Goal: Information Seeking & Learning: Learn about a topic

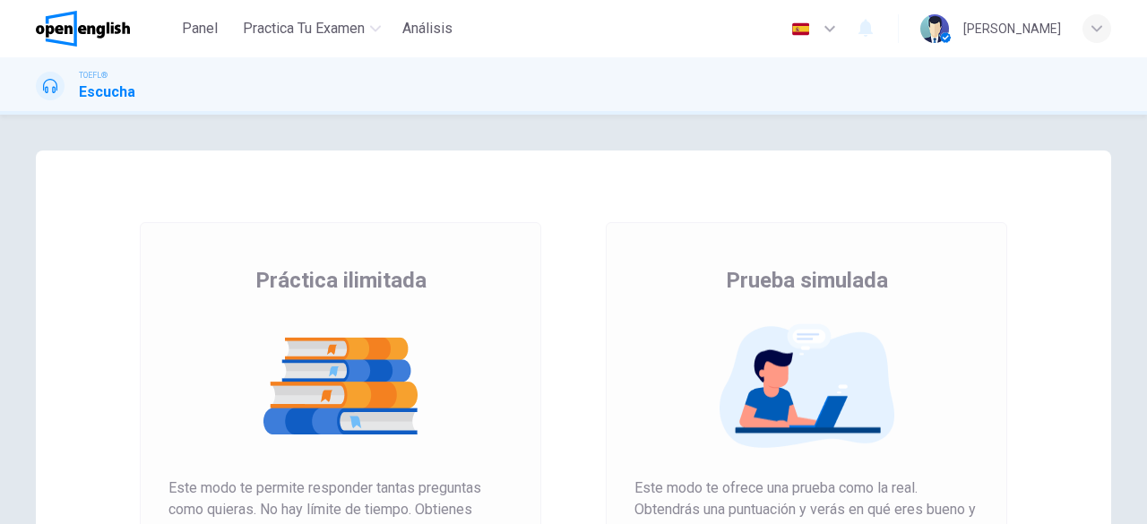
click at [848, 401] on img at bounding box center [807, 386] width 344 height 125
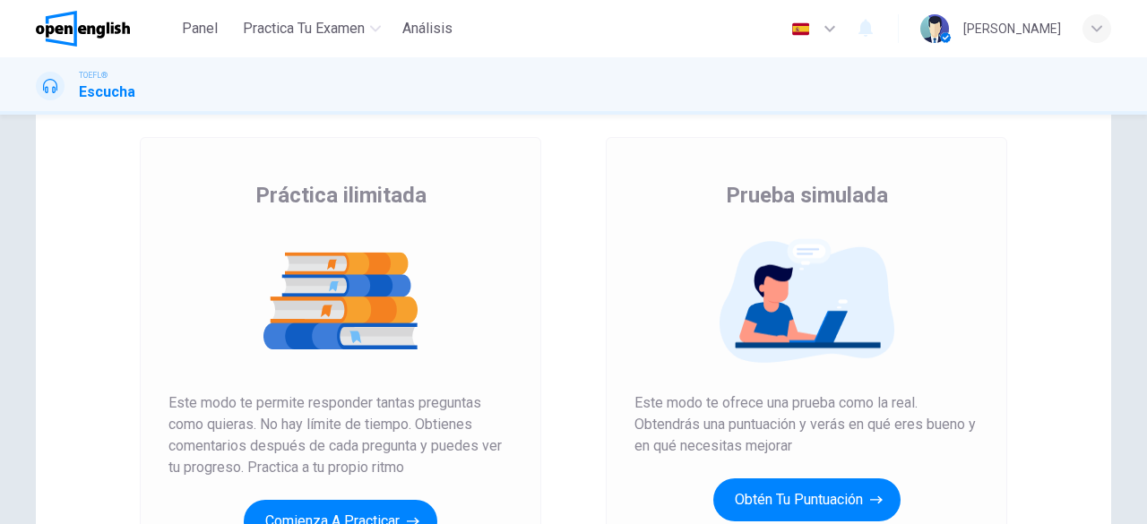
scroll to position [94, 0]
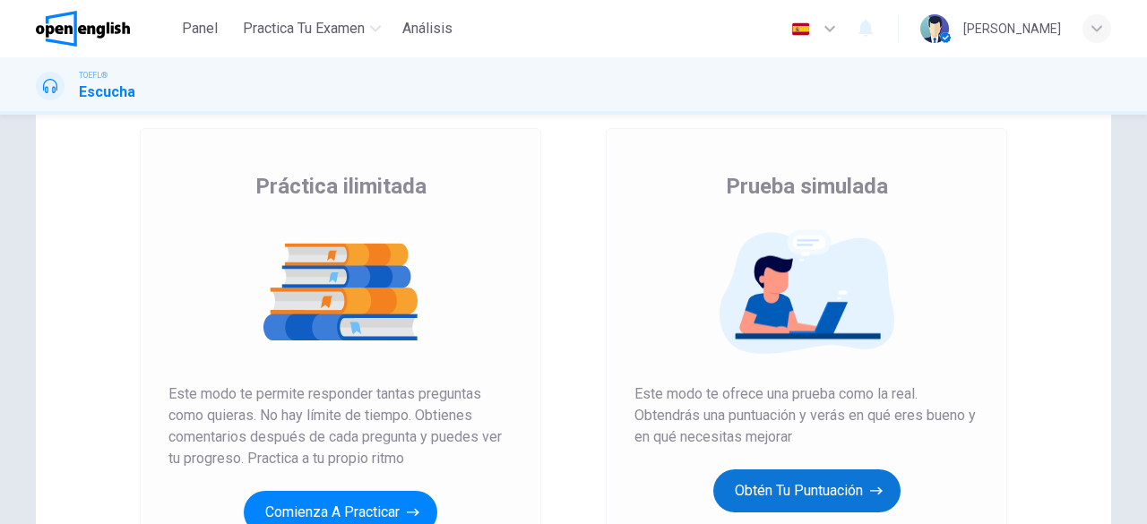
click at [809, 488] on button "Obtén tu puntuación" at bounding box center [806, 491] width 187 height 43
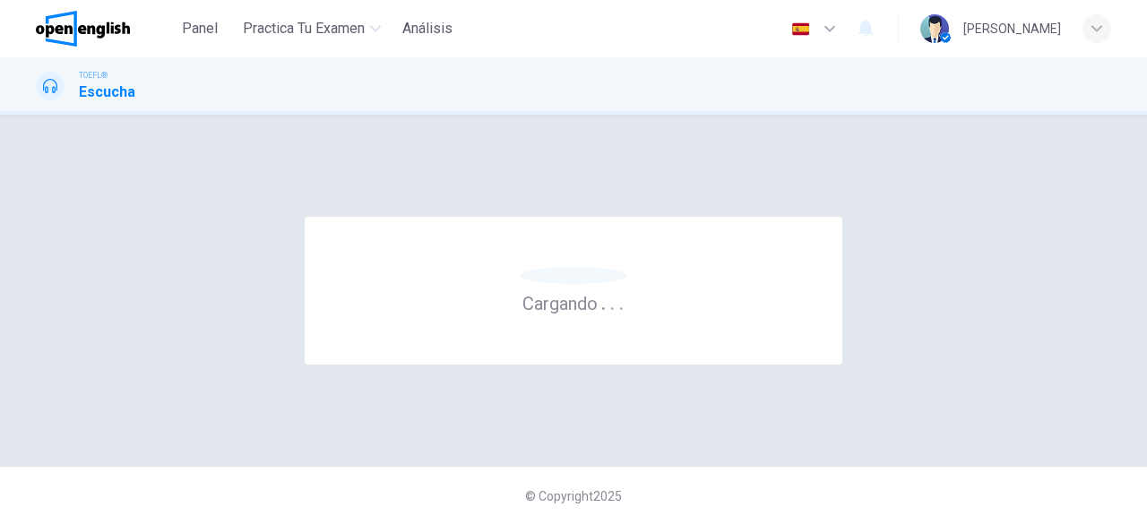
scroll to position [0, 0]
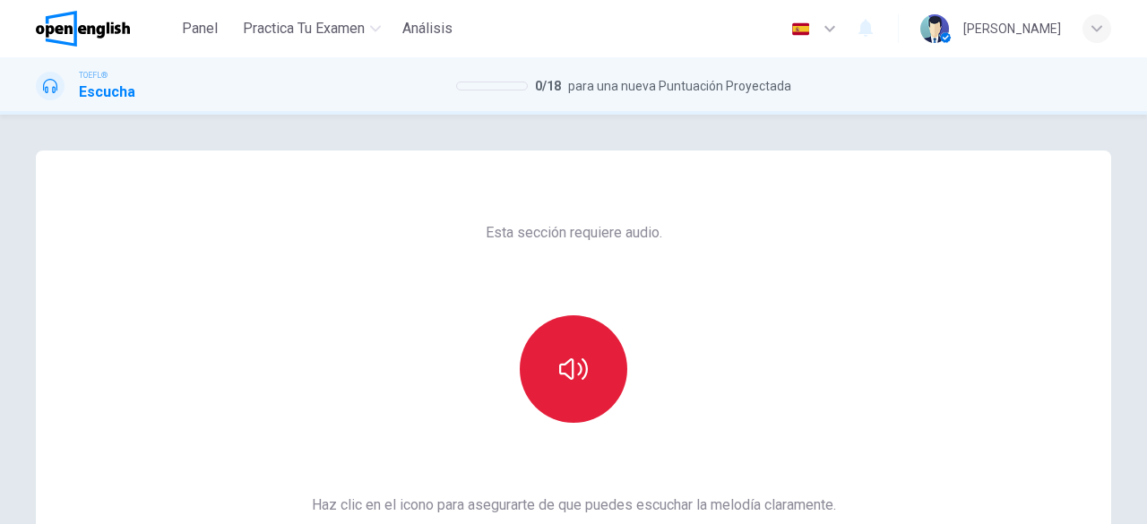
click at [590, 408] on button "button" at bounding box center [574, 369] width 108 height 108
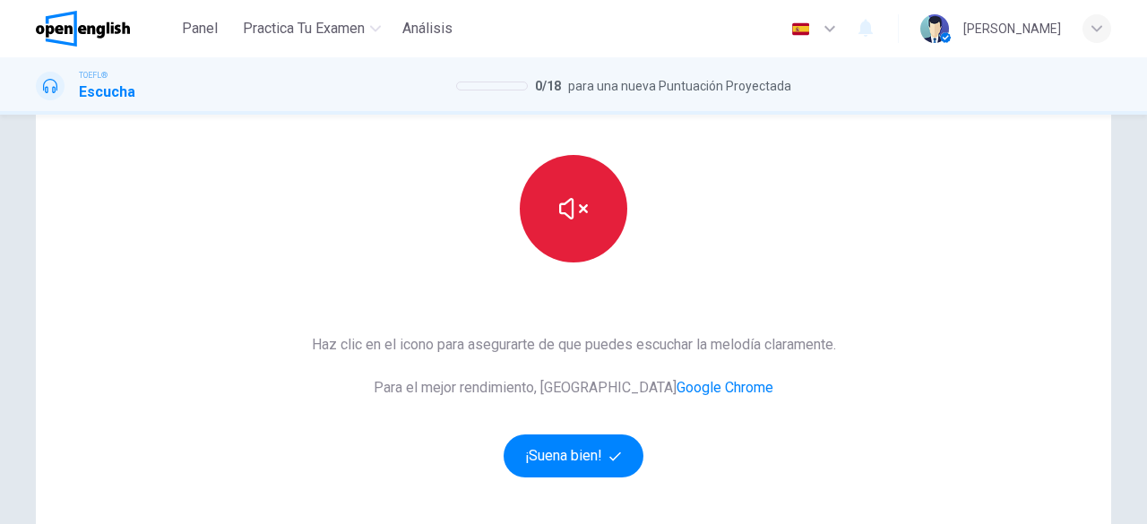
scroll to position [161, 0]
click at [590, 408] on div "Haz clic en el icono para asegurarte de que puedes escuchar la melodía claramen…" at bounding box center [574, 404] width 524 height 143
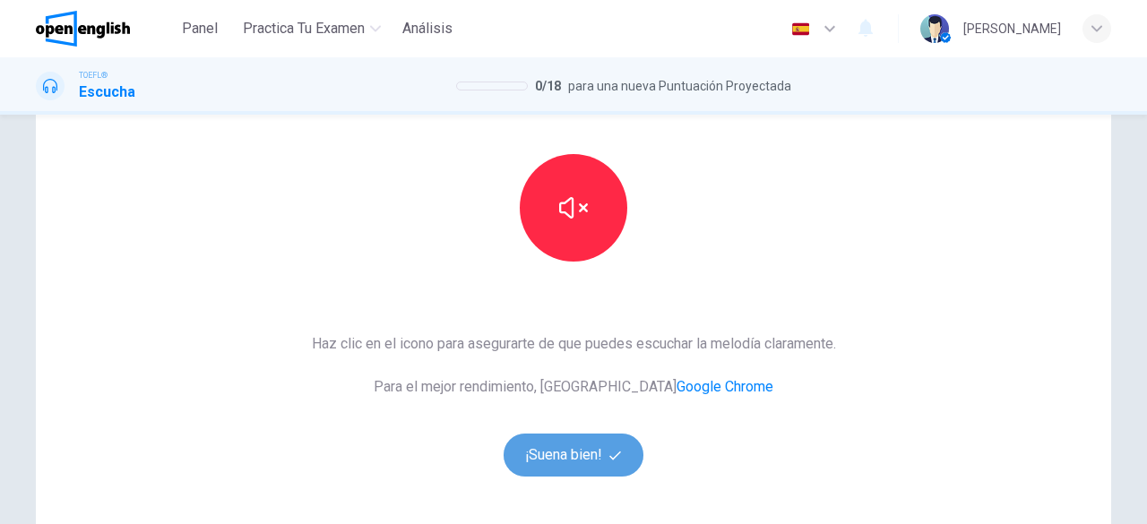
click at [579, 456] on button "¡Suena bien!" at bounding box center [574, 455] width 140 height 43
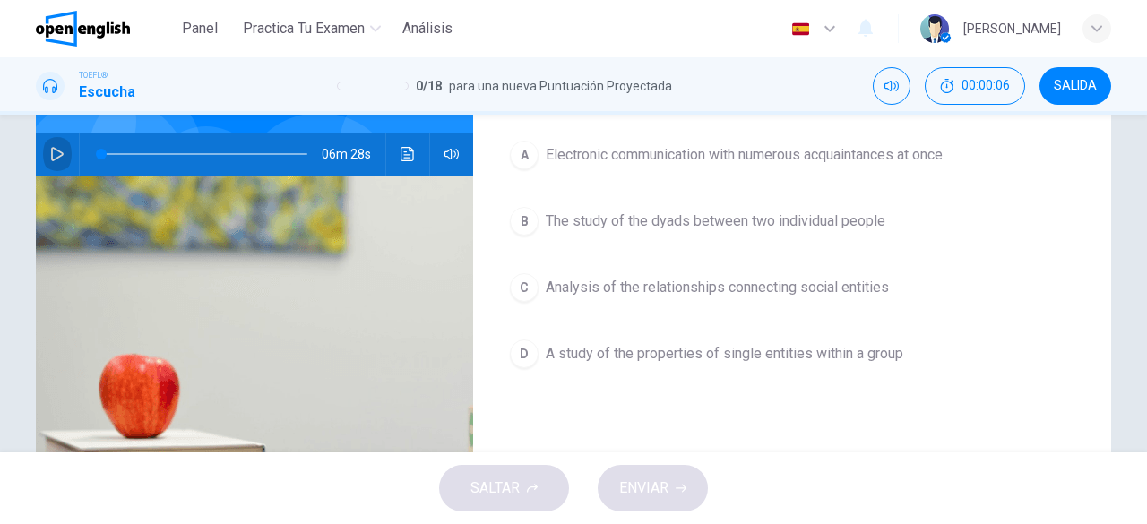
click at [50, 146] on button "button" at bounding box center [57, 154] width 29 height 43
type input "*"
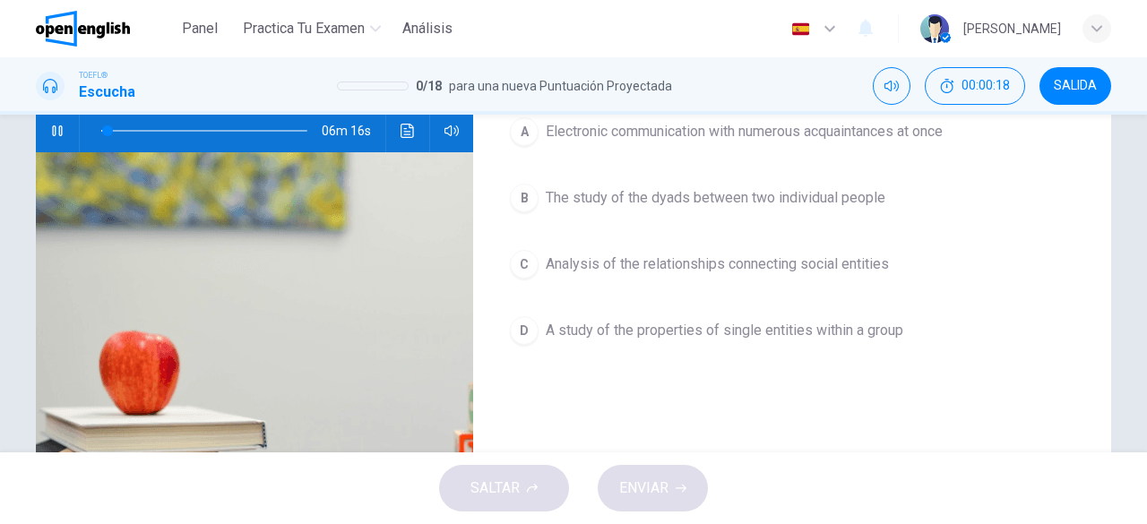
scroll to position [150, 0]
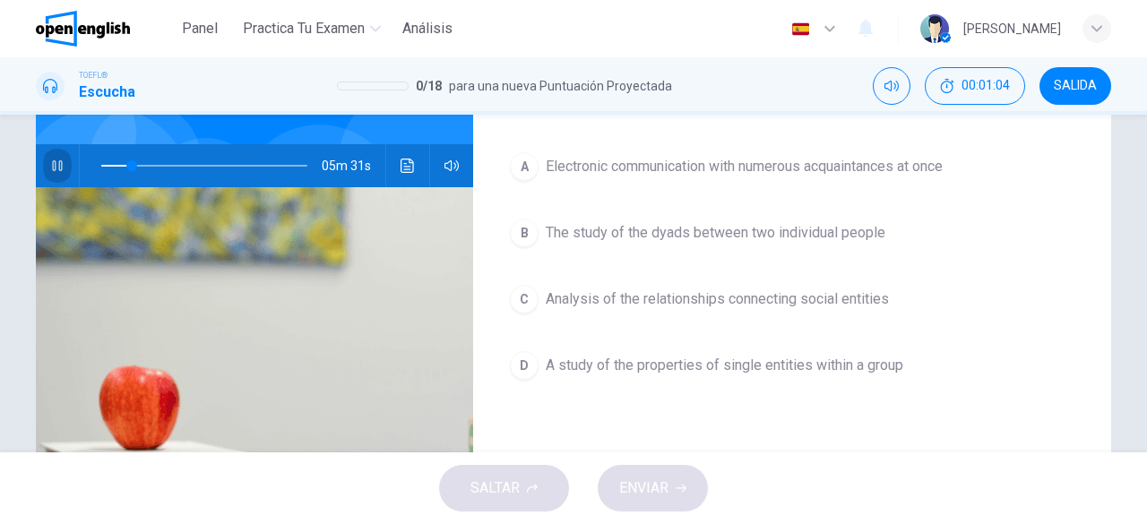
click at [50, 170] on icon "button" at bounding box center [57, 166] width 14 height 14
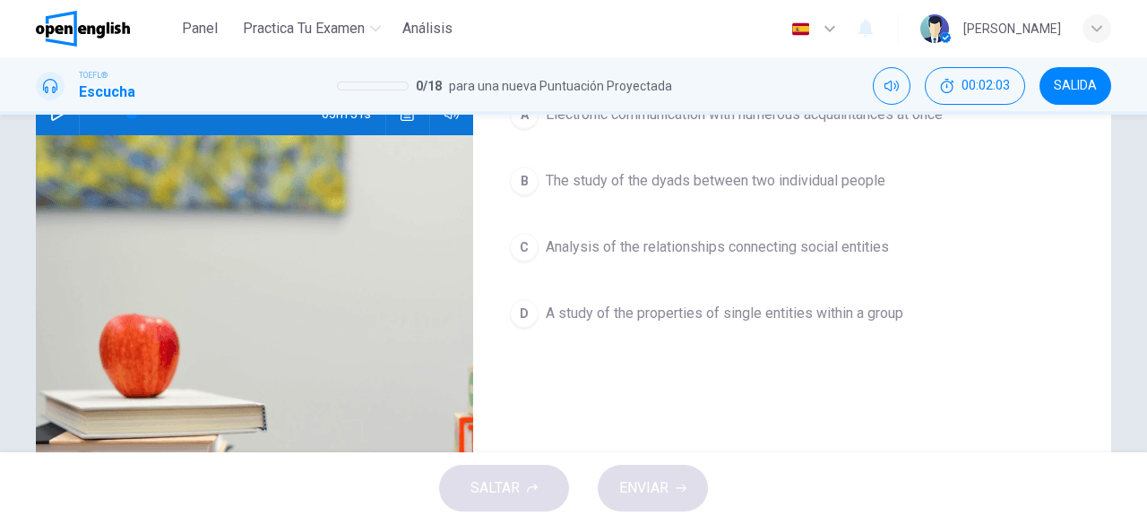
scroll to position [13, 0]
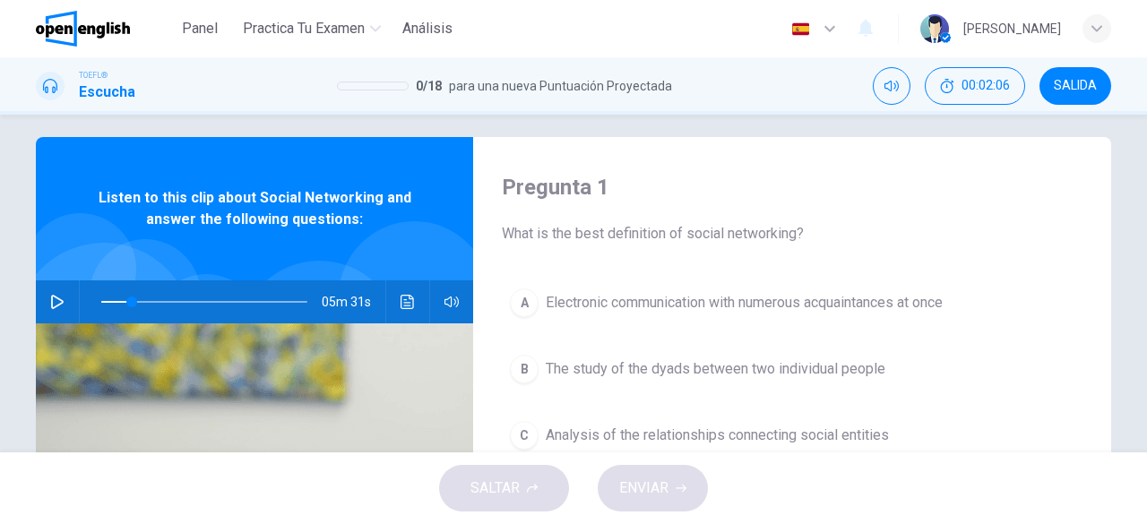
click at [44, 301] on button "button" at bounding box center [57, 302] width 29 height 43
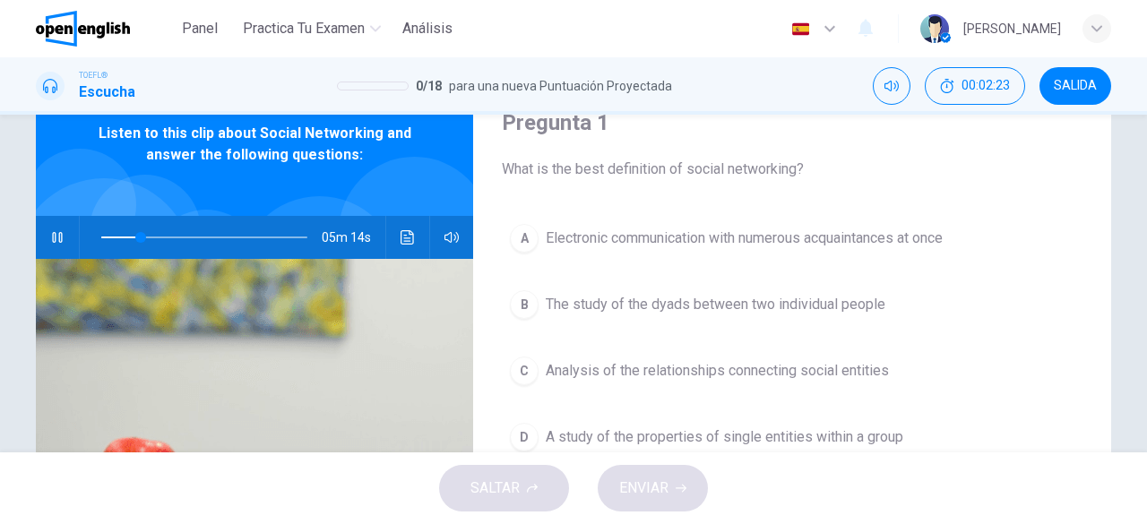
scroll to position [124, 0]
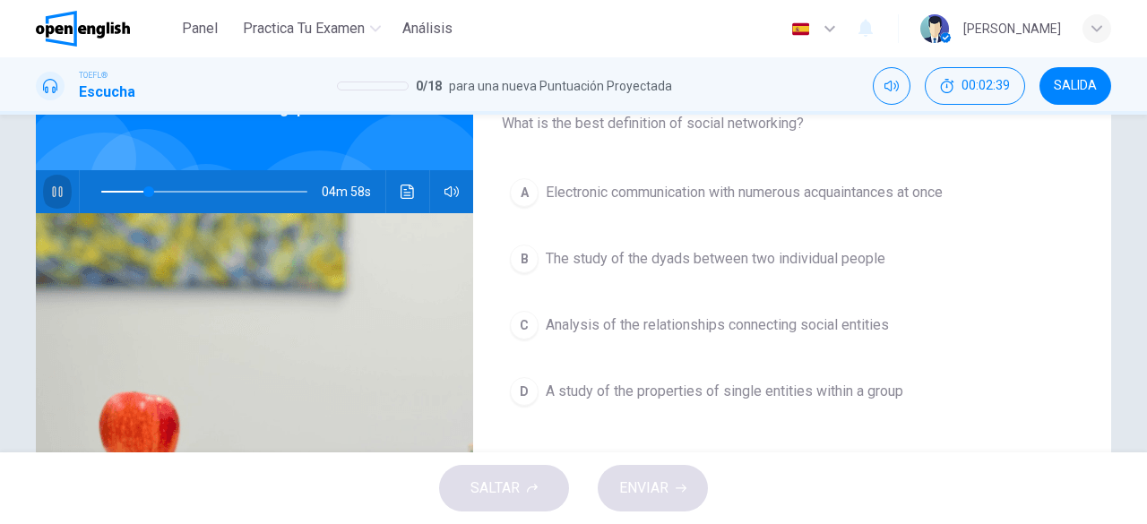
click at [50, 197] on icon "button" at bounding box center [57, 192] width 14 height 14
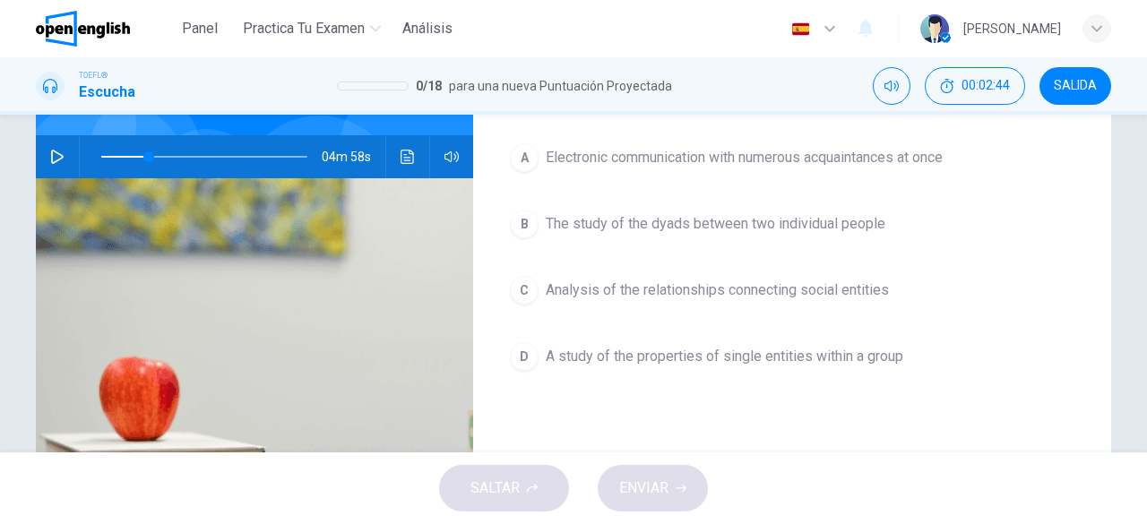
scroll to position [160, 0]
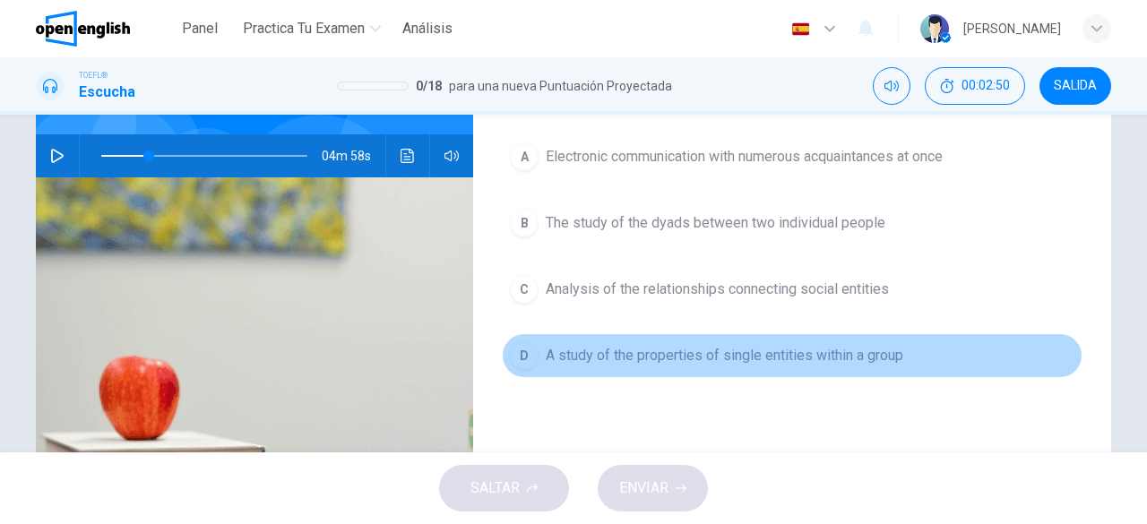
click at [626, 350] on span "A study of the properties of single entities within a group" at bounding box center [725, 356] width 358 height 22
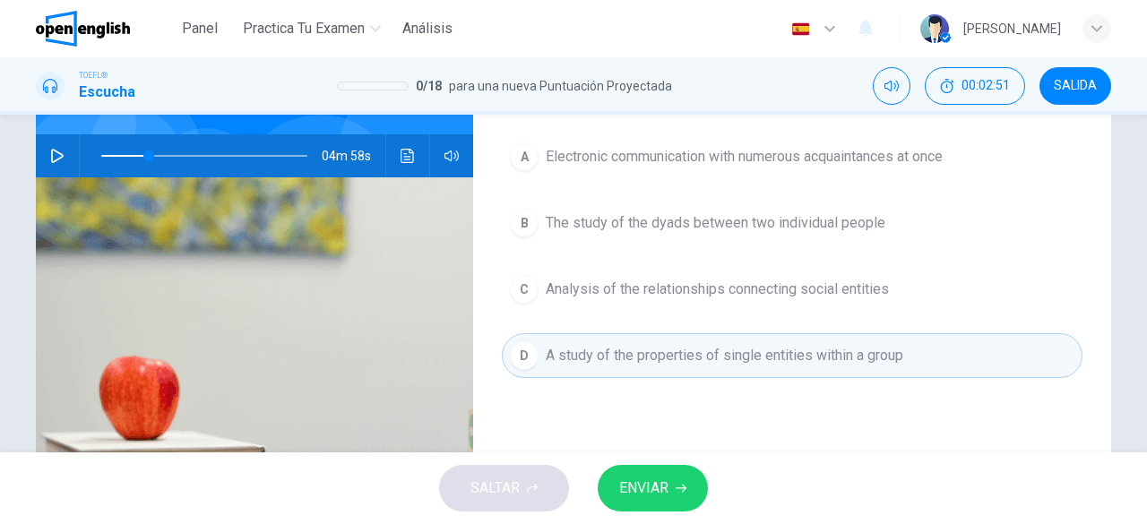
scroll to position [134, 0]
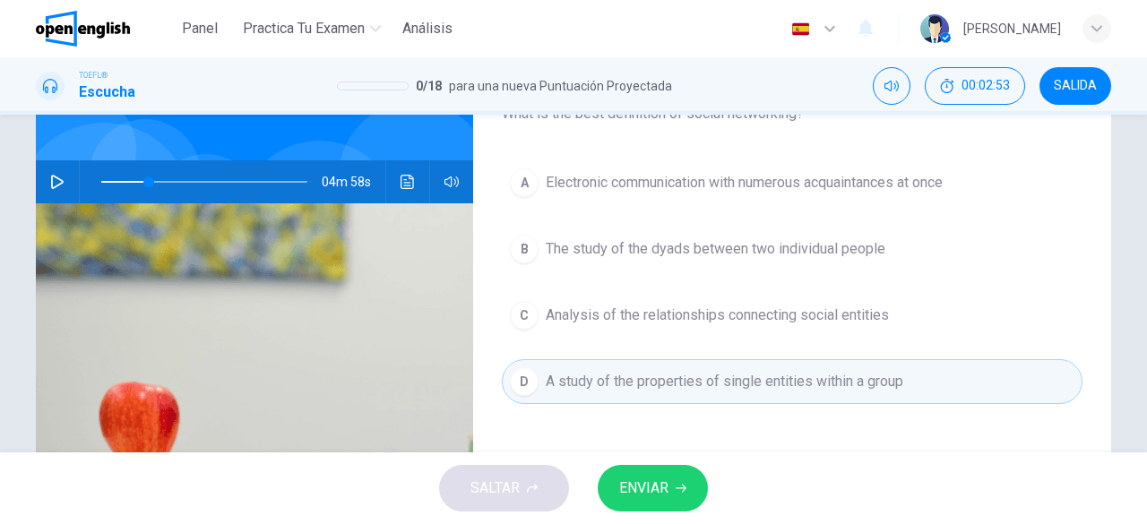
click at [657, 485] on span "ENVIAR" at bounding box center [643, 488] width 49 height 25
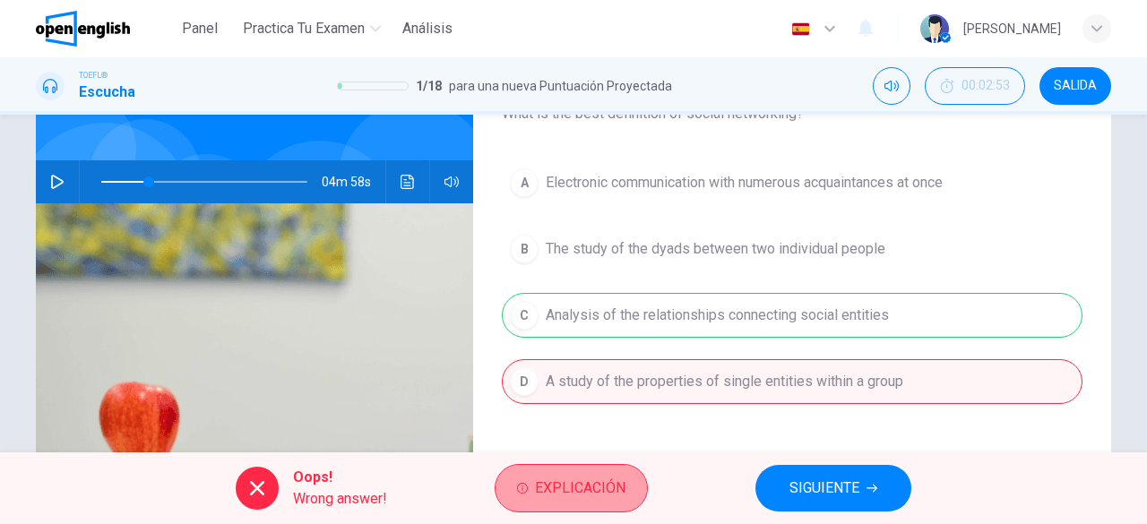
click at [588, 479] on span "Explicación" at bounding box center [580, 488] width 91 height 25
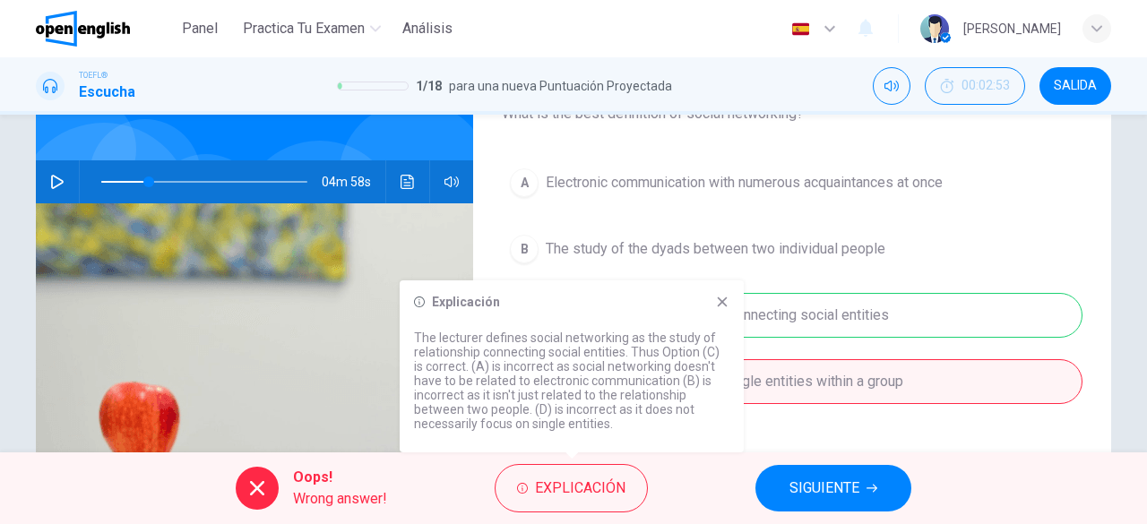
click at [721, 298] on icon at bounding box center [722, 302] width 14 height 14
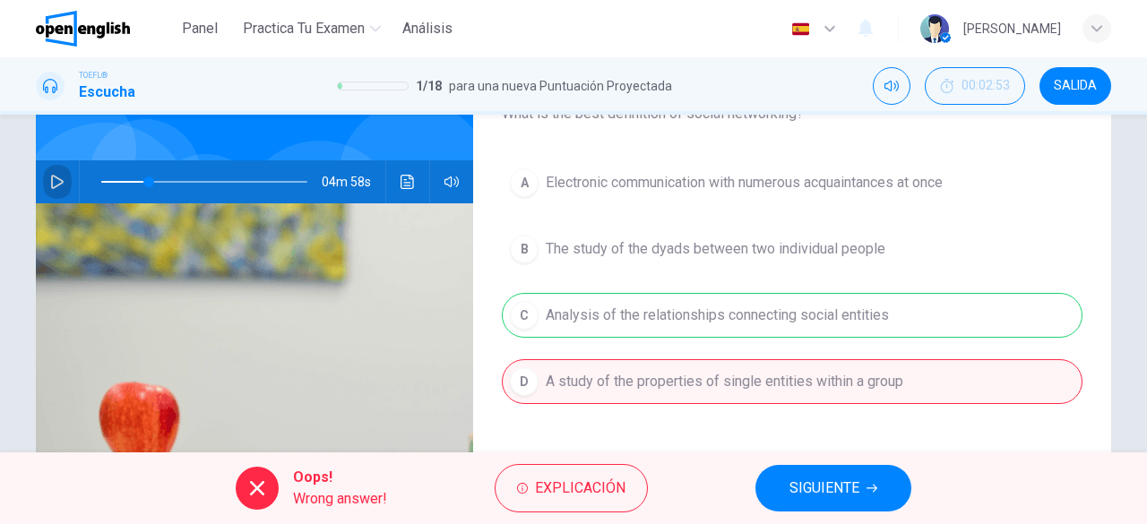
click at [59, 177] on icon "button" at bounding box center [57, 182] width 14 height 14
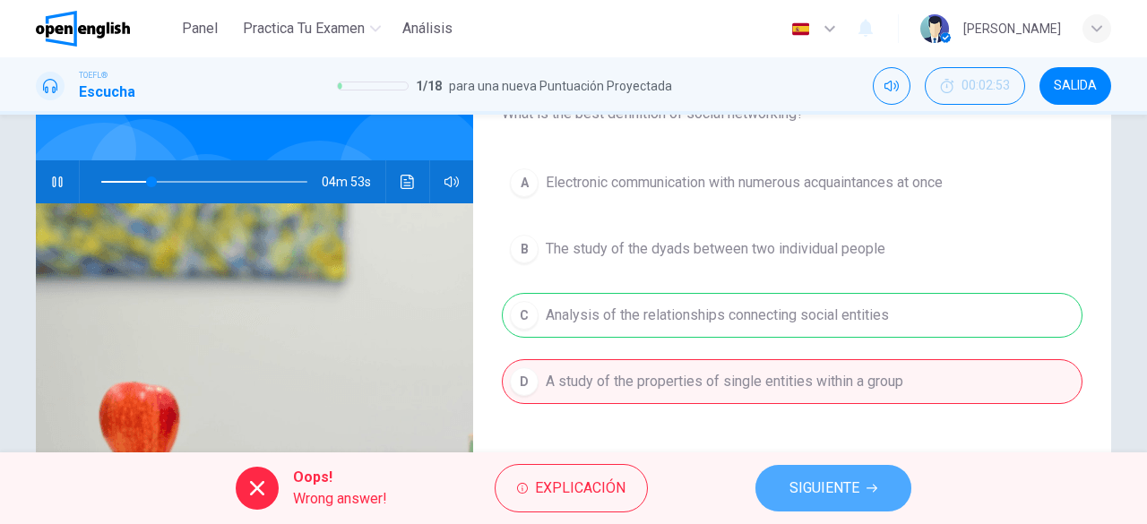
click at [839, 480] on span "SIGUIENTE" at bounding box center [825, 488] width 70 height 25
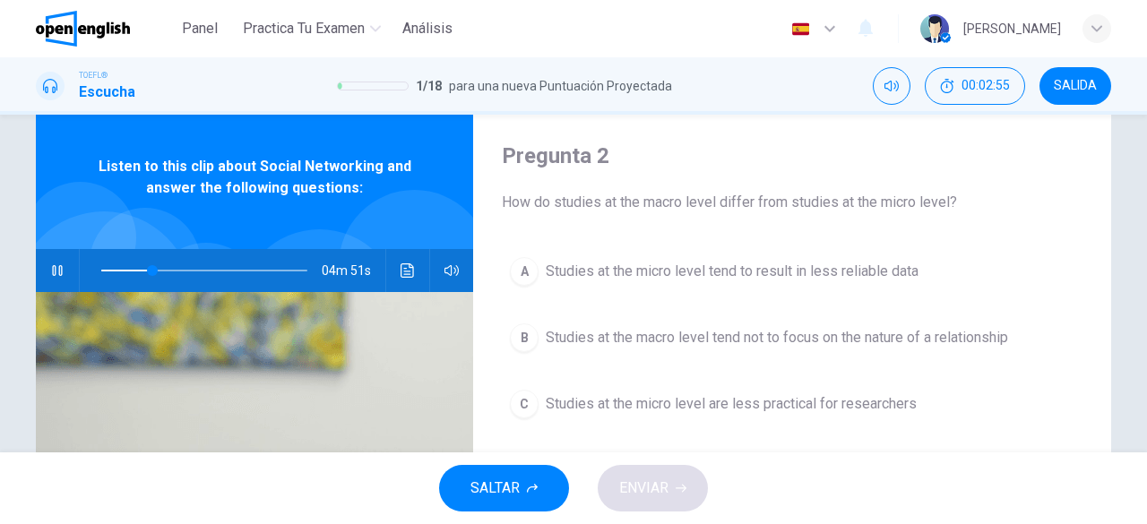
scroll to position [42, 0]
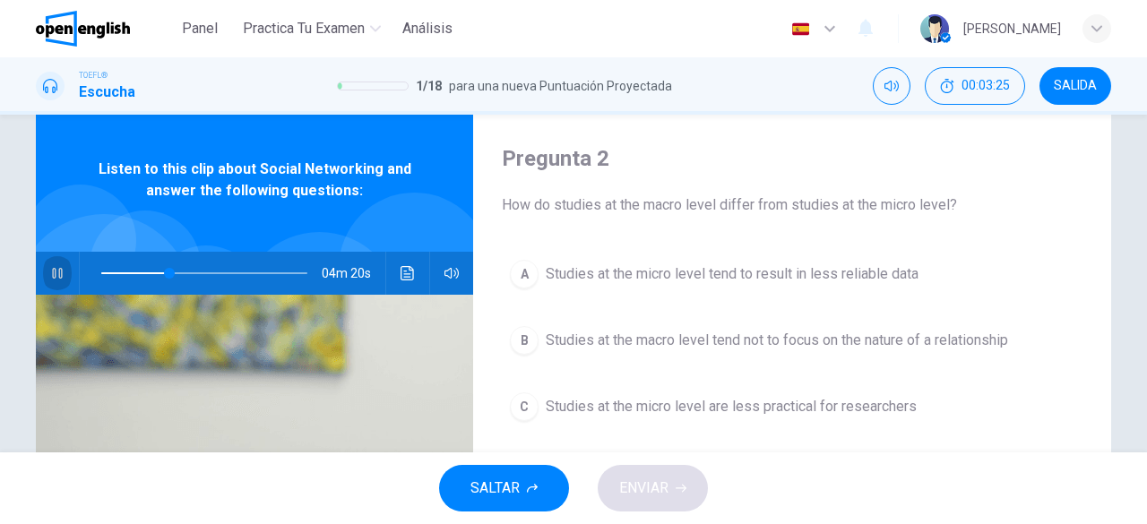
click at [50, 281] on button "button" at bounding box center [57, 273] width 29 height 43
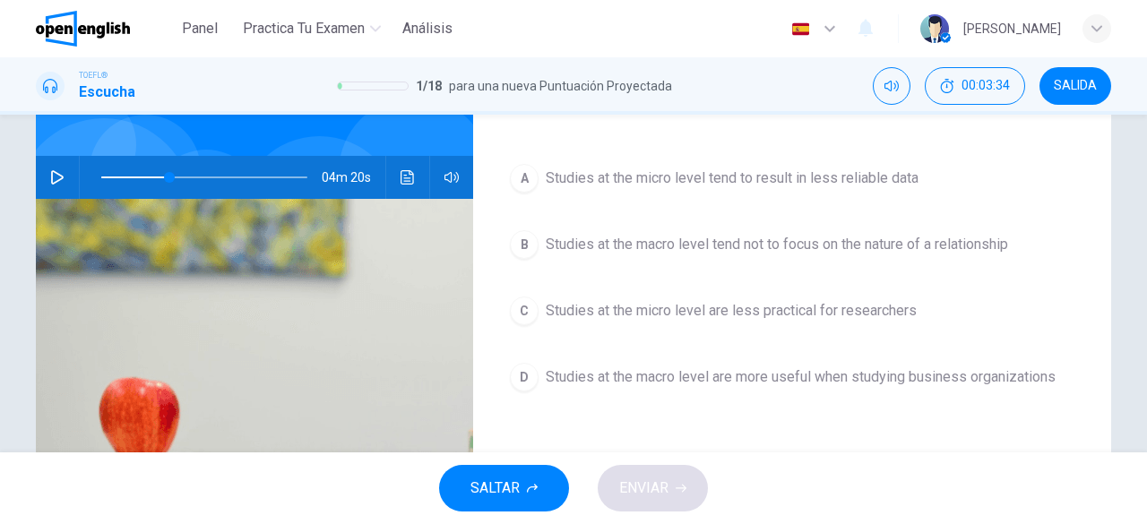
scroll to position [67, 0]
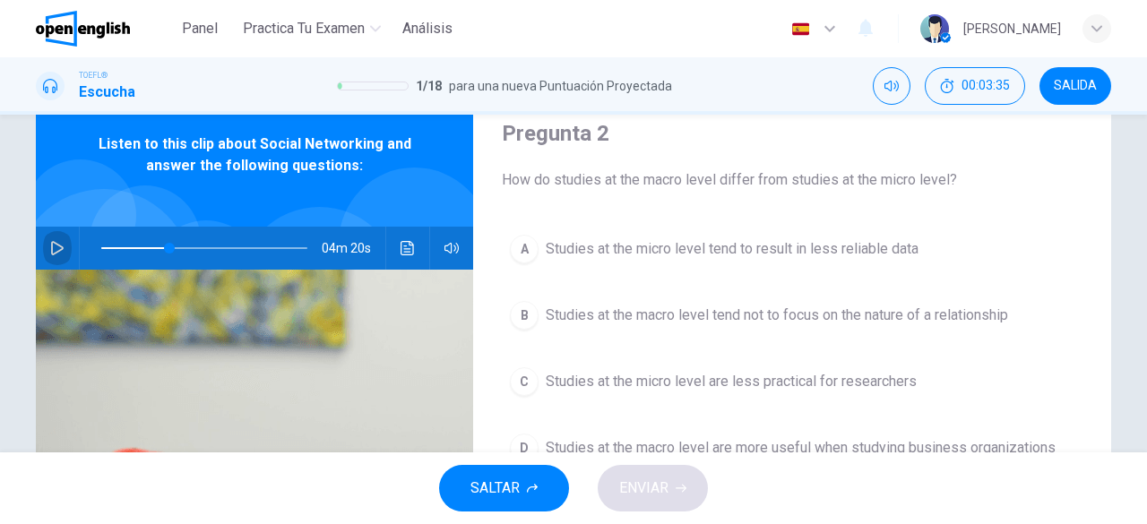
click at [60, 246] on button "button" at bounding box center [57, 248] width 29 height 43
click at [52, 252] on icon "button" at bounding box center [57, 248] width 14 height 14
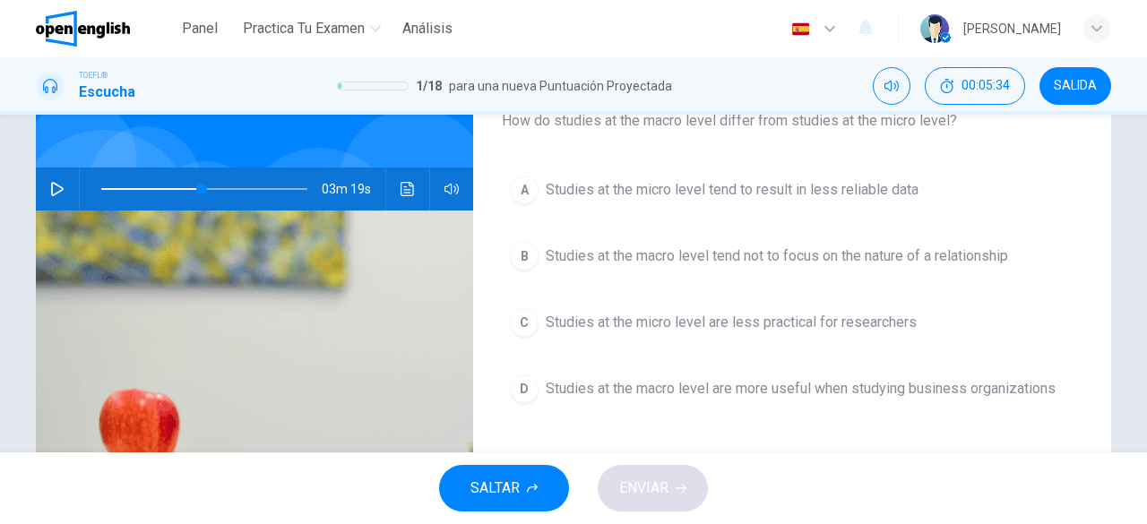
scroll to position [125, 0]
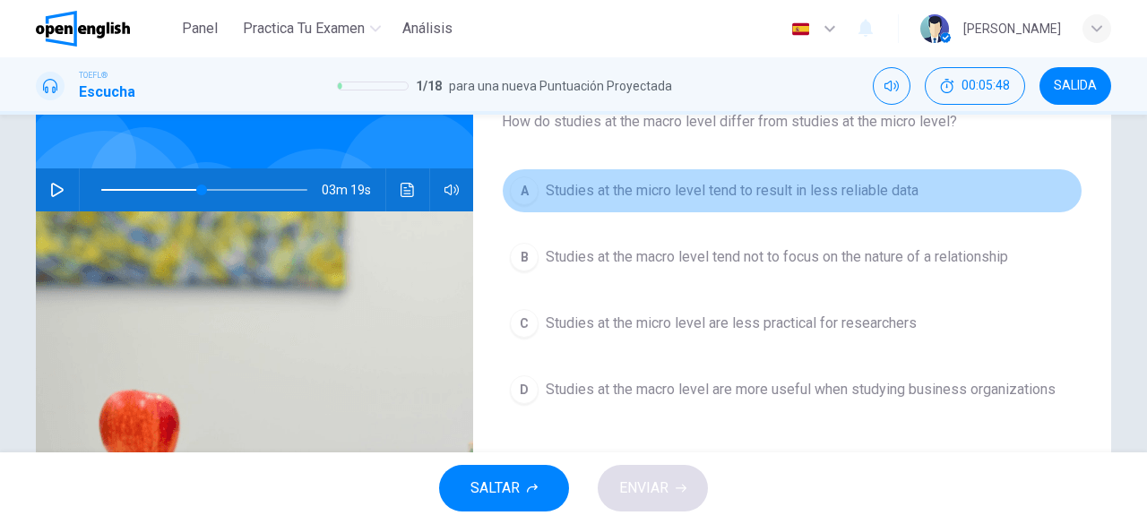
click at [769, 193] on span "Studies at the micro level tend to result in less reliable data" at bounding box center [732, 191] width 373 height 22
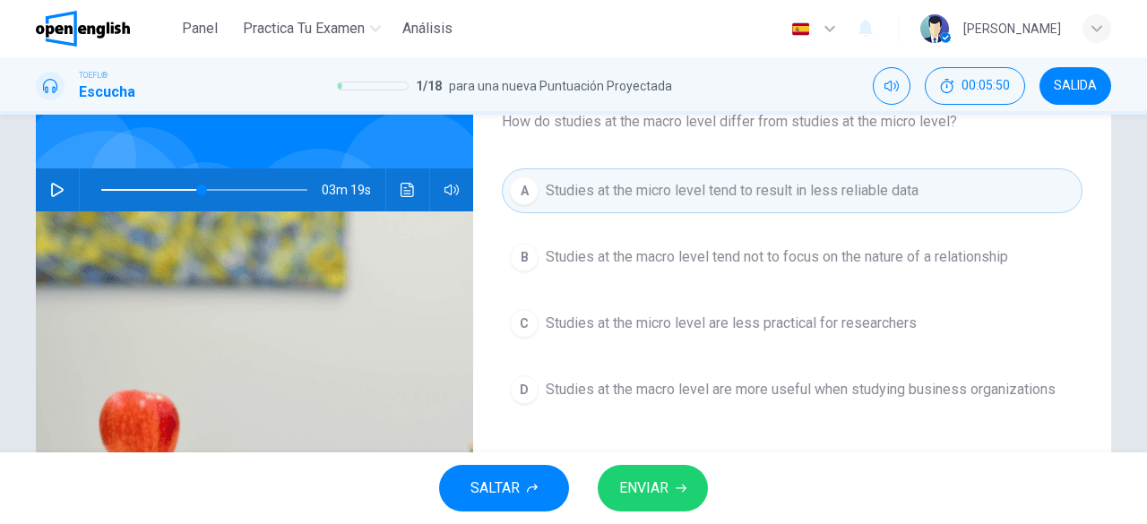
click at [633, 472] on button "ENVIAR" at bounding box center [653, 488] width 110 height 47
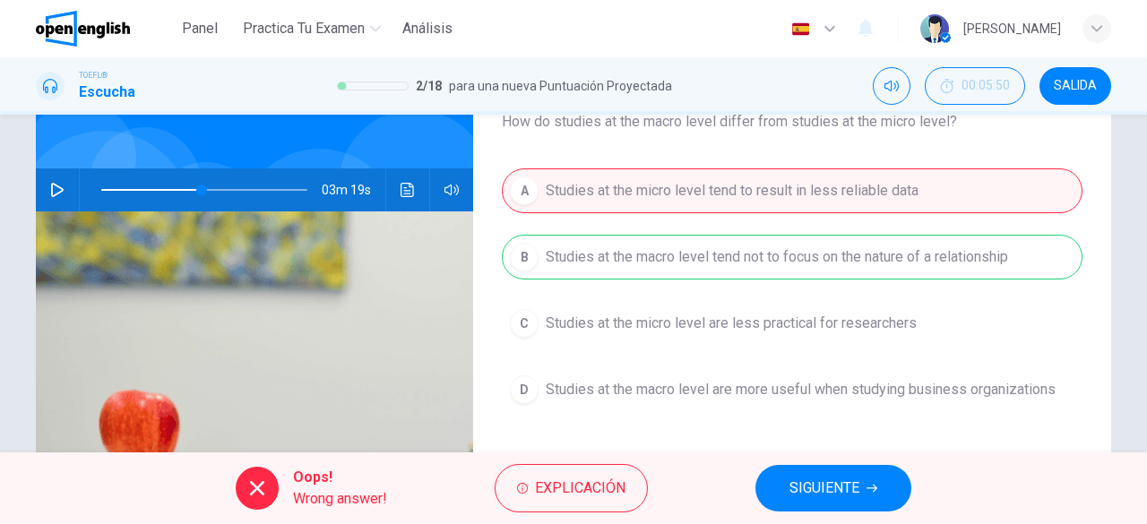
click at [812, 503] on button "SIGUIENTE" at bounding box center [834, 488] width 156 height 47
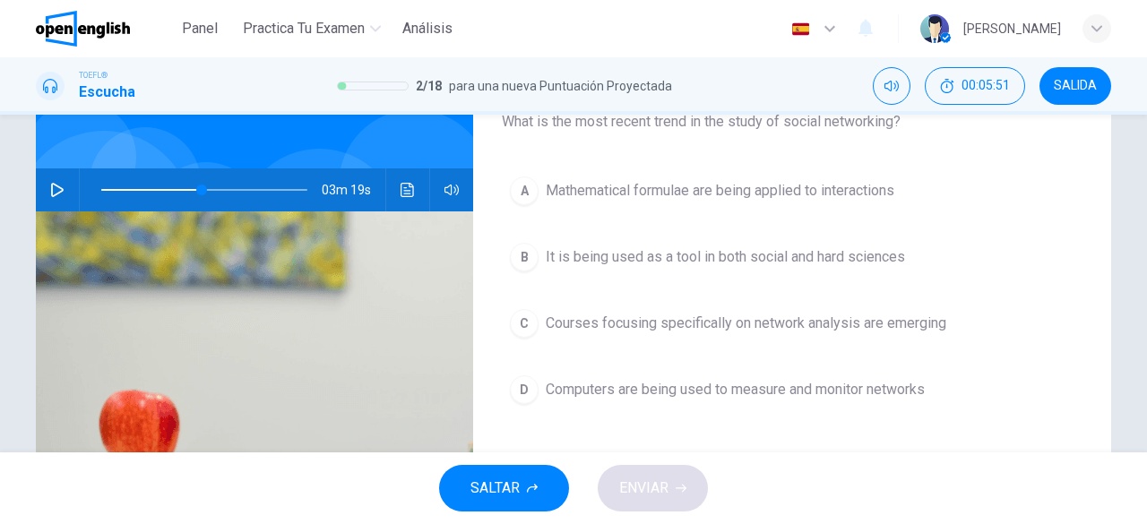
click at [50, 183] on icon "button" at bounding box center [57, 190] width 14 height 14
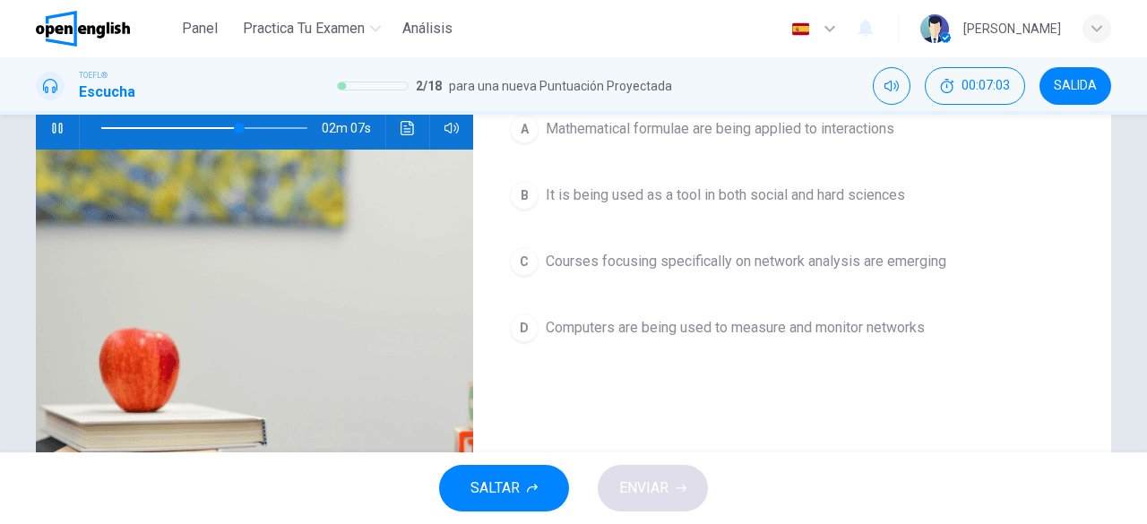
scroll to position [185, 0]
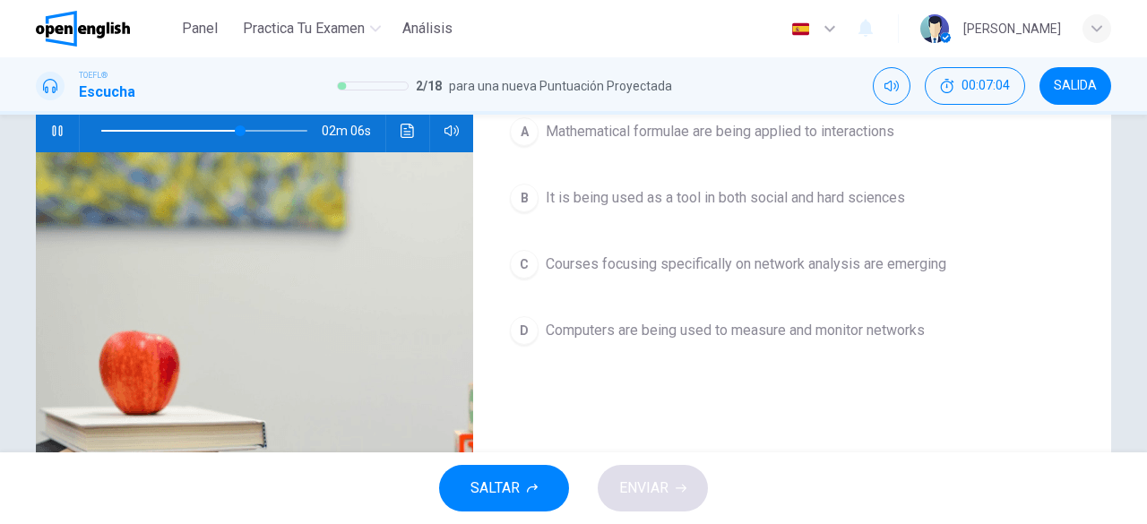
click at [50, 127] on icon "button" at bounding box center [57, 131] width 14 height 14
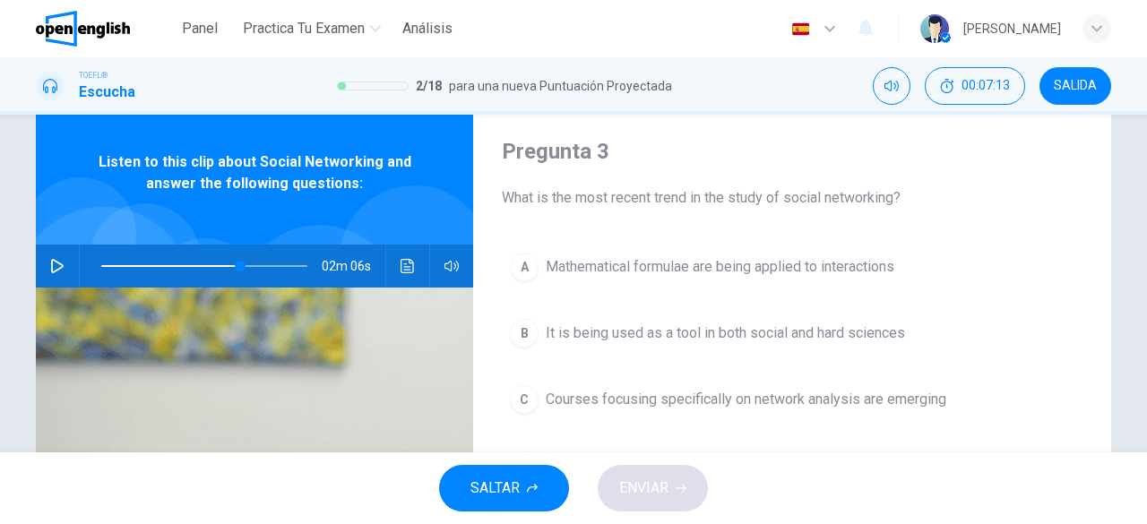
scroll to position [50, 0]
click at [50, 263] on icon "button" at bounding box center [57, 265] width 14 height 14
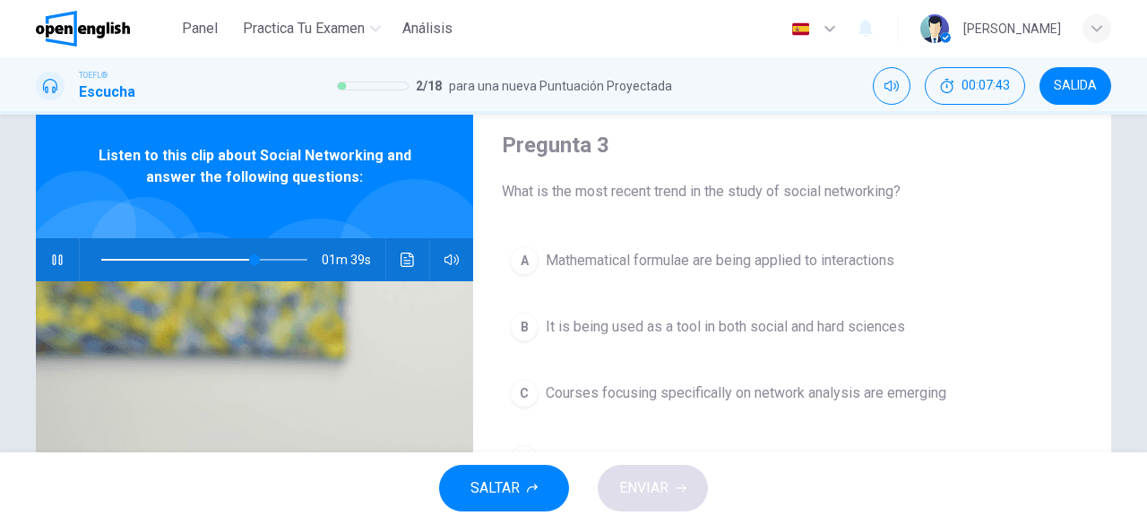
scroll to position [54, 0]
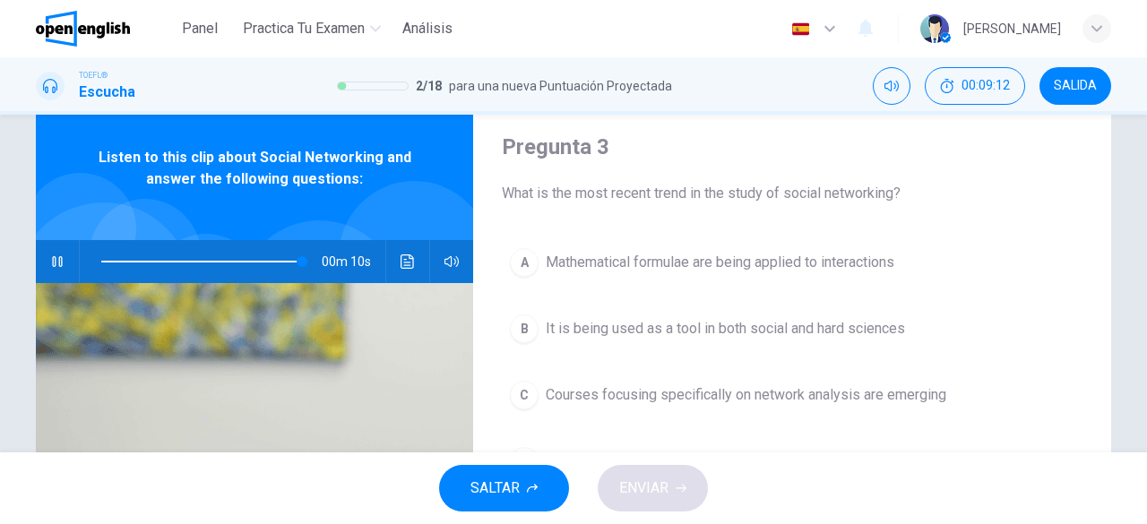
click at [217, 259] on span at bounding box center [204, 261] width 206 height 25
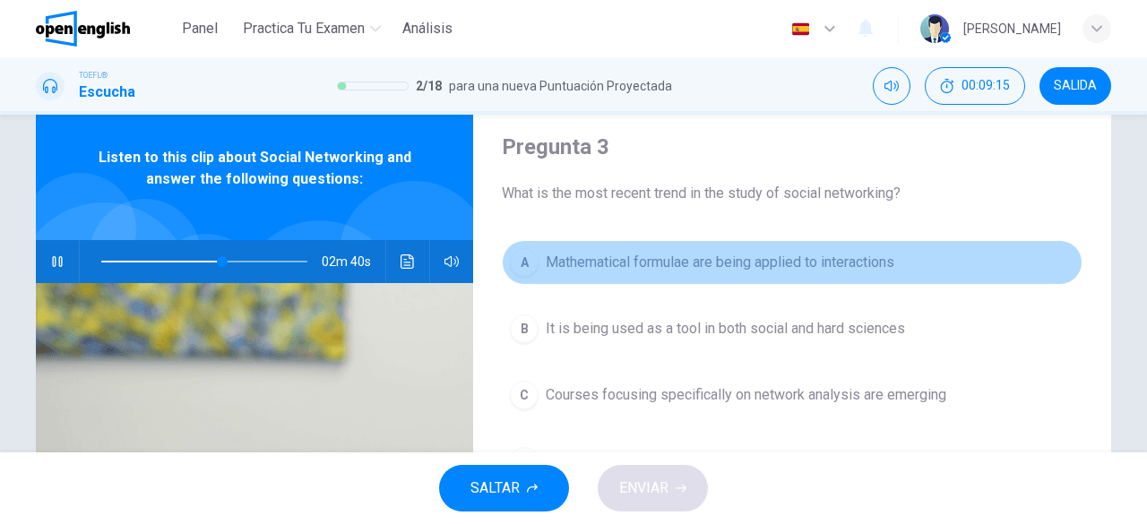
click at [605, 255] on span "Mathematical formulae are being applied to interactions" at bounding box center [720, 263] width 349 height 22
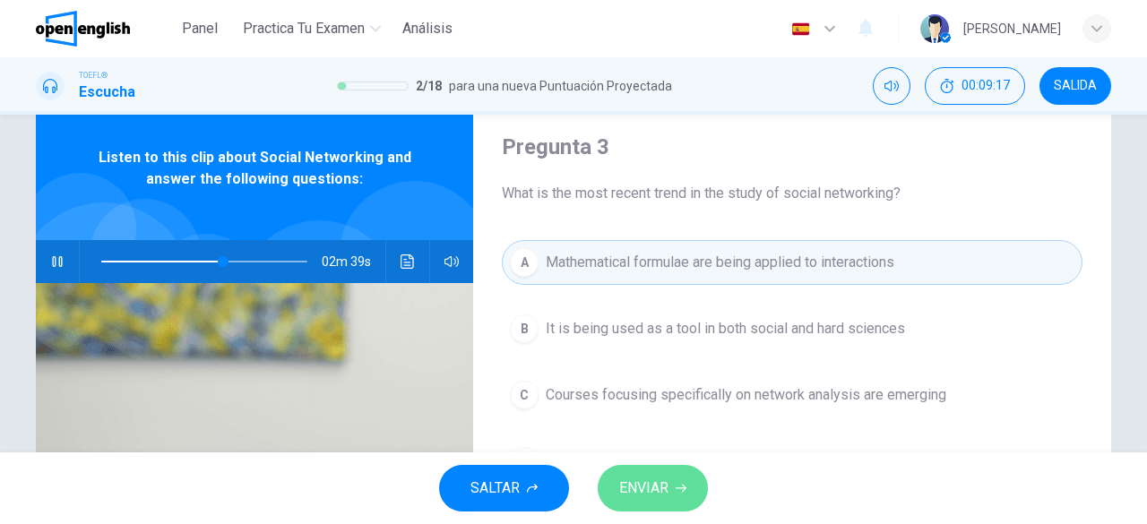
click at [628, 498] on span "ENVIAR" at bounding box center [643, 488] width 49 height 25
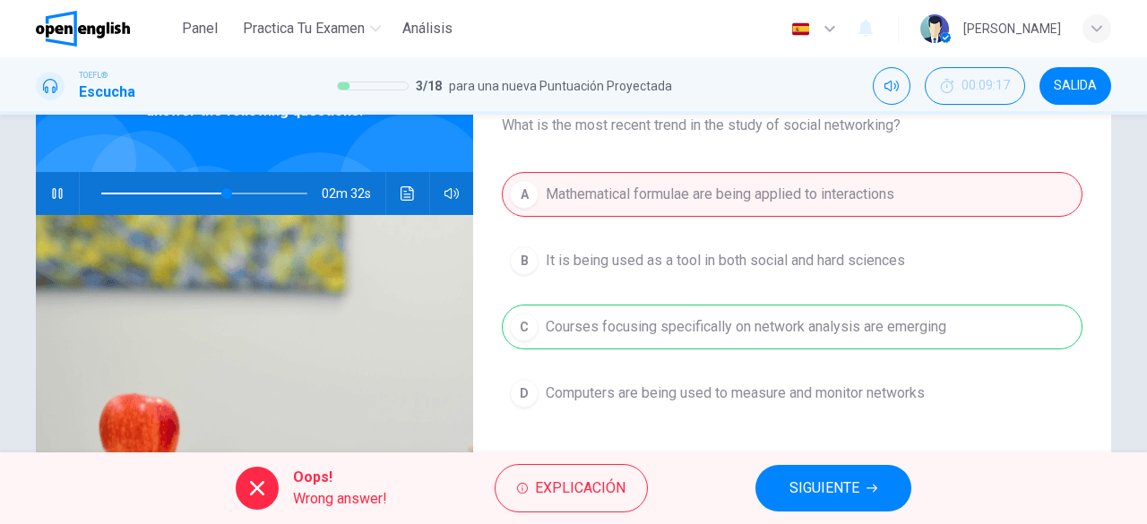
scroll to position [132, 0]
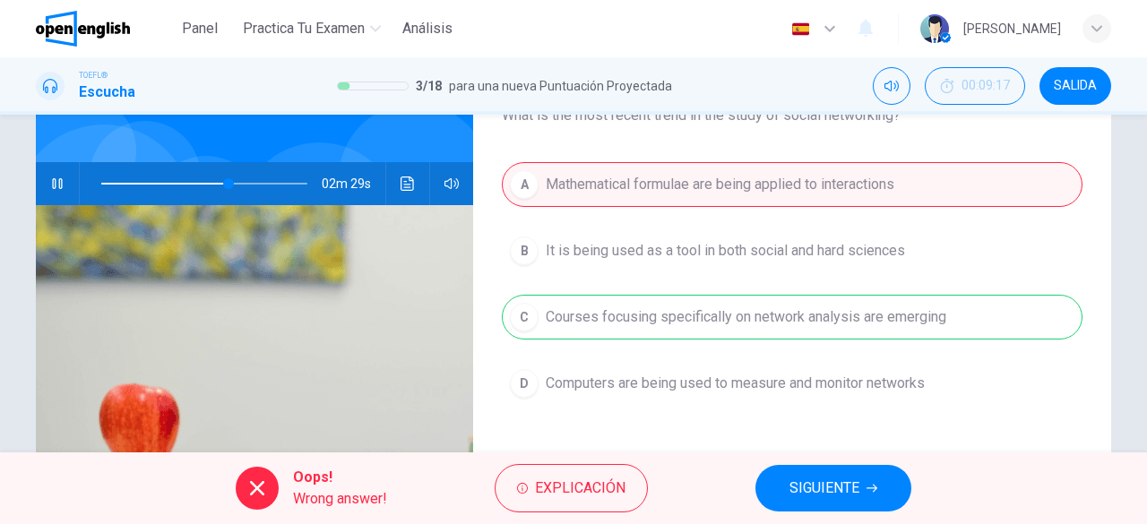
click at [826, 480] on span "SIGUIENTE" at bounding box center [825, 488] width 70 height 25
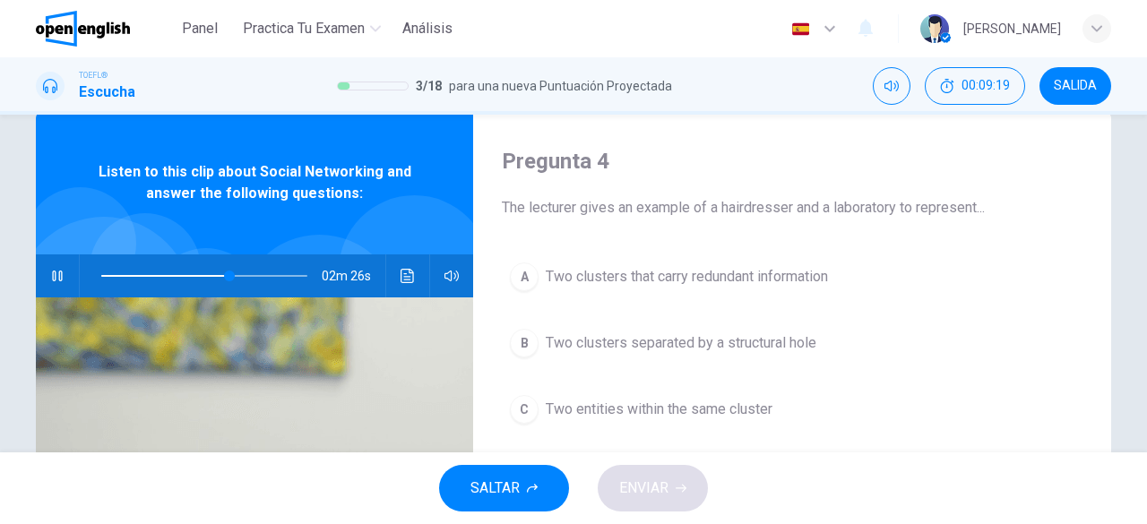
scroll to position [35, 0]
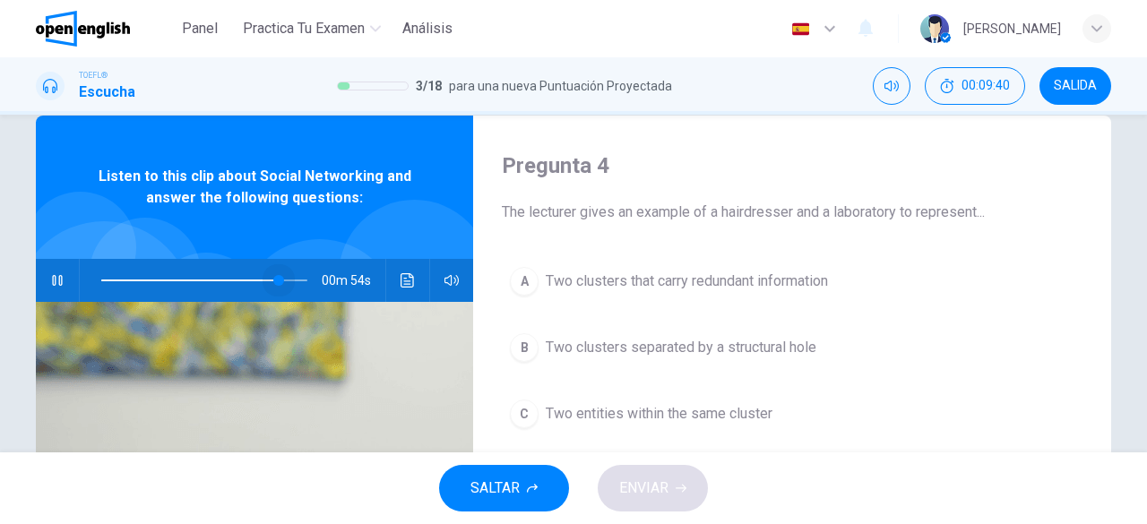
click at [274, 279] on span at bounding box center [204, 280] width 206 height 25
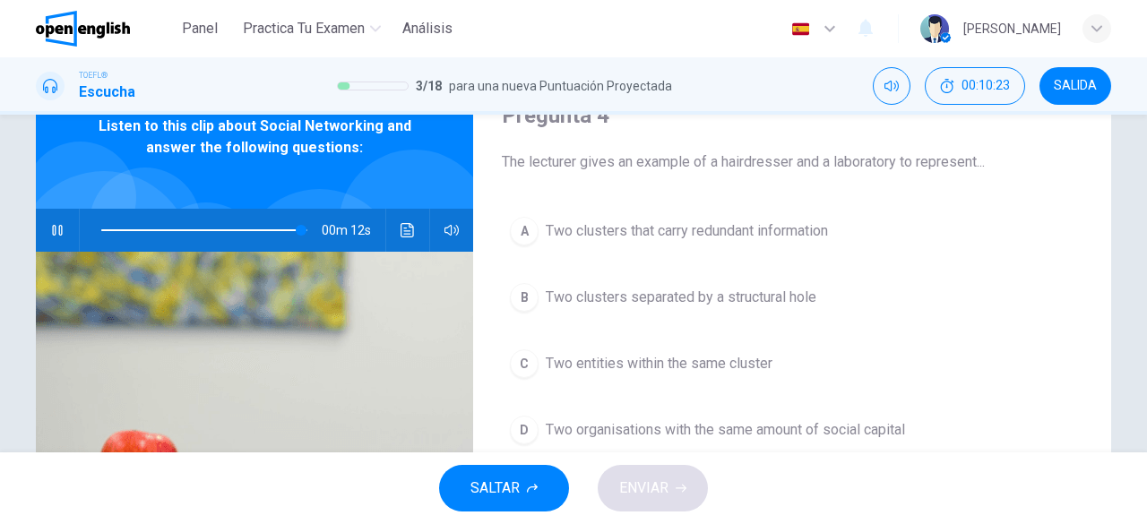
click at [220, 227] on span at bounding box center [204, 230] width 206 height 25
click at [222, 229] on span at bounding box center [204, 230] width 206 height 25
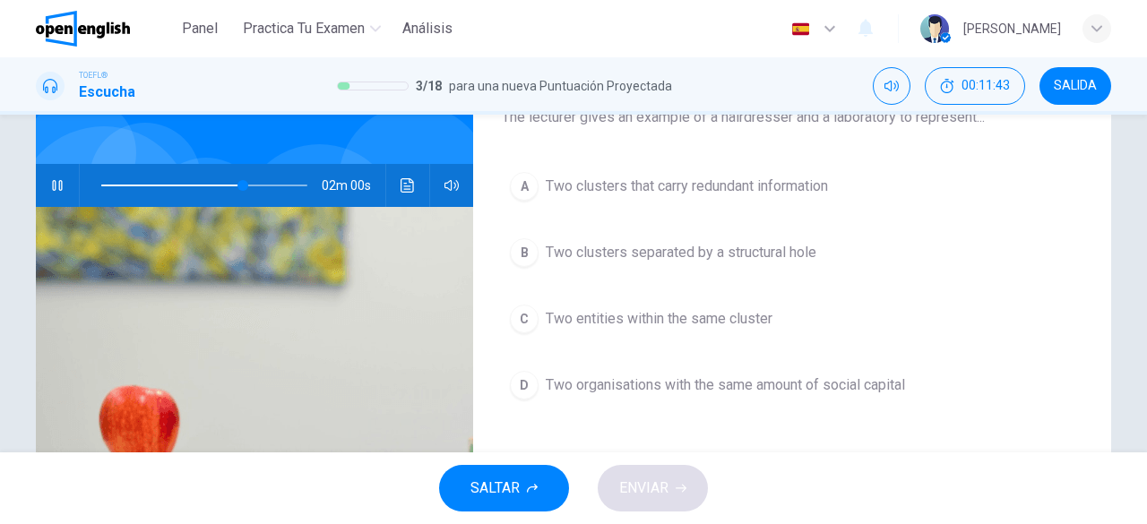
scroll to position [127, 0]
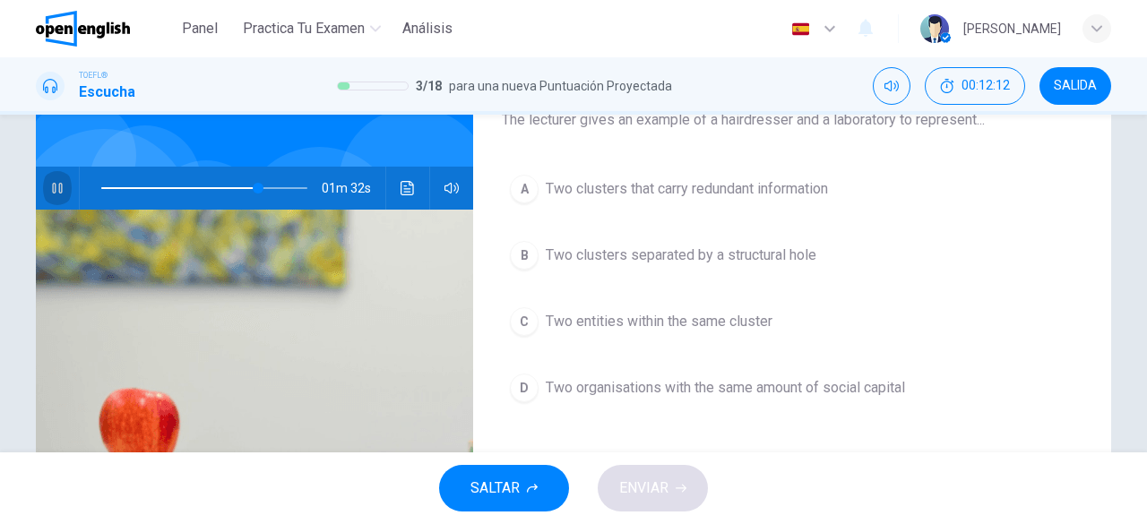
click at [54, 188] on icon "button" at bounding box center [57, 188] width 10 height 11
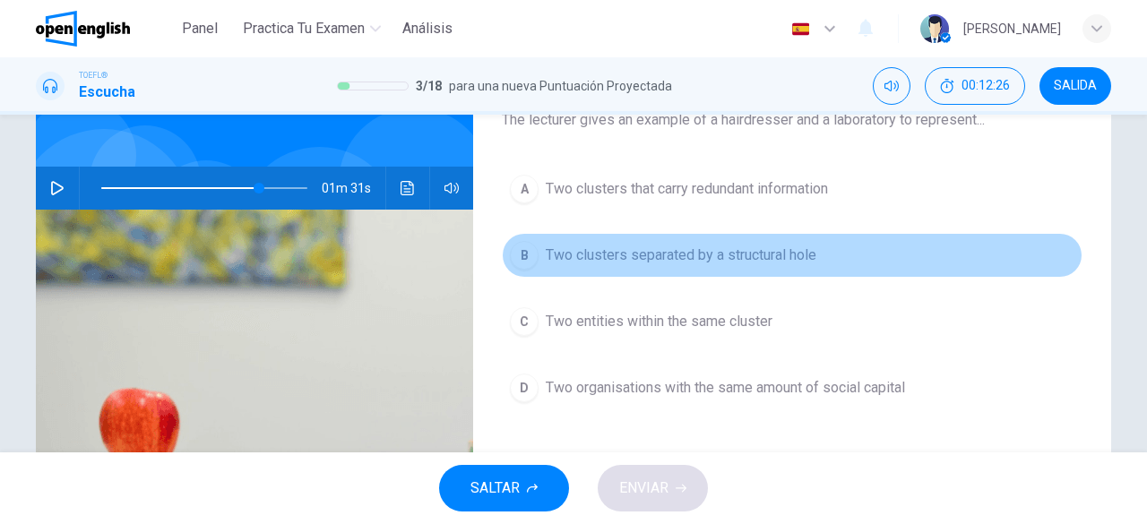
click at [658, 257] on span "Two clusters separated by a structural hole" at bounding box center [681, 256] width 271 height 22
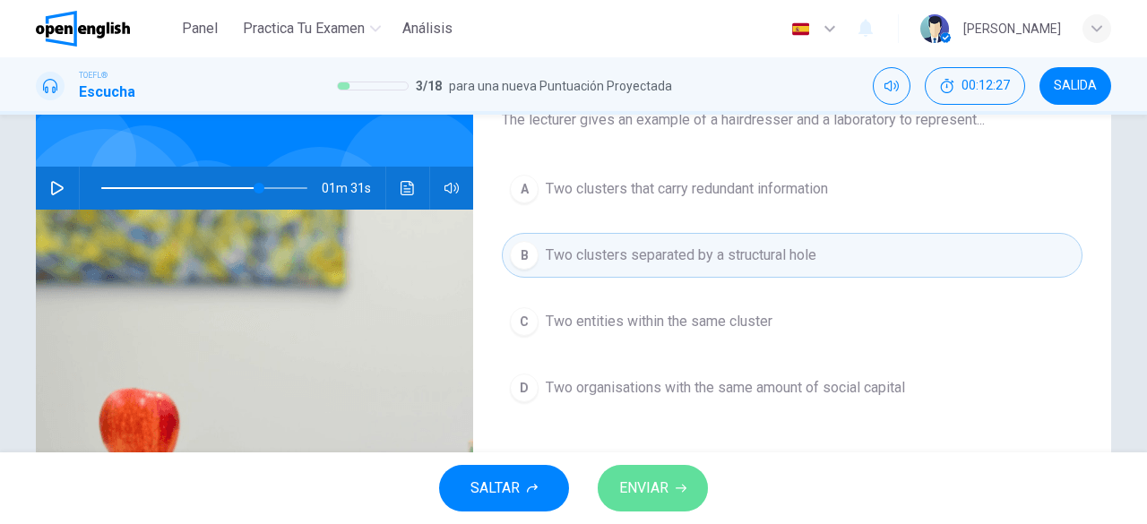
click at [636, 488] on span "ENVIAR" at bounding box center [643, 488] width 49 height 25
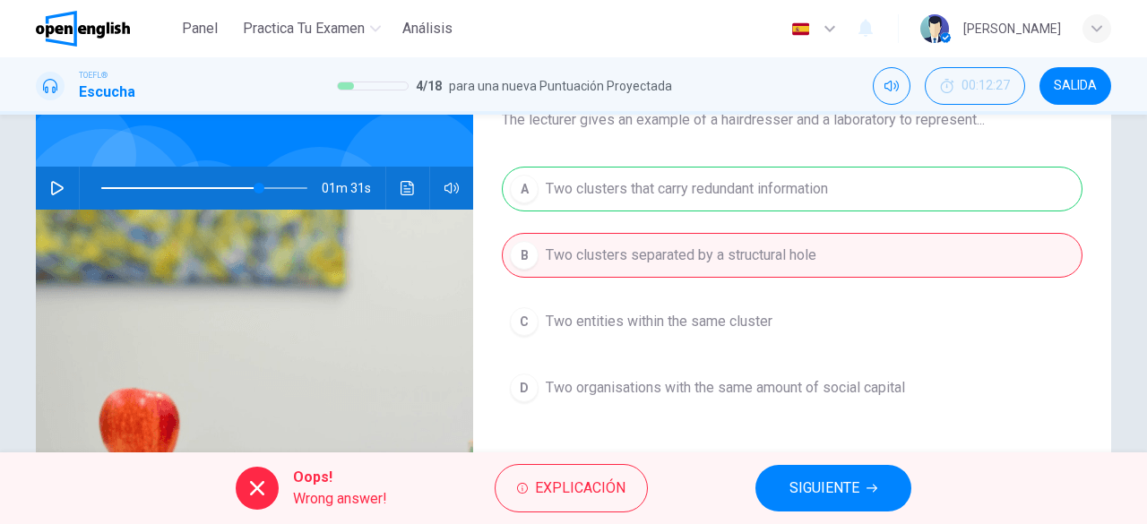
click at [795, 501] on button "SIGUIENTE" at bounding box center [834, 488] width 156 height 47
type input "**"
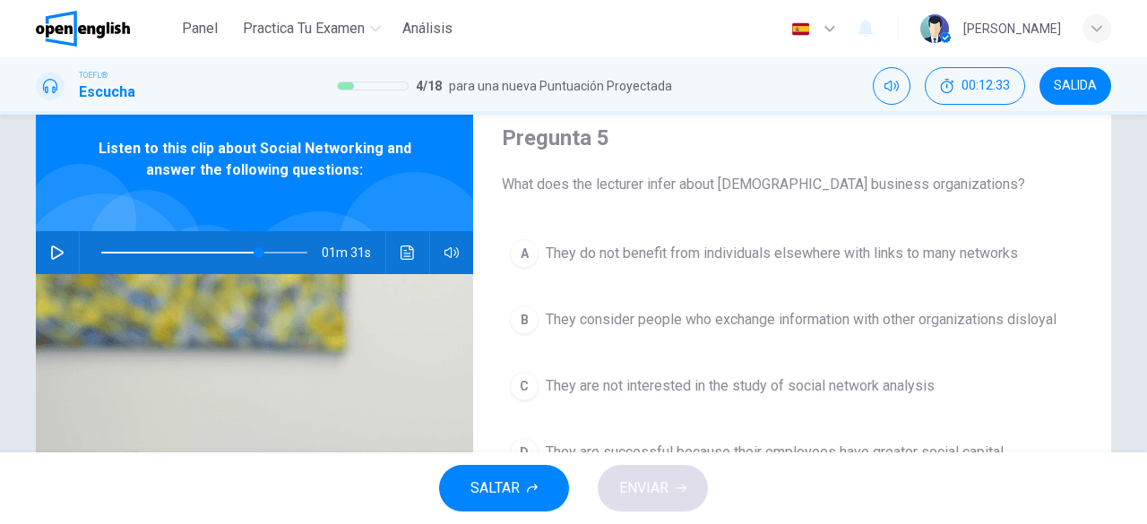
scroll to position [0, 0]
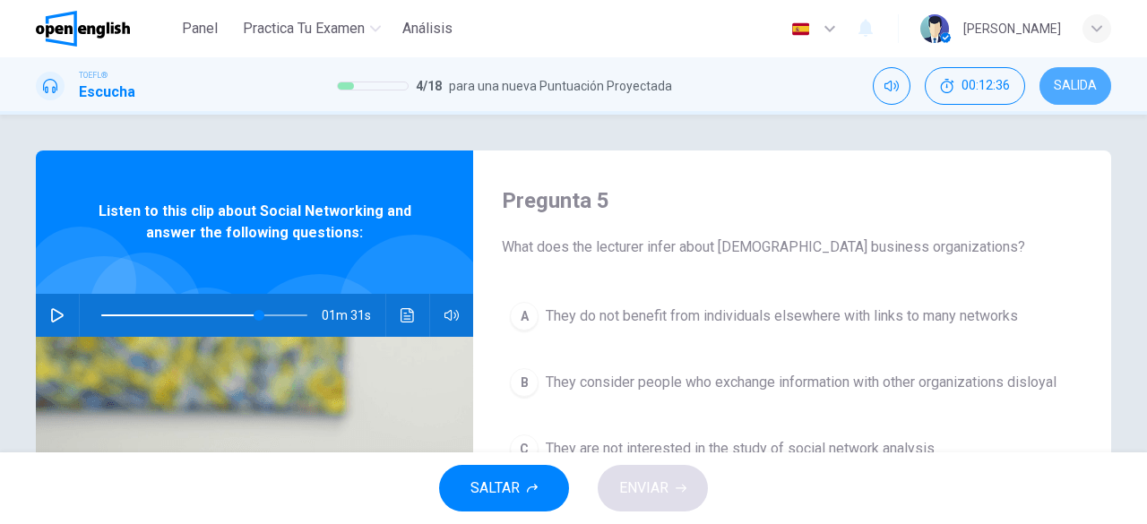
click at [1075, 95] on button "SALIDA" at bounding box center [1076, 86] width 72 height 38
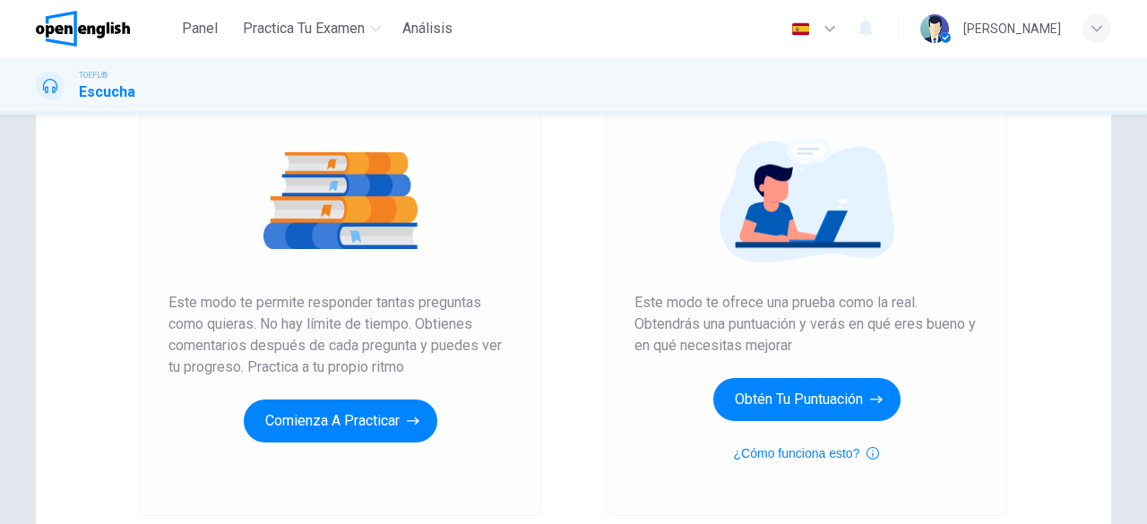
scroll to position [186, 0]
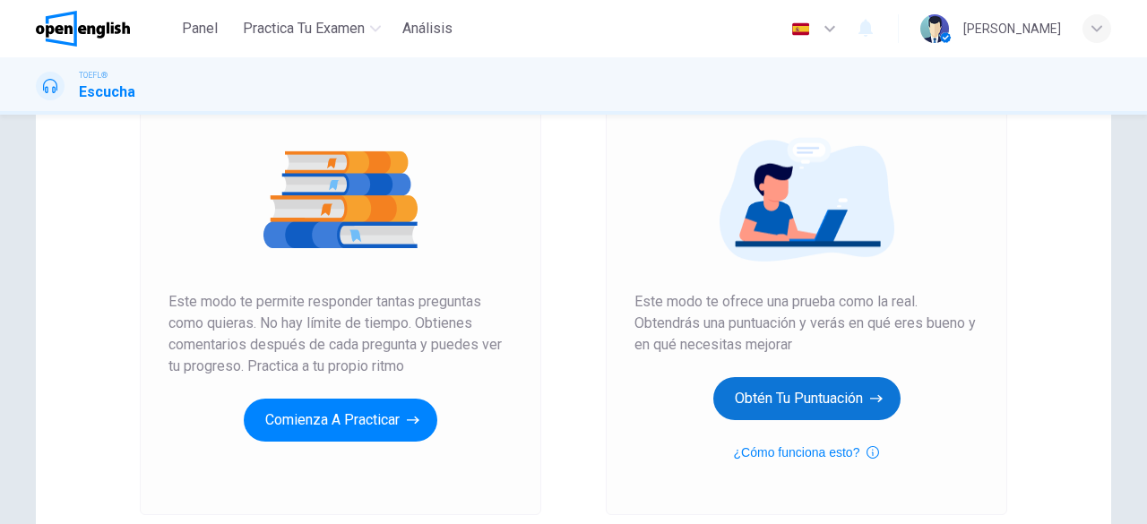
click at [836, 402] on button "Obtén tu puntuación" at bounding box center [806, 398] width 187 height 43
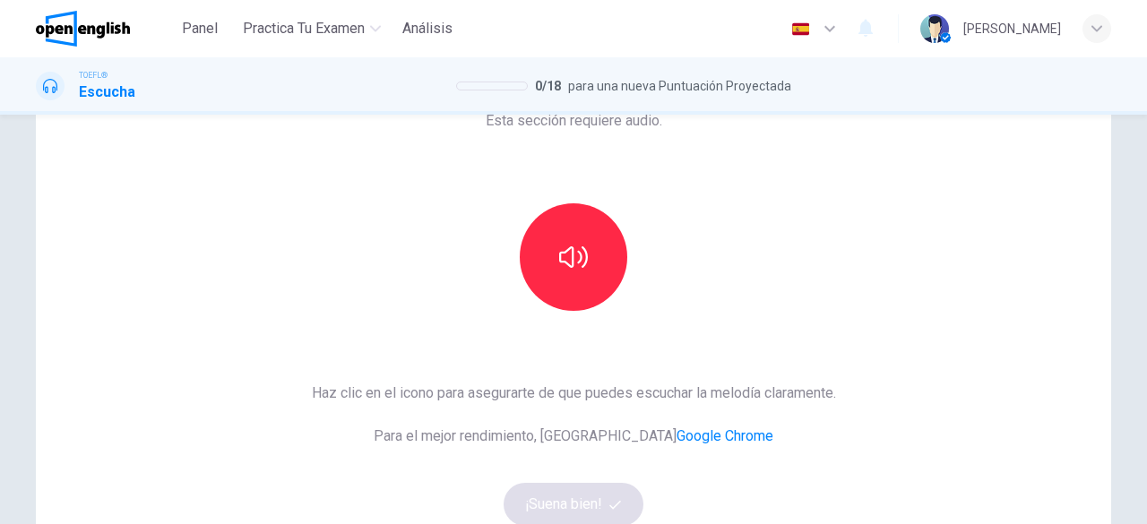
scroll to position [115, 0]
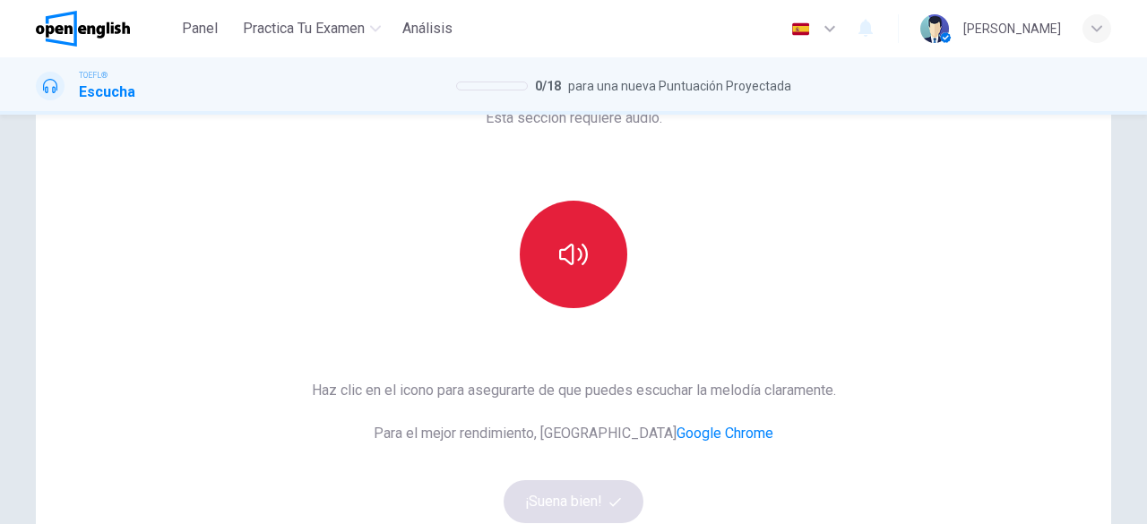
click at [550, 245] on button "button" at bounding box center [574, 255] width 108 height 108
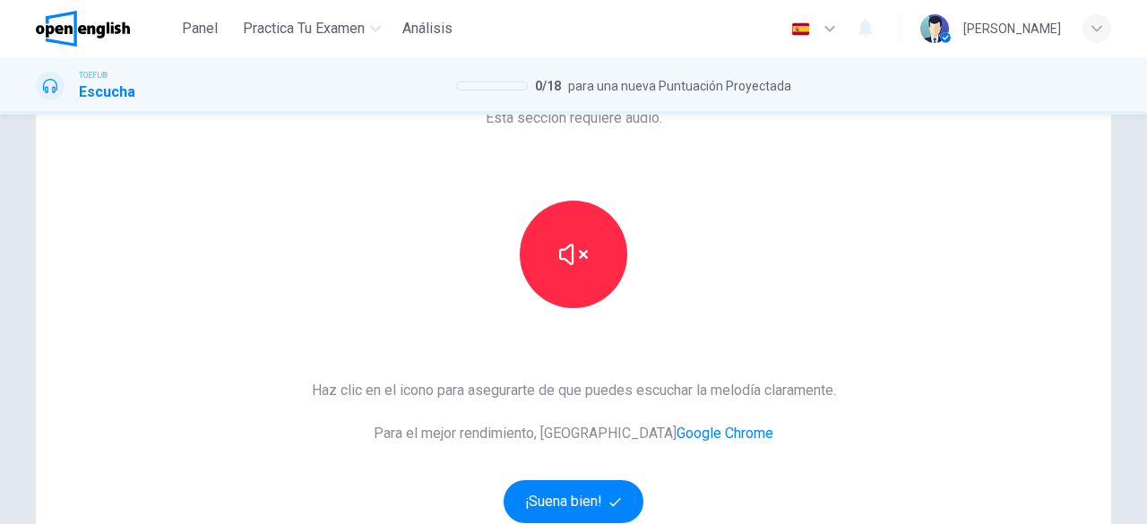
scroll to position [229, 0]
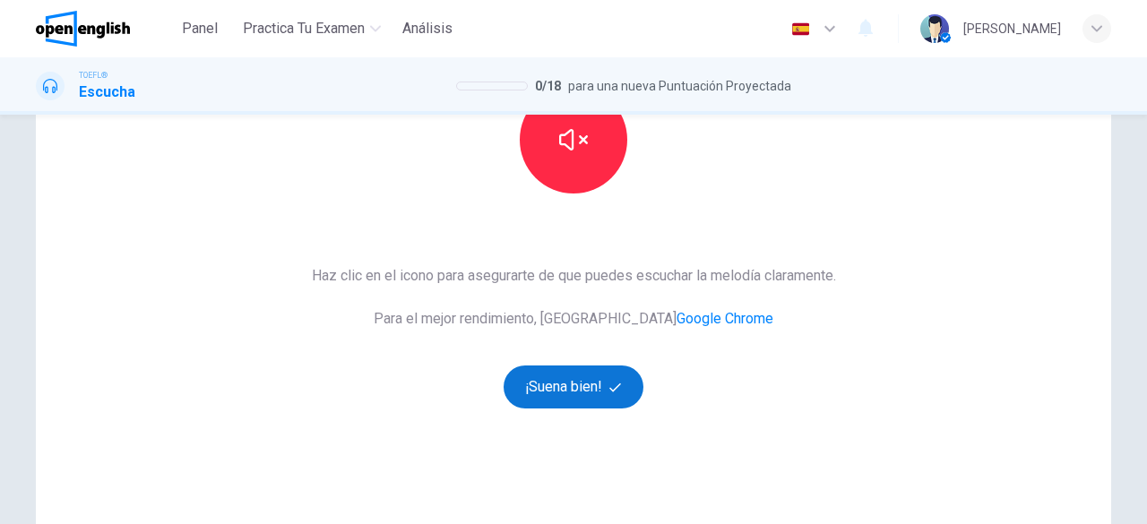
click at [591, 404] on button "¡Suena bien!" at bounding box center [574, 387] width 140 height 43
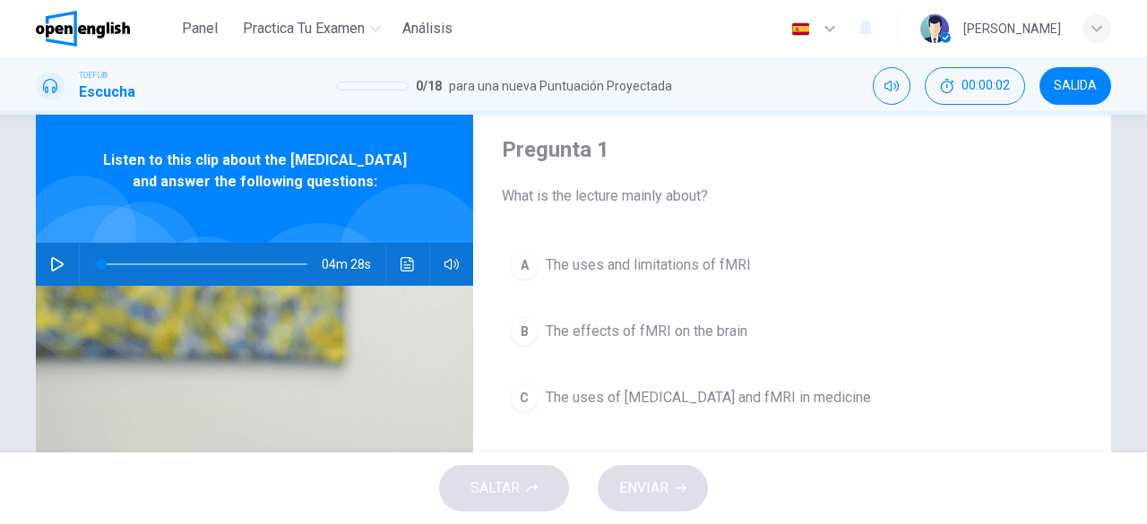
scroll to position [50, 0]
click at [51, 272] on icon "button" at bounding box center [57, 265] width 13 height 14
click at [50, 272] on icon "button" at bounding box center [57, 265] width 14 height 14
click at [51, 272] on icon "button" at bounding box center [57, 265] width 13 height 14
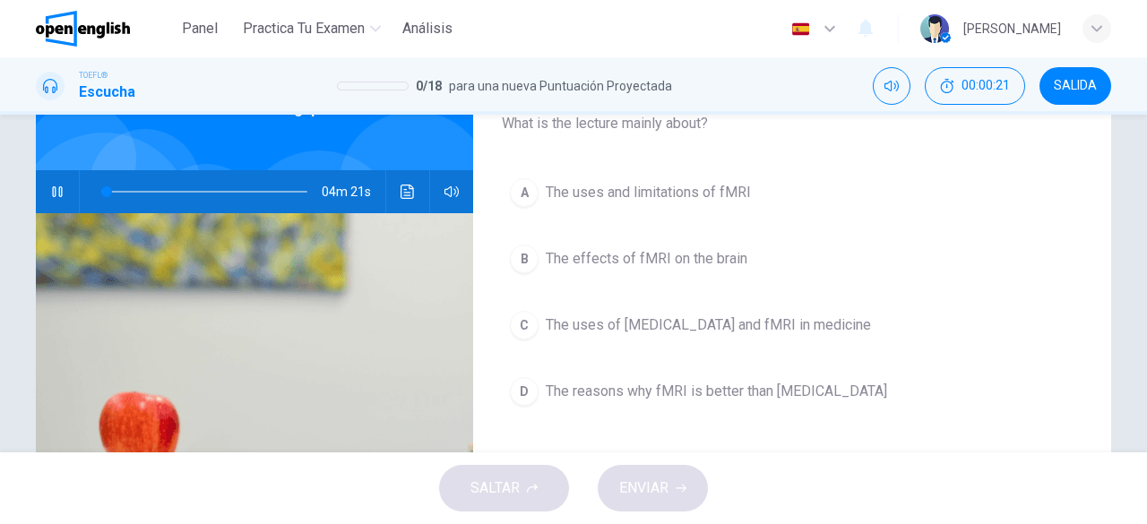
scroll to position [133, 0]
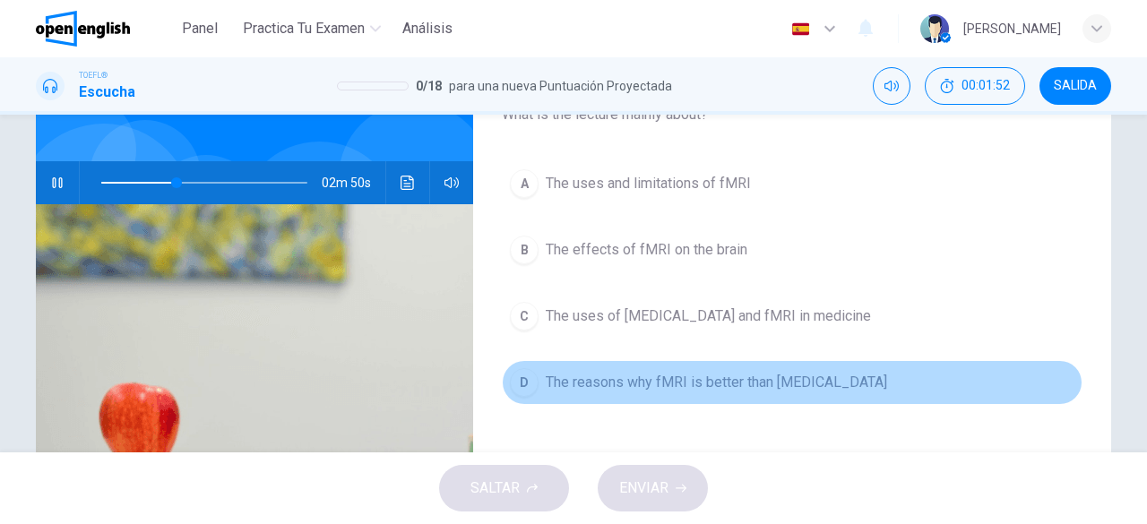
click at [635, 385] on span "The reasons why fMRI is better than MRI" at bounding box center [716, 383] width 341 height 22
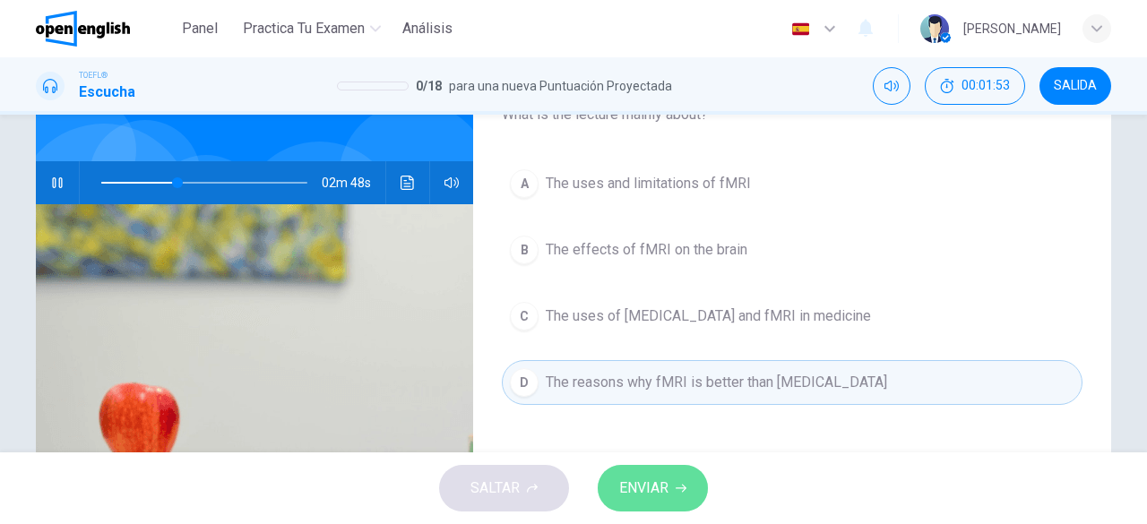
click at [689, 478] on button "ENVIAR" at bounding box center [653, 488] width 110 height 47
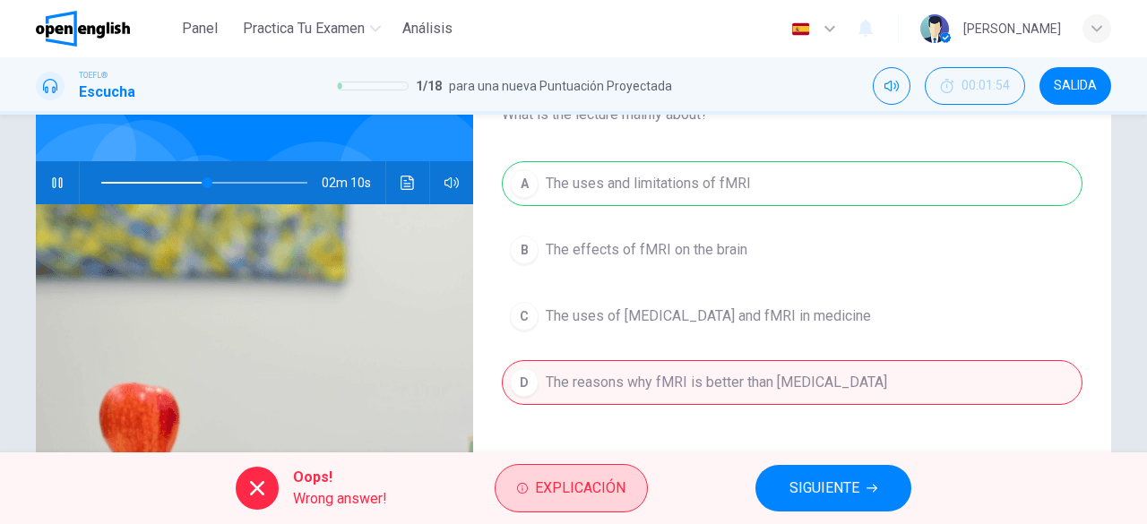
click at [559, 494] on span "Explicación" at bounding box center [580, 488] width 91 height 25
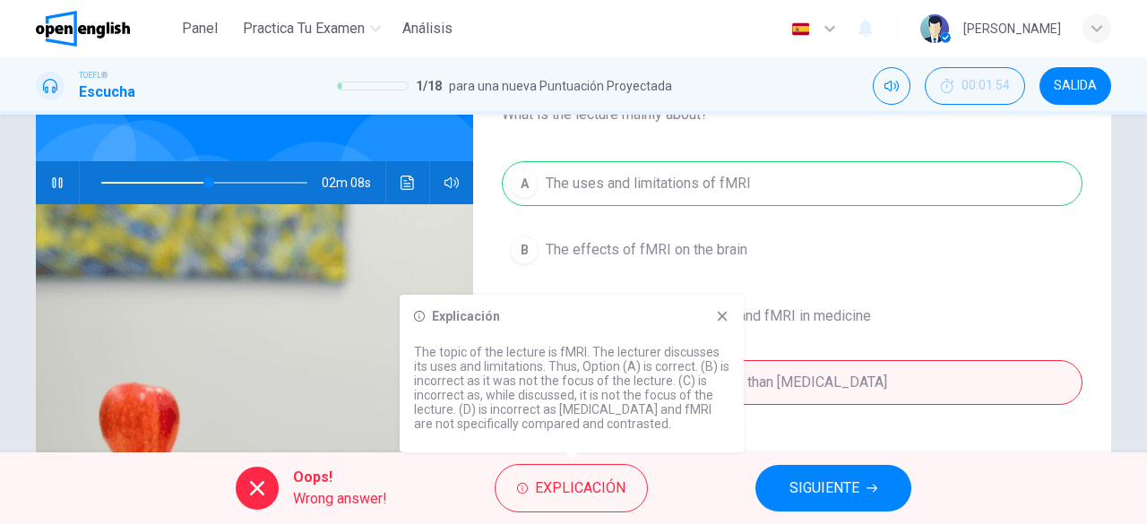
click at [44, 192] on button "button" at bounding box center [57, 182] width 29 height 43
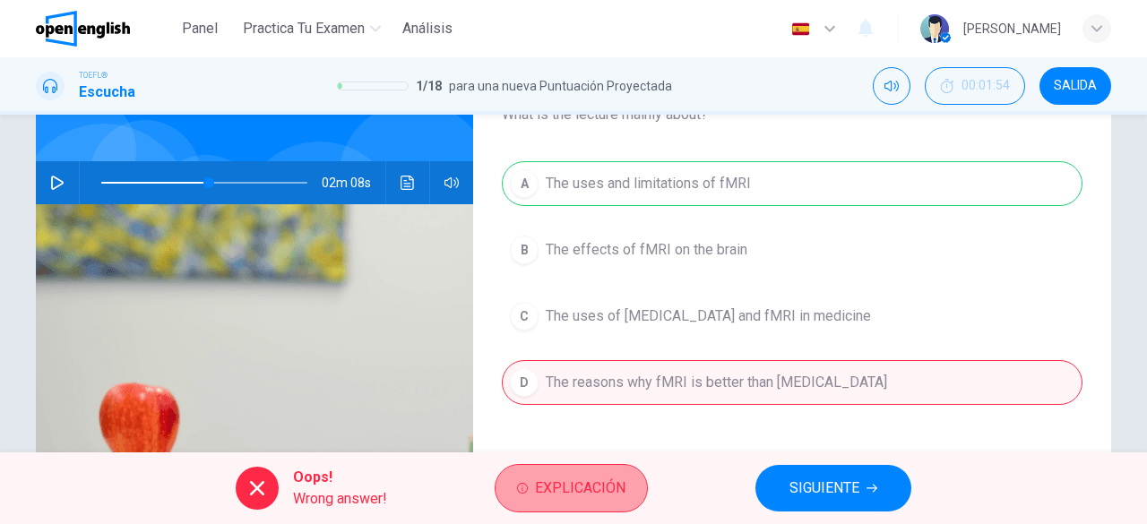
click at [566, 506] on button "Explicación" at bounding box center [571, 488] width 153 height 48
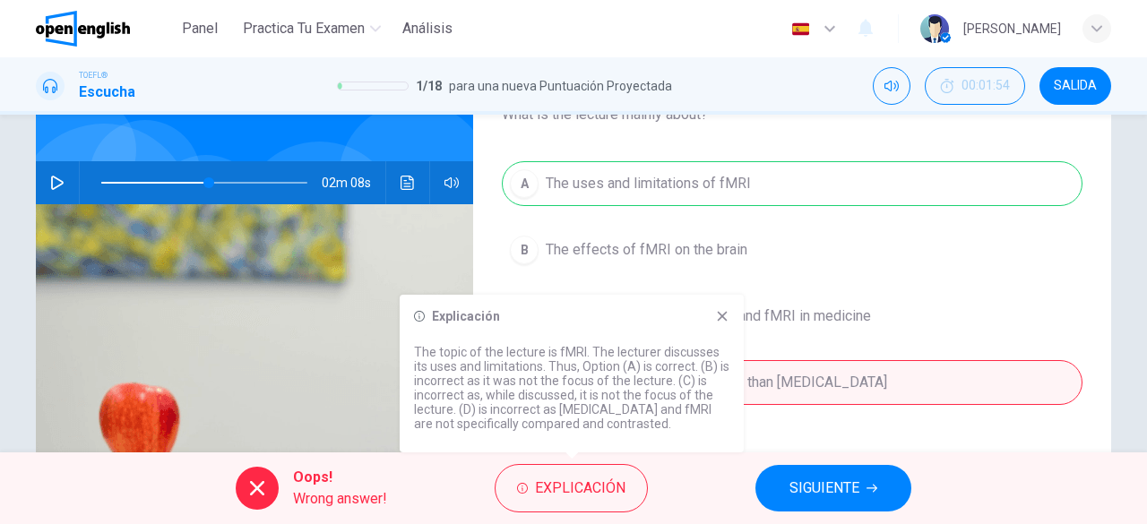
click at [905, 282] on div "A The uses and limitations of fMRI B The effects of fMRI on the brain C The use…" at bounding box center [792, 301] width 581 height 280
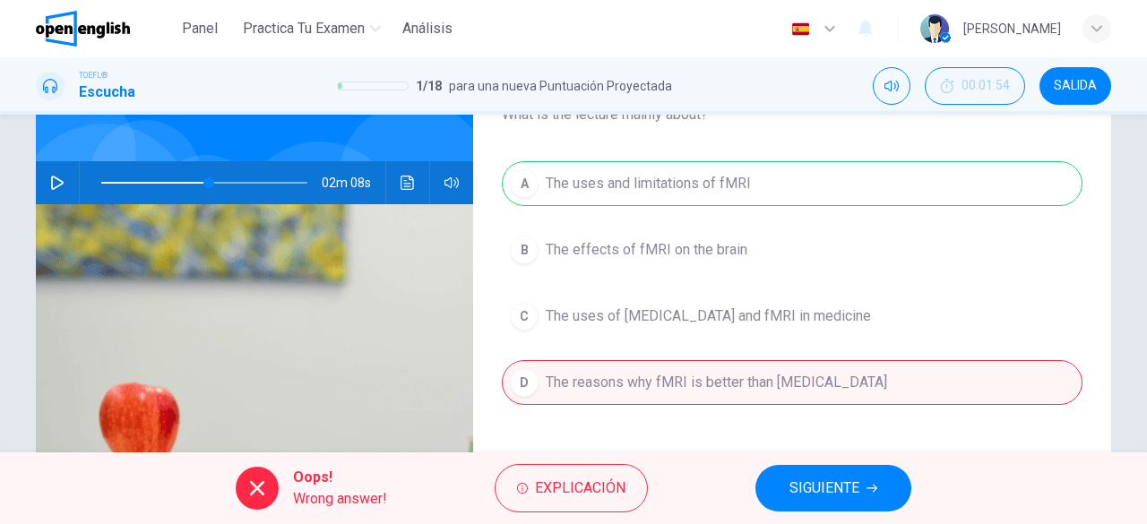
scroll to position [0, 0]
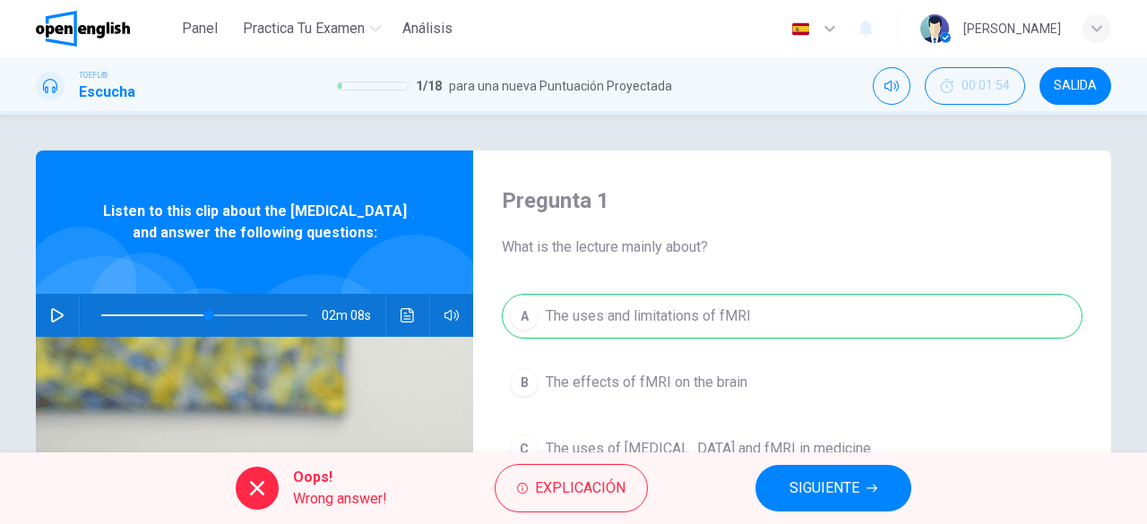
click at [62, 330] on button "button" at bounding box center [57, 315] width 29 height 43
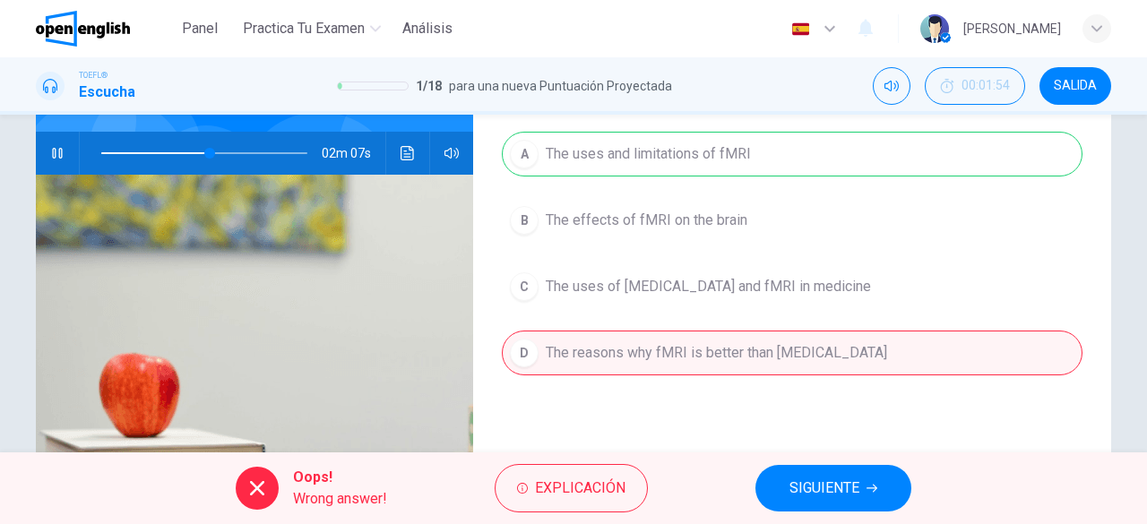
scroll to position [163, 0]
click at [791, 476] on span "SIGUIENTE" at bounding box center [825, 488] width 70 height 25
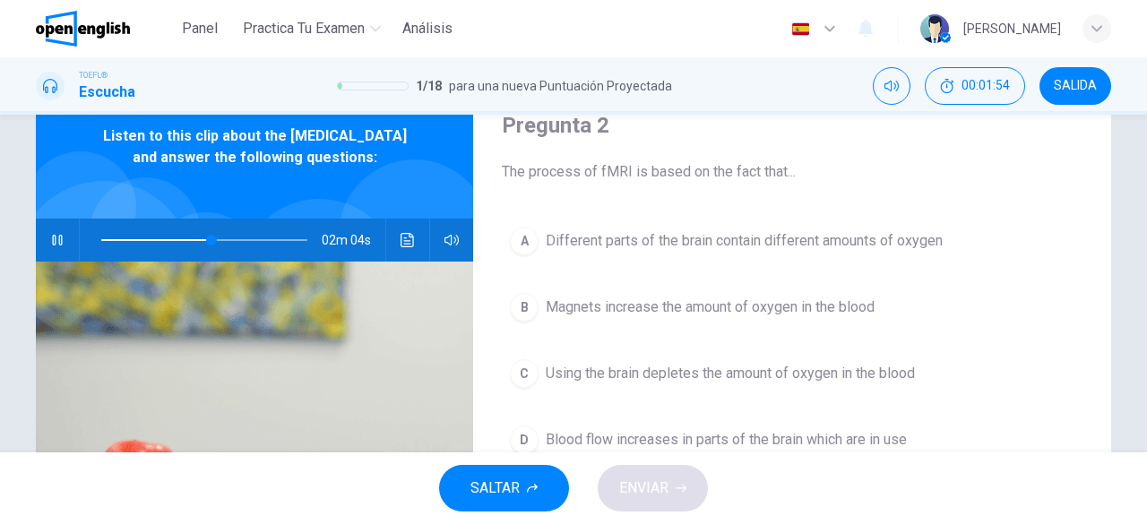
scroll to position [67, 0]
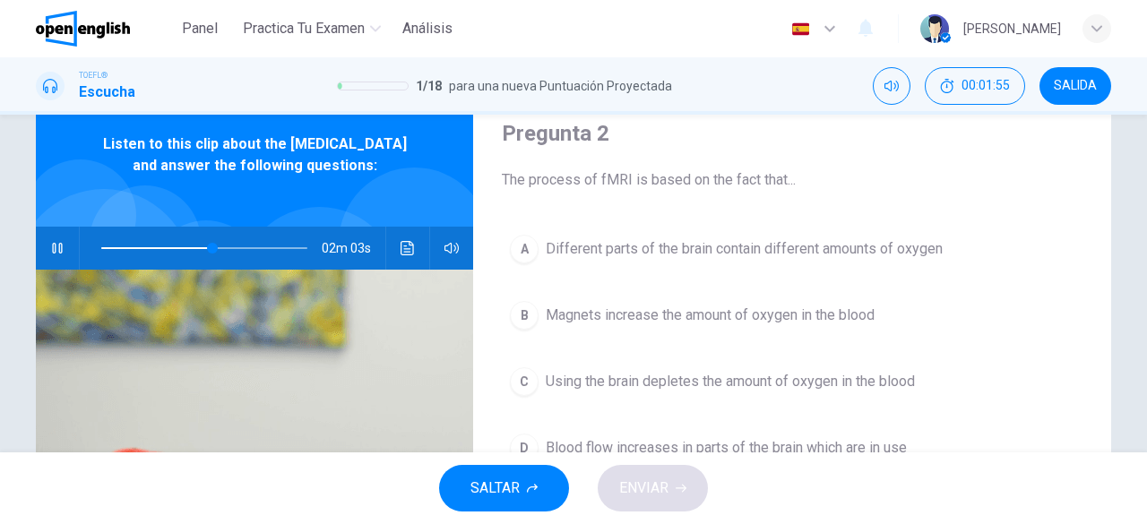
click at [52, 254] on icon "button" at bounding box center [57, 248] width 10 height 11
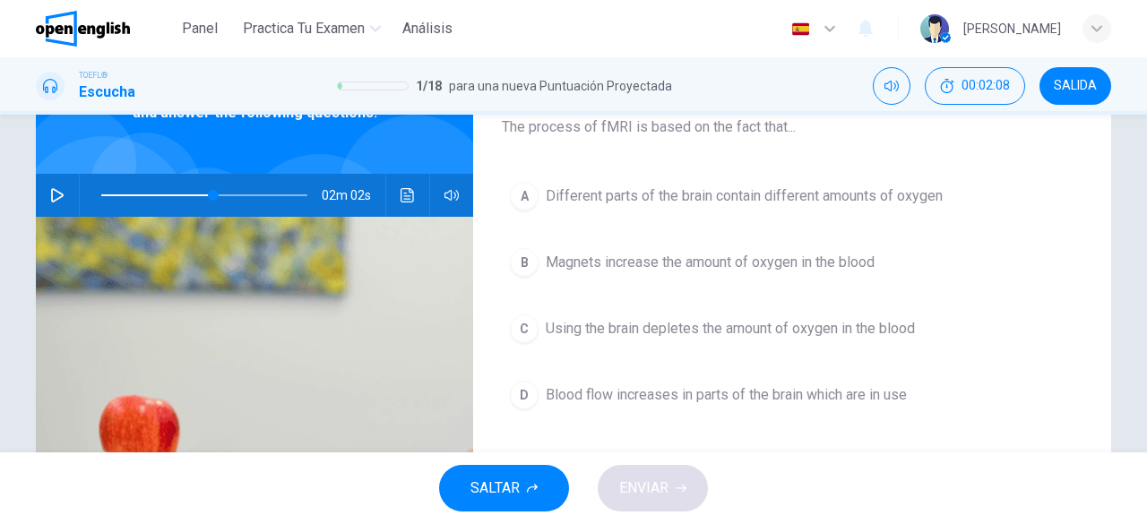
click at [111, 196] on span at bounding box center [157, 195] width 112 height 2
click at [50, 203] on icon "button" at bounding box center [57, 195] width 14 height 14
click at [54, 203] on icon "button" at bounding box center [57, 195] width 14 height 14
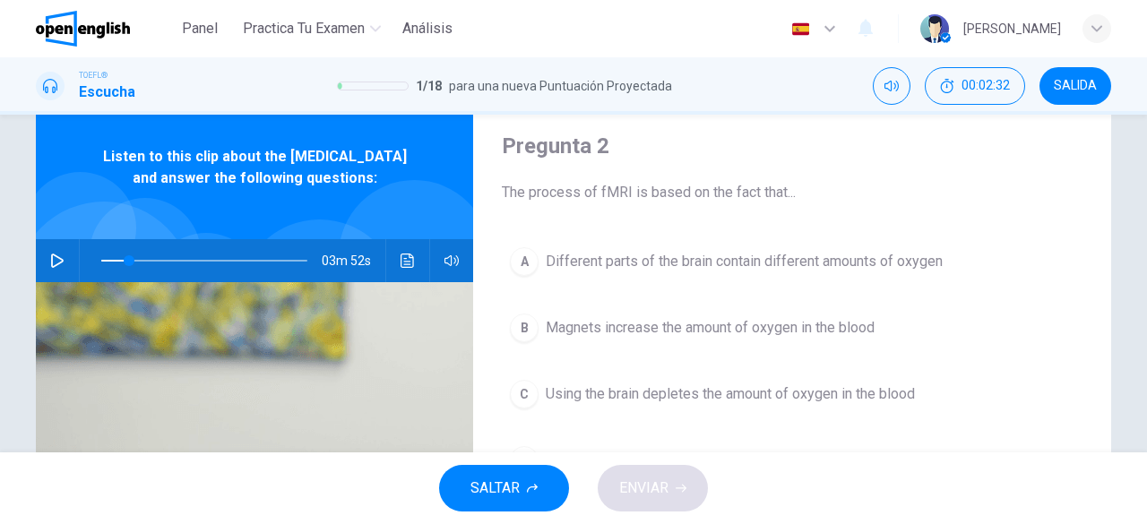
scroll to position [54, 0]
click at [51, 269] on icon "button" at bounding box center [57, 262] width 13 height 14
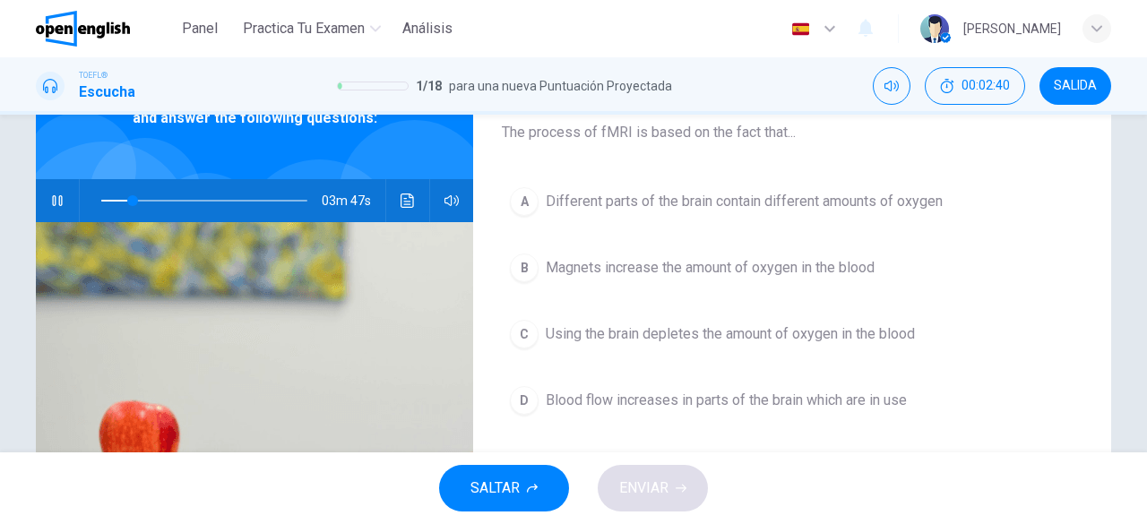
scroll to position [117, 0]
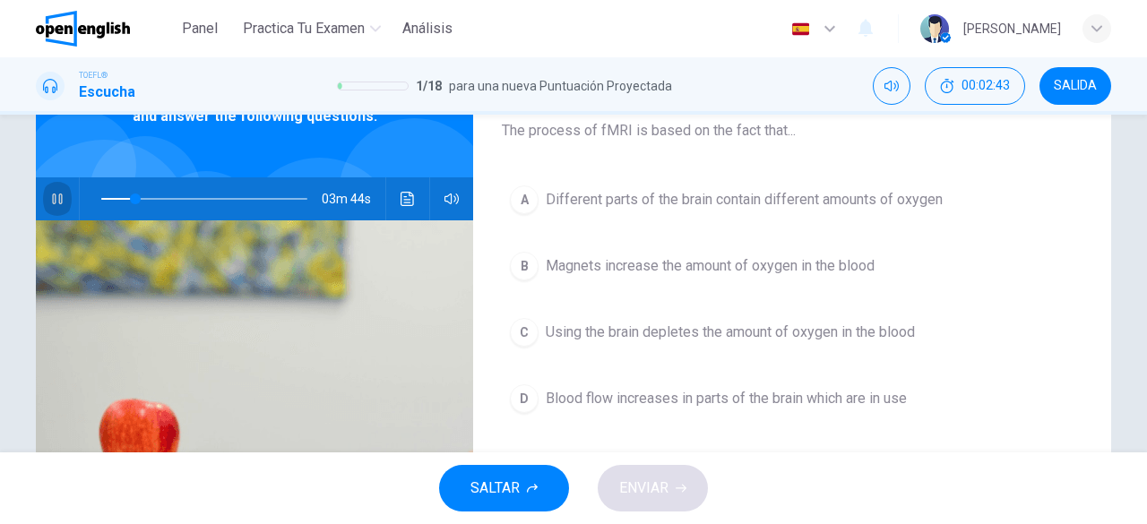
click at [52, 204] on icon "button" at bounding box center [57, 199] width 10 height 11
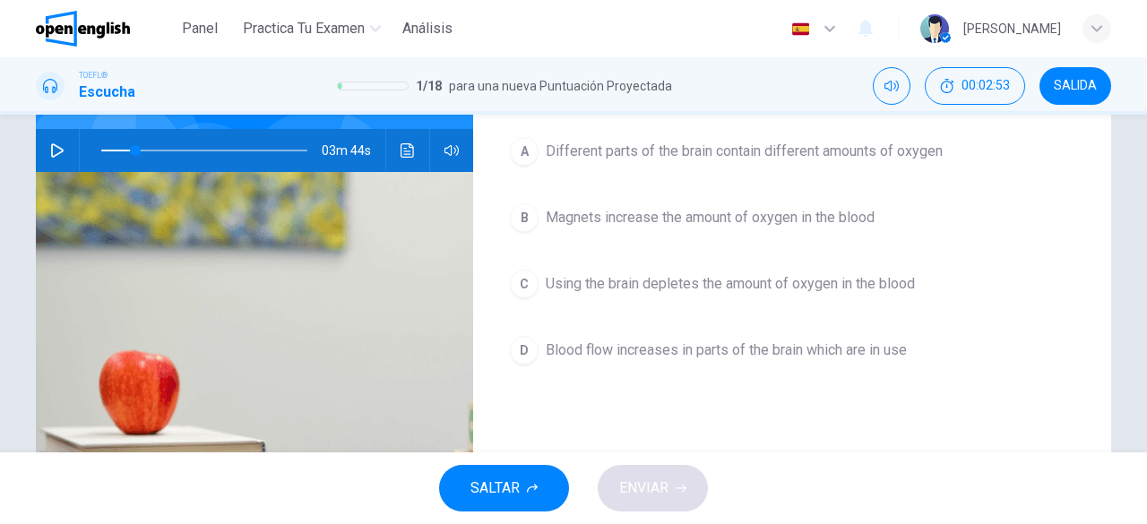
scroll to position [179, 0]
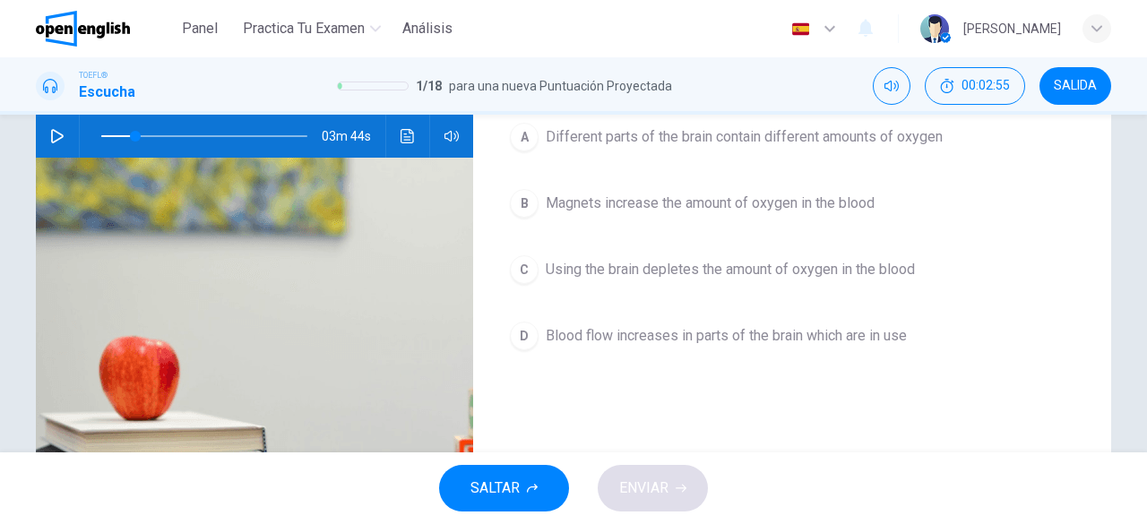
click at [645, 329] on span "Blood flow increases in parts of the brain which are in use" at bounding box center [726, 336] width 361 height 22
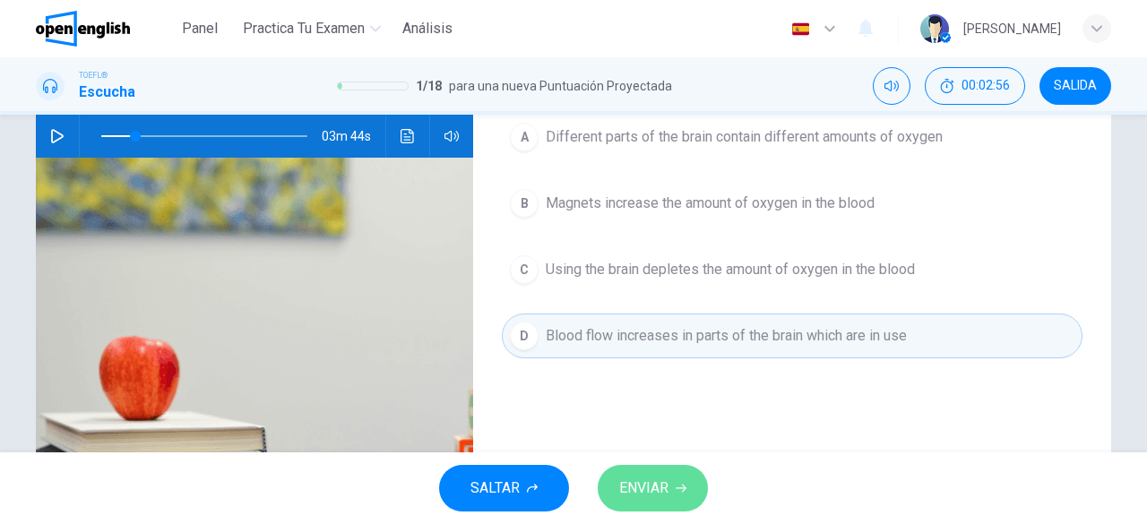
click at [635, 490] on span "ENVIAR" at bounding box center [643, 488] width 49 height 25
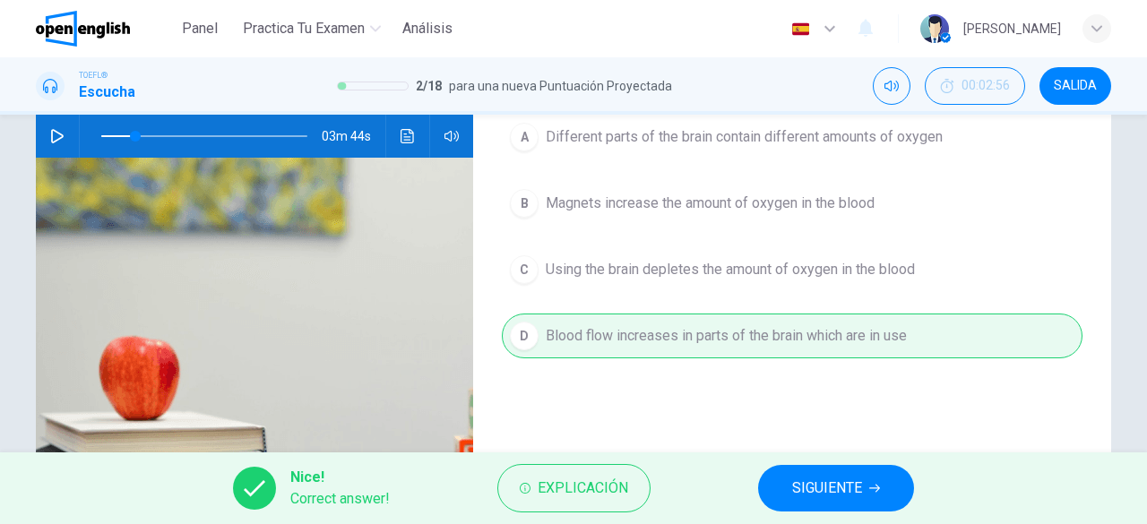
click at [796, 494] on span "SIGUIENTE" at bounding box center [827, 488] width 70 height 25
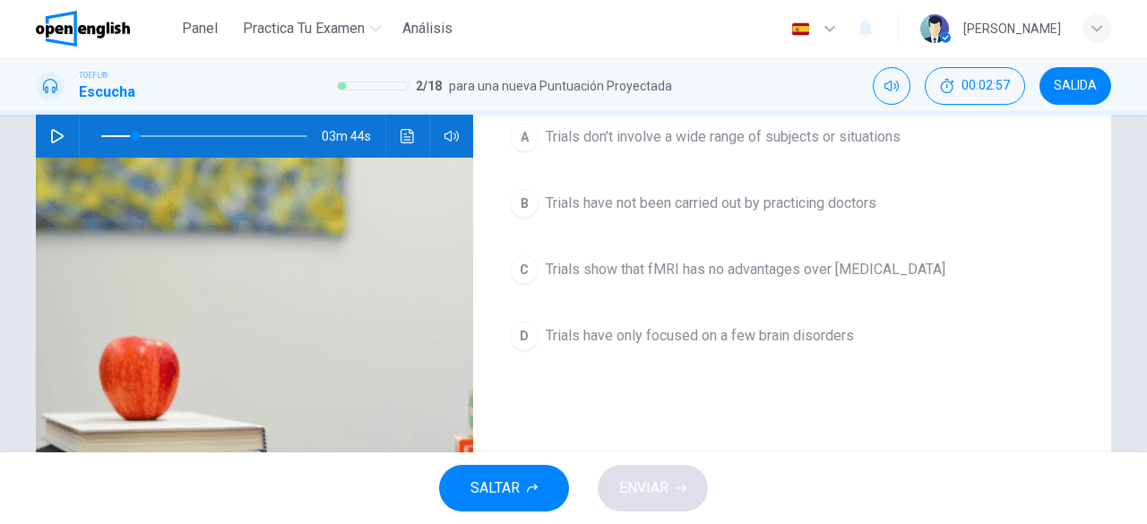
click at [50, 143] on icon "button" at bounding box center [57, 136] width 14 height 14
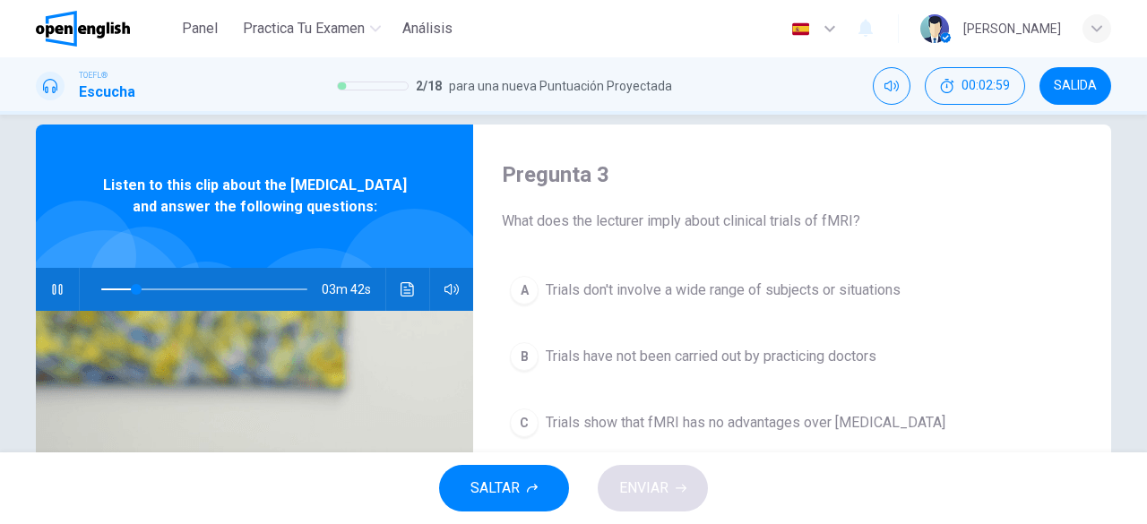
scroll to position [25, 0]
click at [56, 298] on icon "button" at bounding box center [57, 290] width 14 height 14
click at [50, 298] on icon "button" at bounding box center [57, 290] width 14 height 14
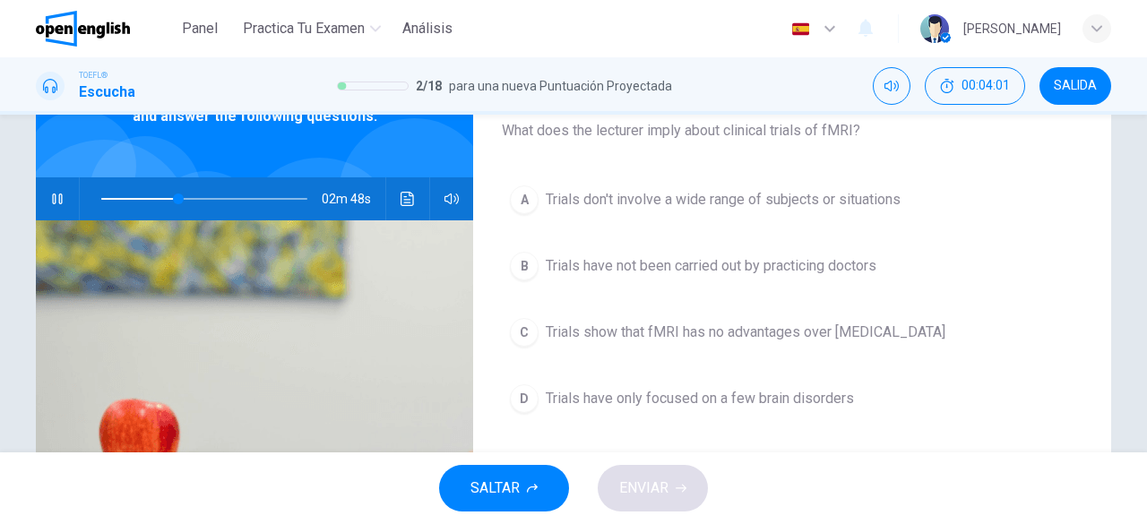
scroll to position [51, 0]
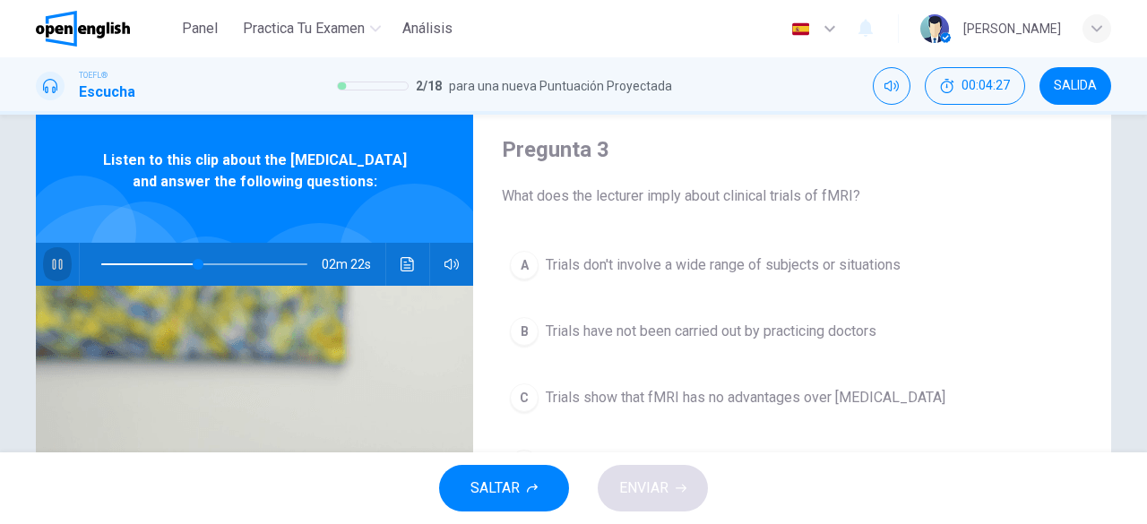
click at [57, 274] on button "button" at bounding box center [57, 264] width 29 height 43
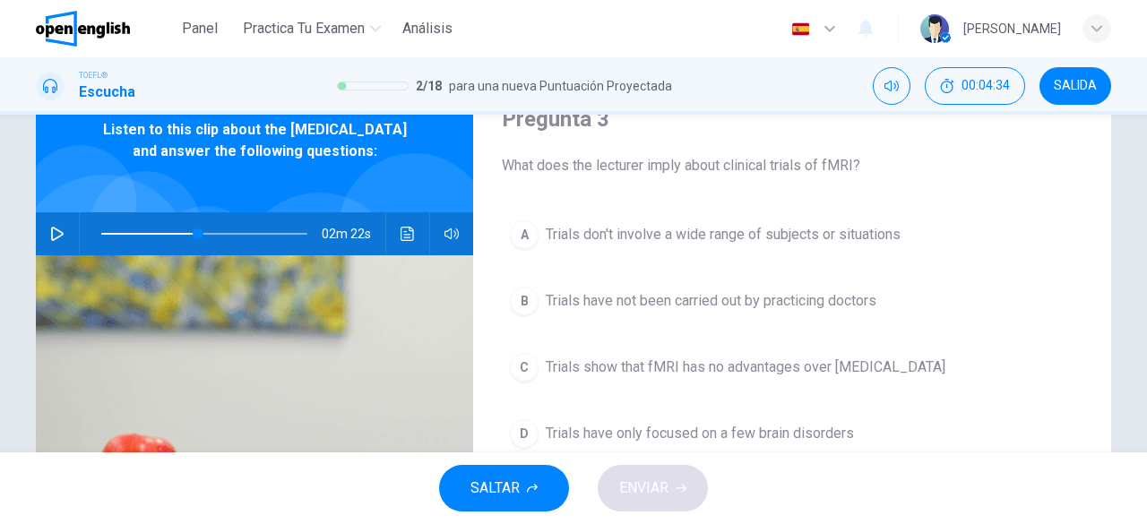
scroll to position [93, 0]
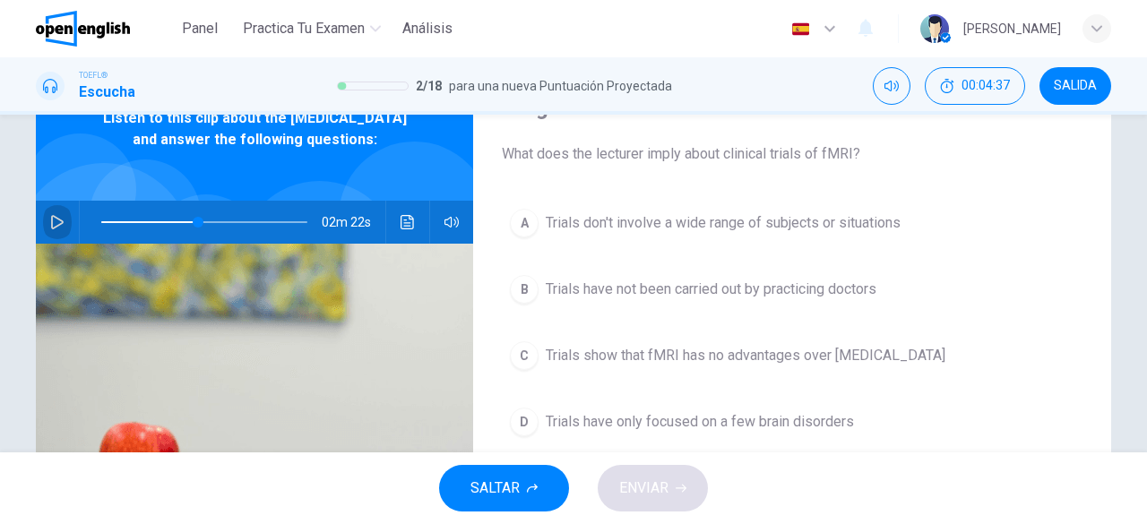
click at [43, 244] on button "button" at bounding box center [57, 222] width 29 height 43
click at [53, 229] on icon "button" at bounding box center [57, 222] width 14 height 14
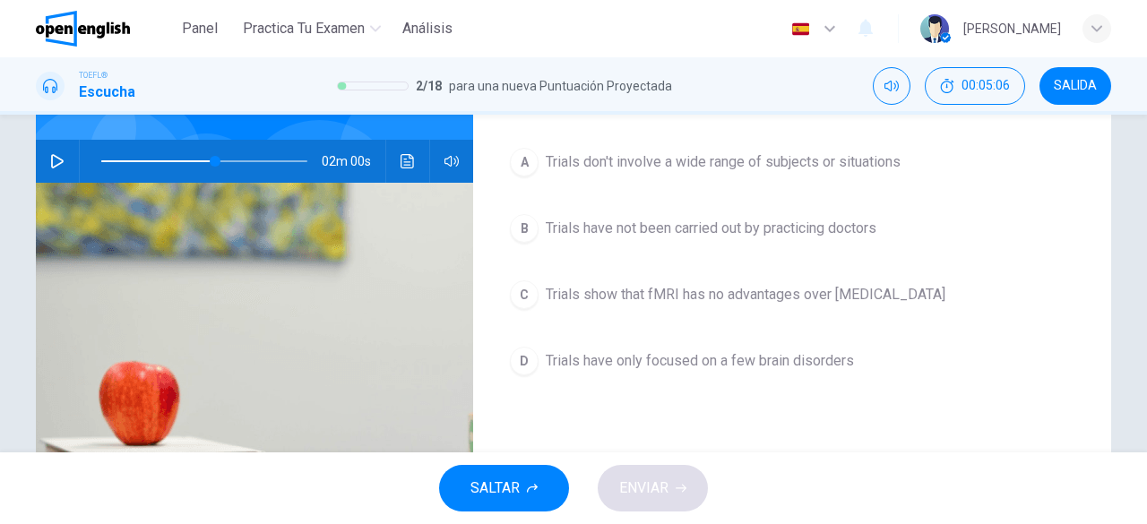
scroll to position [143, 0]
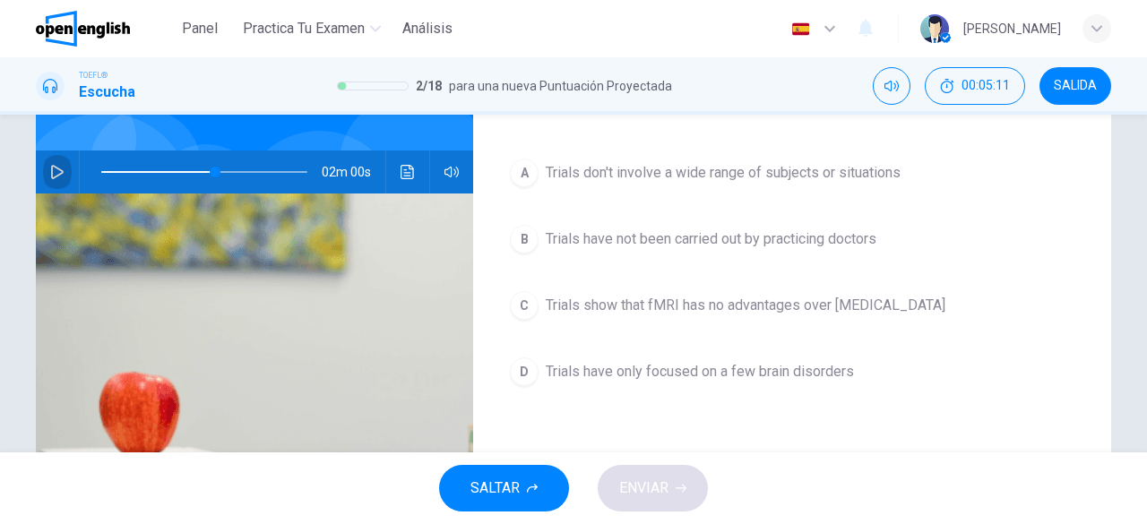
click at [50, 179] on icon "button" at bounding box center [57, 172] width 14 height 14
click at [52, 177] on icon "button" at bounding box center [57, 172] width 10 height 11
click at [50, 179] on icon "button" at bounding box center [57, 172] width 14 height 14
click at [717, 238] on span "Trials have not been carried out by practicing doctors" at bounding box center [711, 240] width 331 height 22
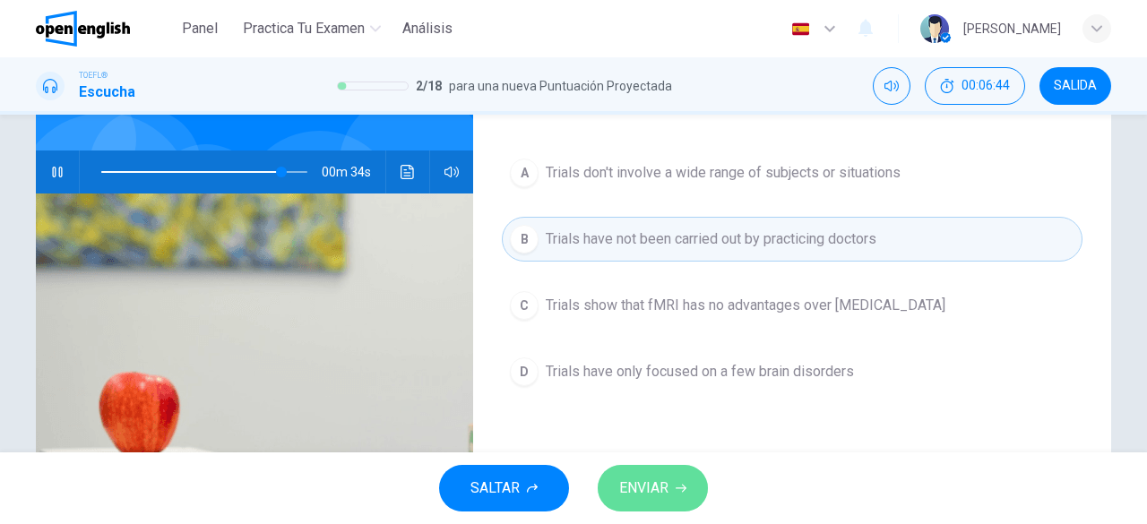
click at [662, 481] on span "ENVIAR" at bounding box center [643, 488] width 49 height 25
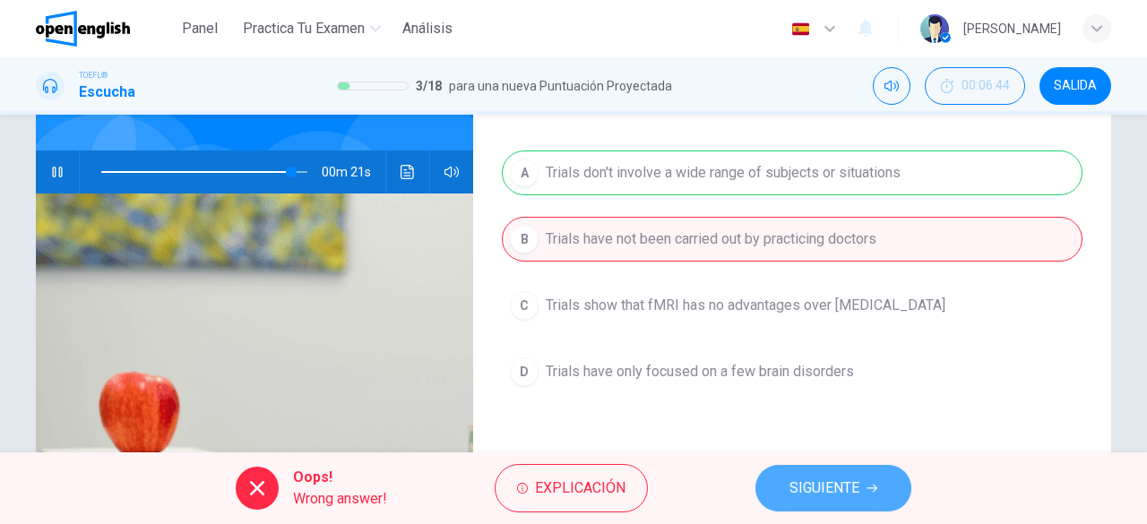
click at [810, 496] on span "SIGUIENTE" at bounding box center [825, 488] width 70 height 25
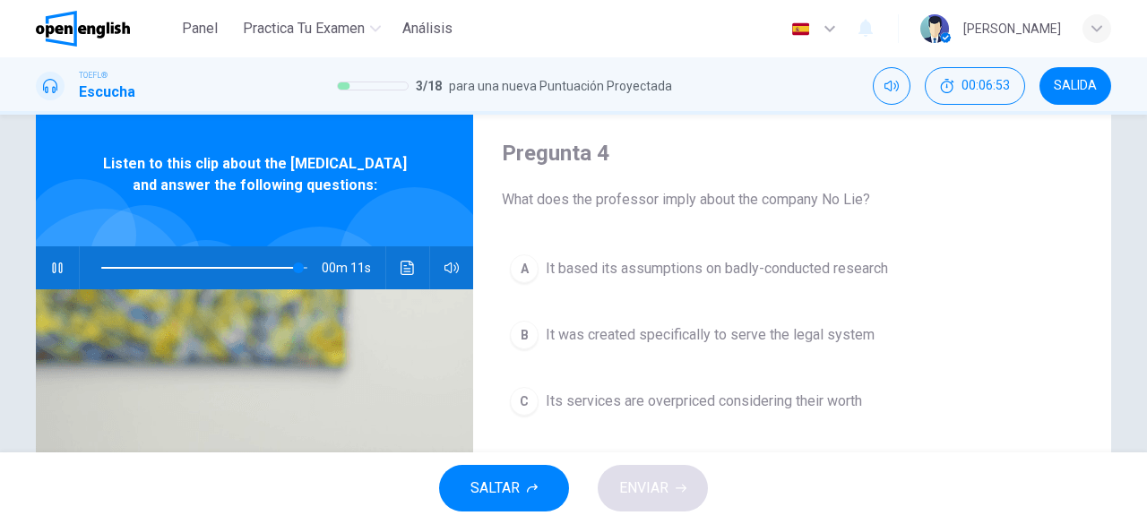
scroll to position [71, 0]
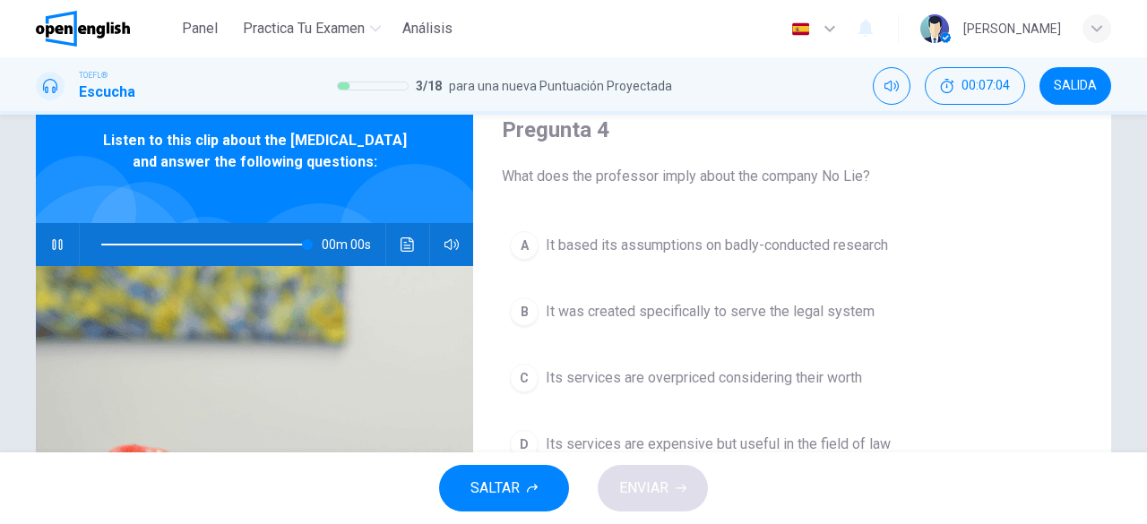
type input "*"
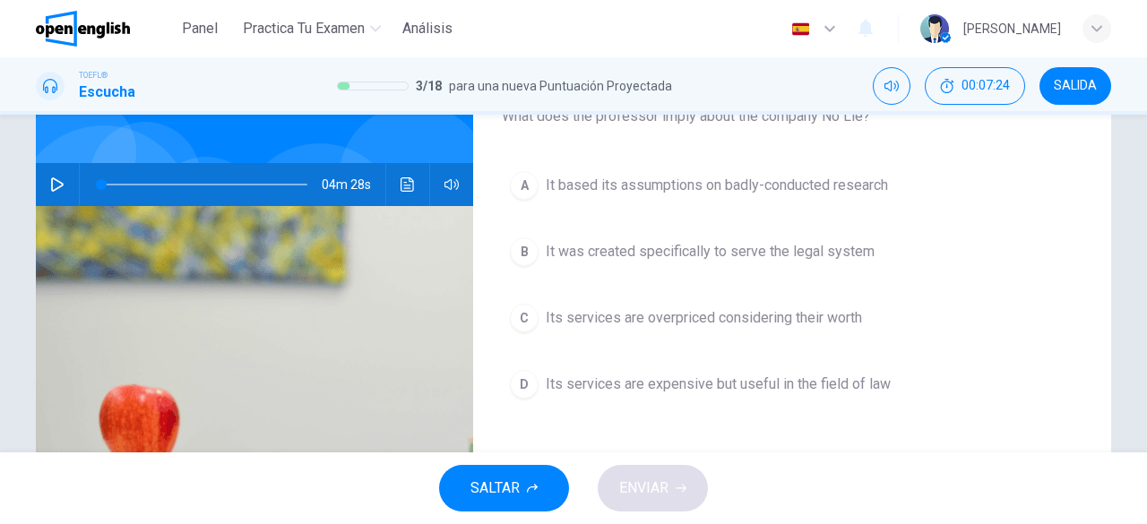
scroll to position [130, 0]
click at [716, 199] on button "A It based its assumptions on badly-conducted research" at bounding box center [792, 186] width 581 height 45
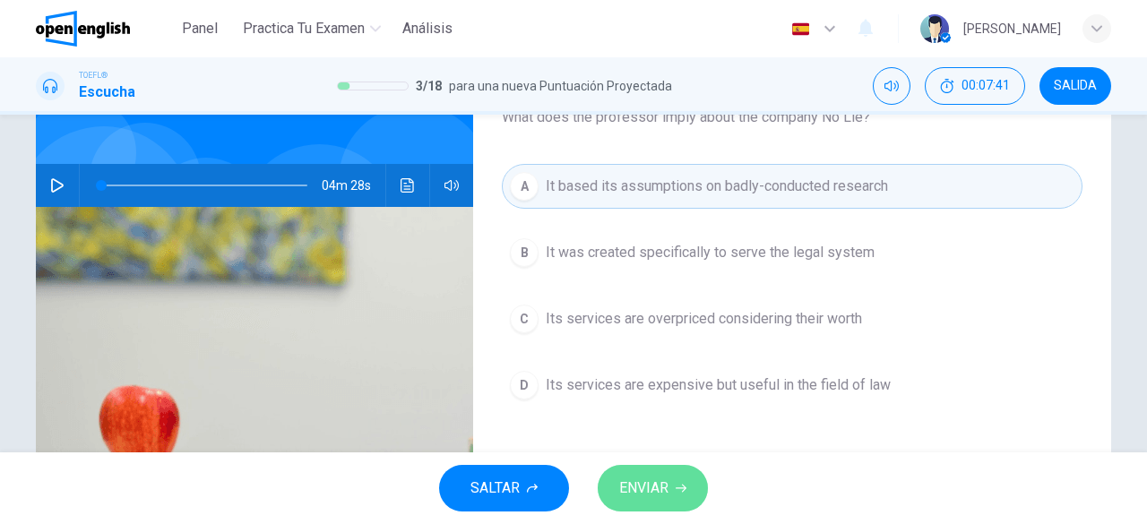
click at [667, 489] on span "ENVIAR" at bounding box center [643, 488] width 49 height 25
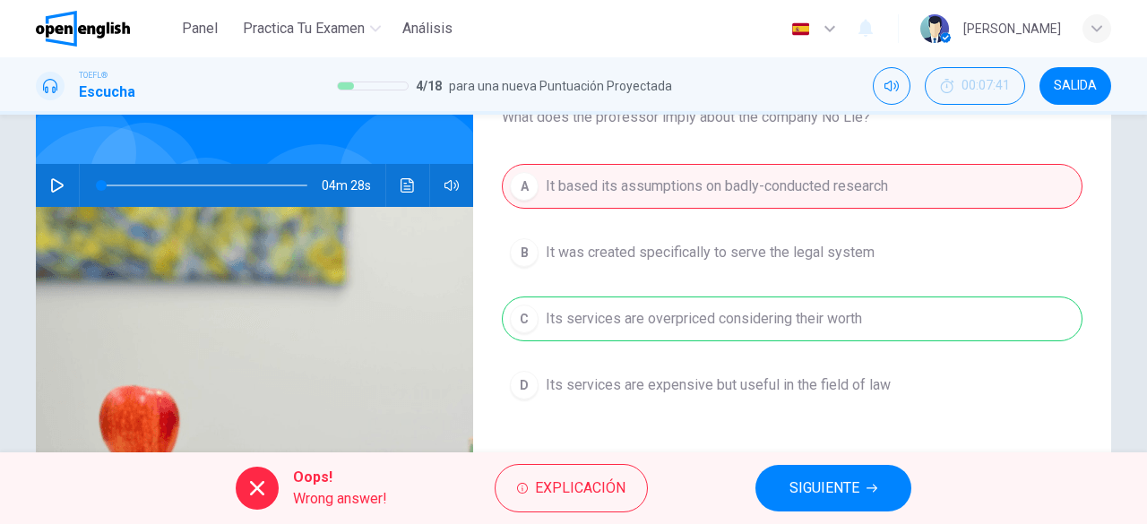
click at [821, 477] on span "SIGUIENTE" at bounding box center [825, 488] width 70 height 25
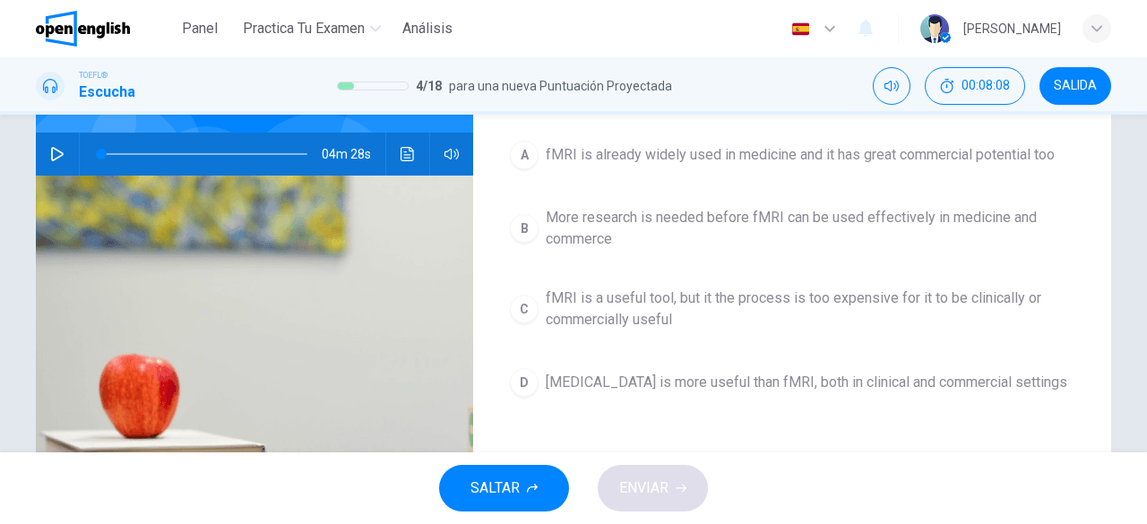
scroll to position [165, 0]
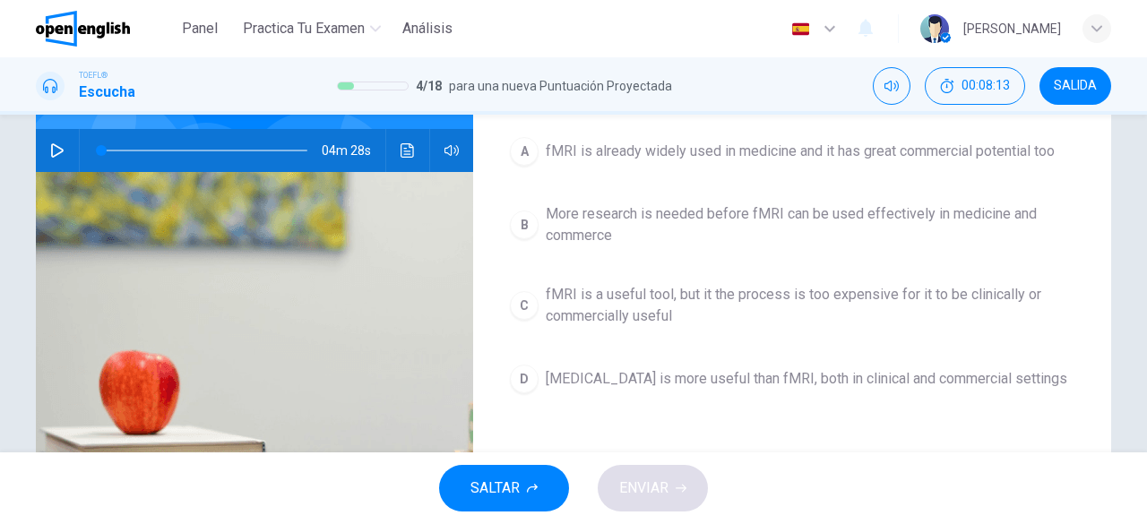
click at [618, 216] on span "More research is needed before fMRI can be used effectively in medicine and com…" at bounding box center [810, 224] width 529 height 43
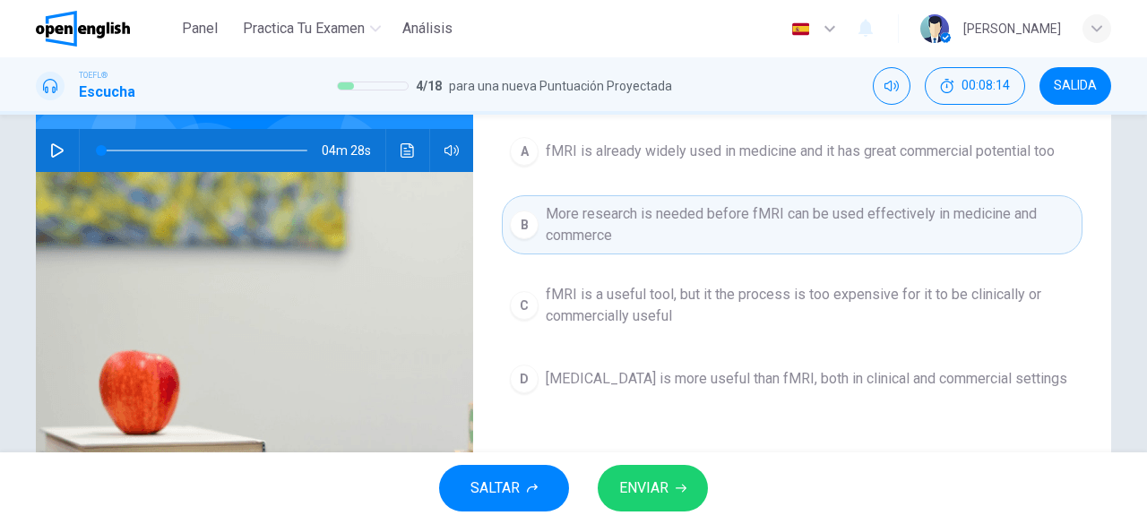
click at [654, 476] on span "ENVIAR" at bounding box center [643, 488] width 49 height 25
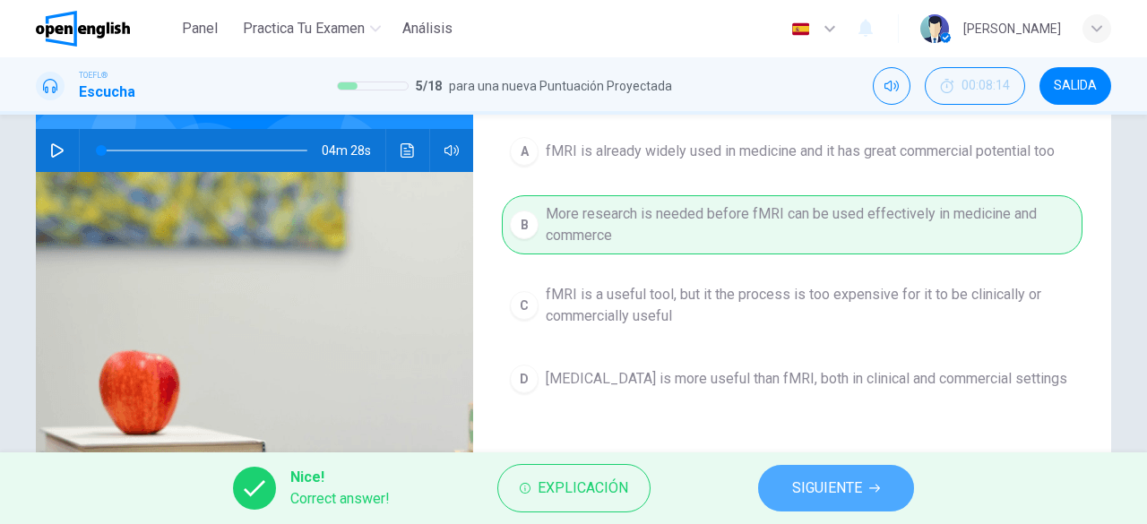
click at [860, 471] on button "SIGUIENTE" at bounding box center [836, 488] width 156 height 47
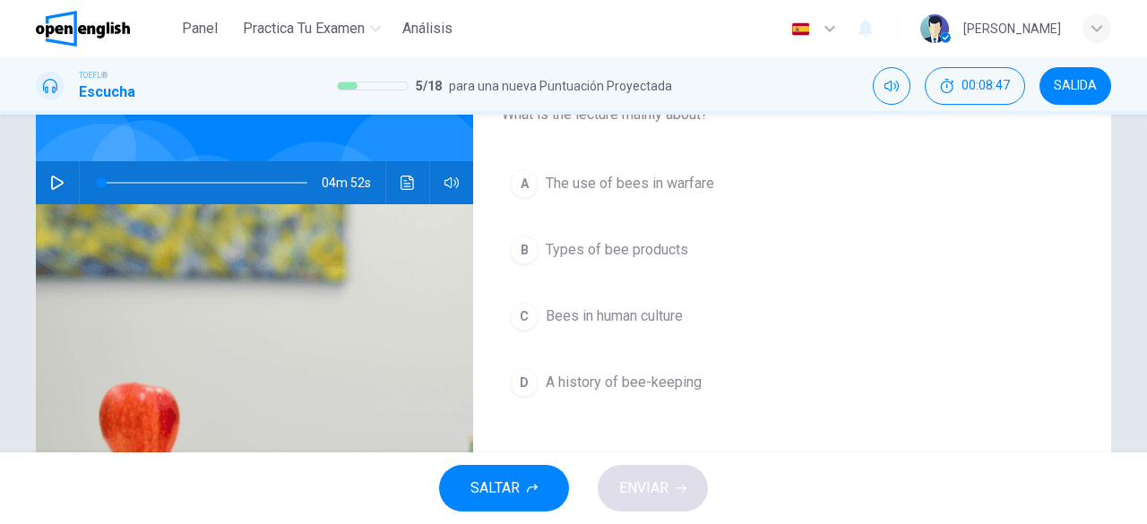
scroll to position [132, 0]
click at [43, 189] on button "button" at bounding box center [57, 183] width 29 height 43
type input "*"
click at [43, 189] on button "button" at bounding box center [57, 183] width 29 height 43
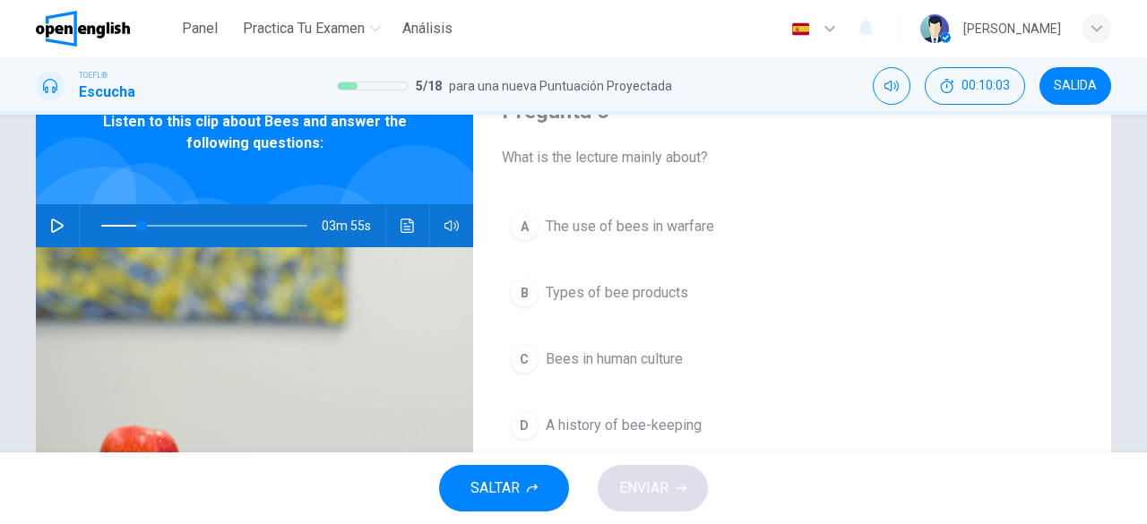
scroll to position [83, 0]
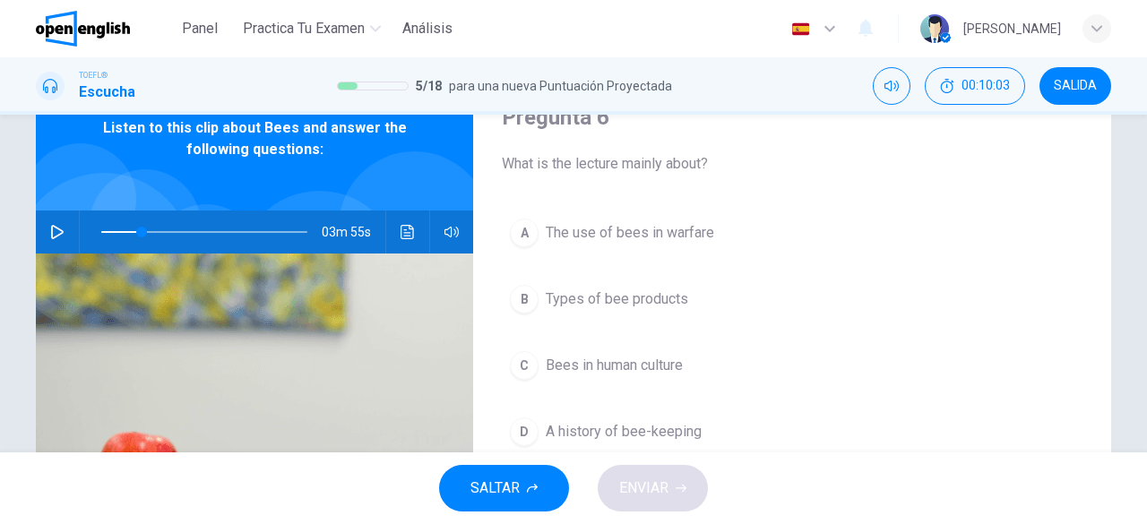
click at [640, 243] on span "The use of bees in warfare" at bounding box center [630, 233] width 169 height 22
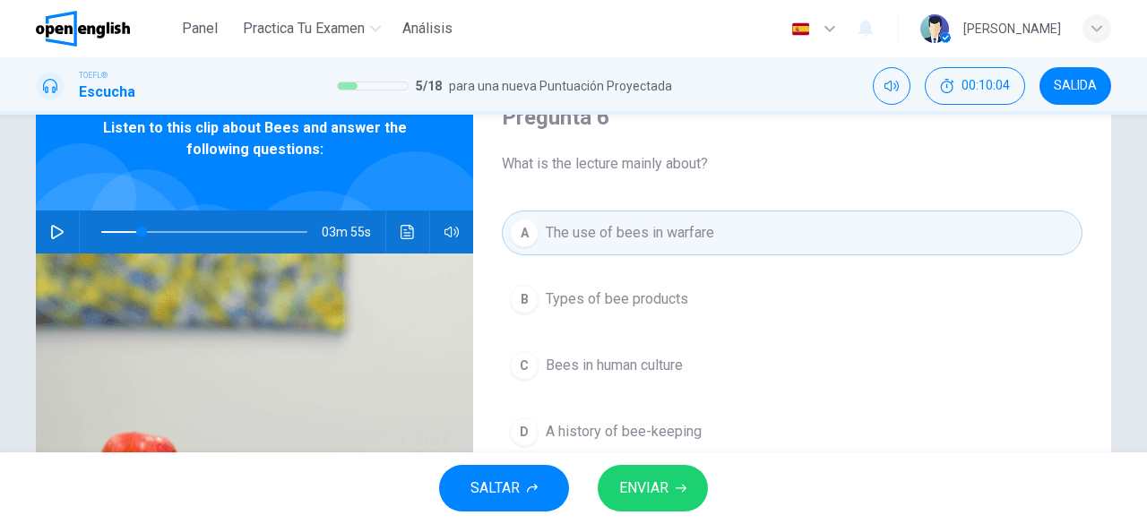
click at [642, 480] on span "ENVIAR" at bounding box center [643, 488] width 49 height 25
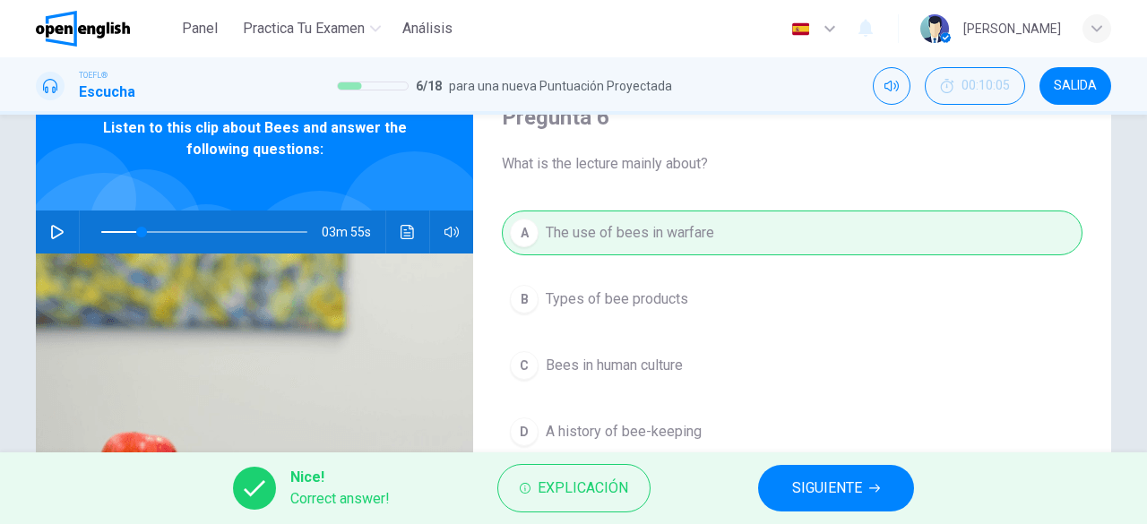
click at [851, 481] on span "SIGUIENTE" at bounding box center [827, 488] width 70 height 25
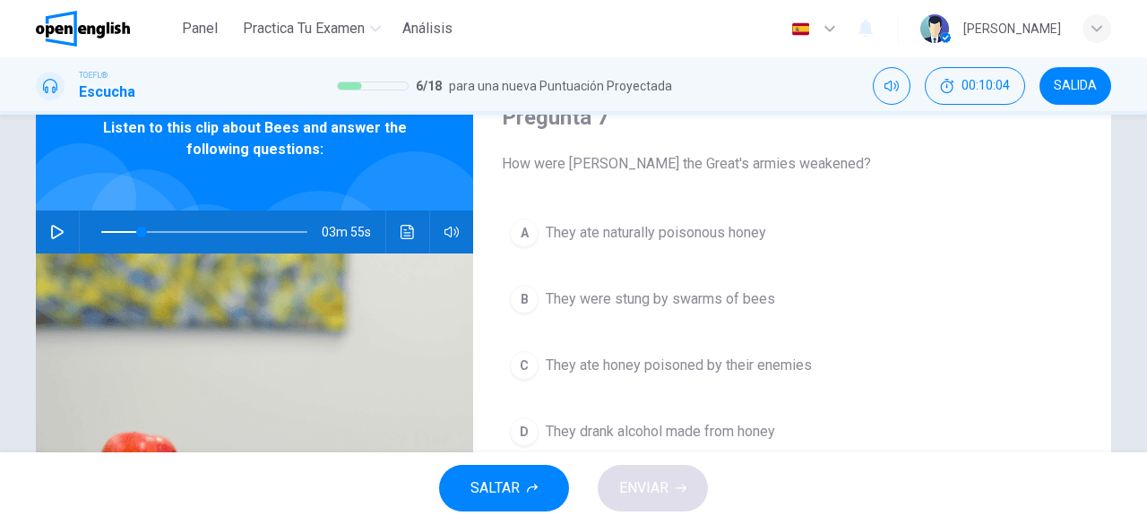
scroll to position [0, 0]
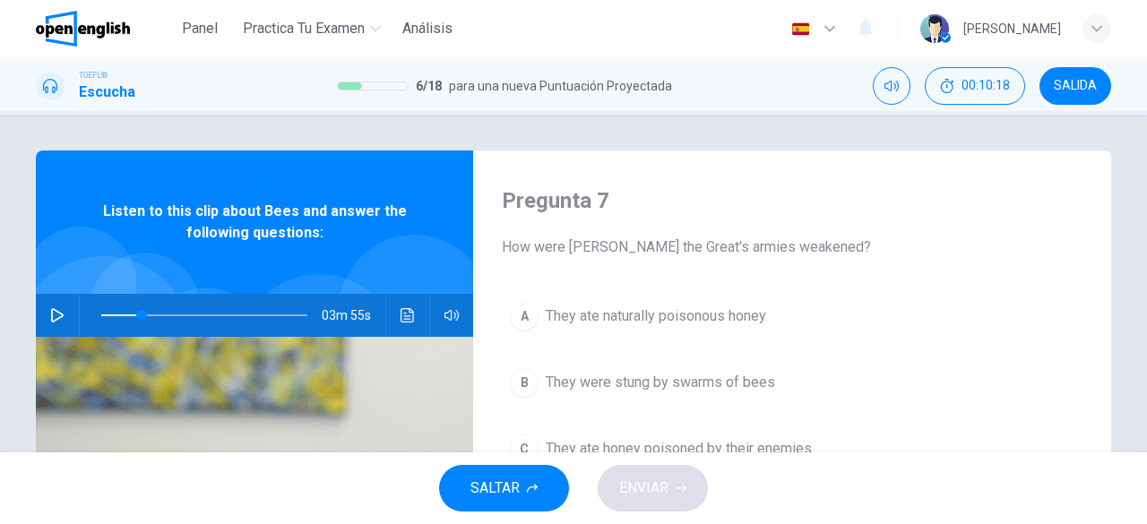
drag, startPoint x: 803, startPoint y: 246, endPoint x: 484, endPoint y: 240, distance: 319.1
click at [484, 240] on div "Pregunta 7 How were Pompeii the Great's armies weakened? A They ate naturally p…" at bounding box center [792, 462] width 638 height 623
drag, startPoint x: 499, startPoint y: 247, endPoint x: 818, endPoint y: 248, distance: 319.1
click at [818, 248] on span "How were Pompeii the Great's armies weakened?" at bounding box center [792, 248] width 581 height 22
click at [56, 321] on icon "button" at bounding box center [57, 315] width 14 height 14
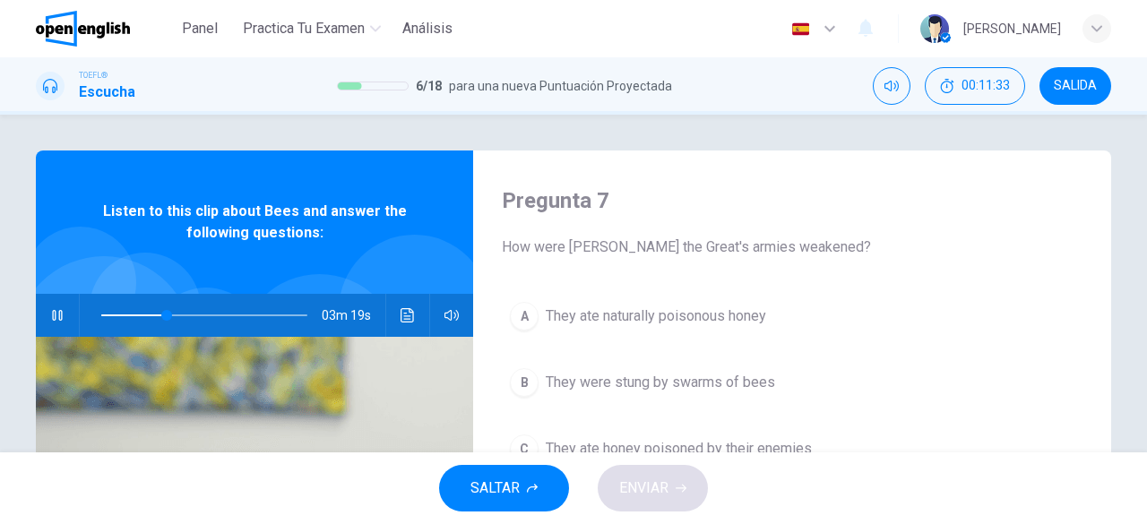
click at [56, 321] on icon "button" at bounding box center [57, 315] width 14 height 14
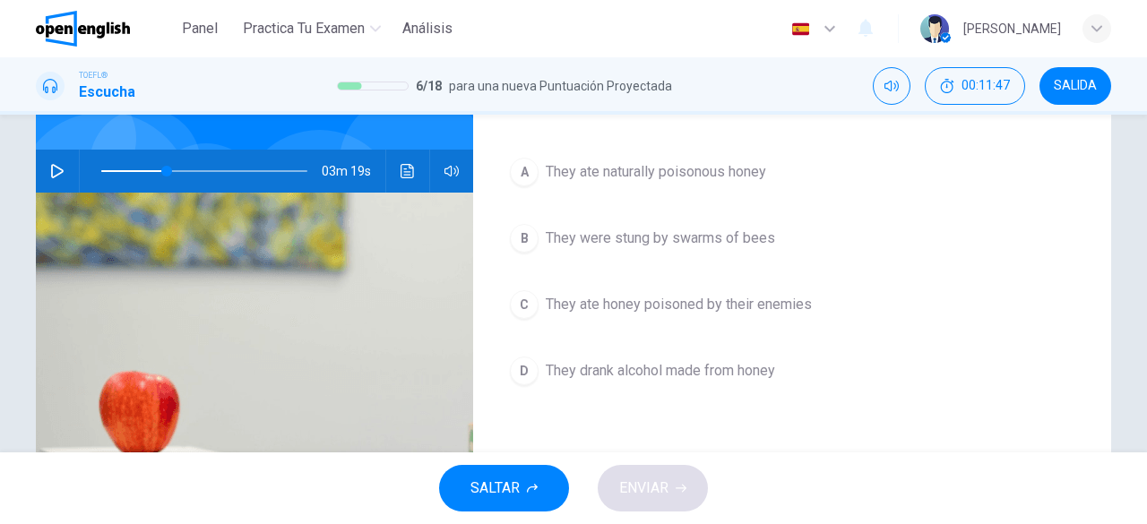
scroll to position [137, 0]
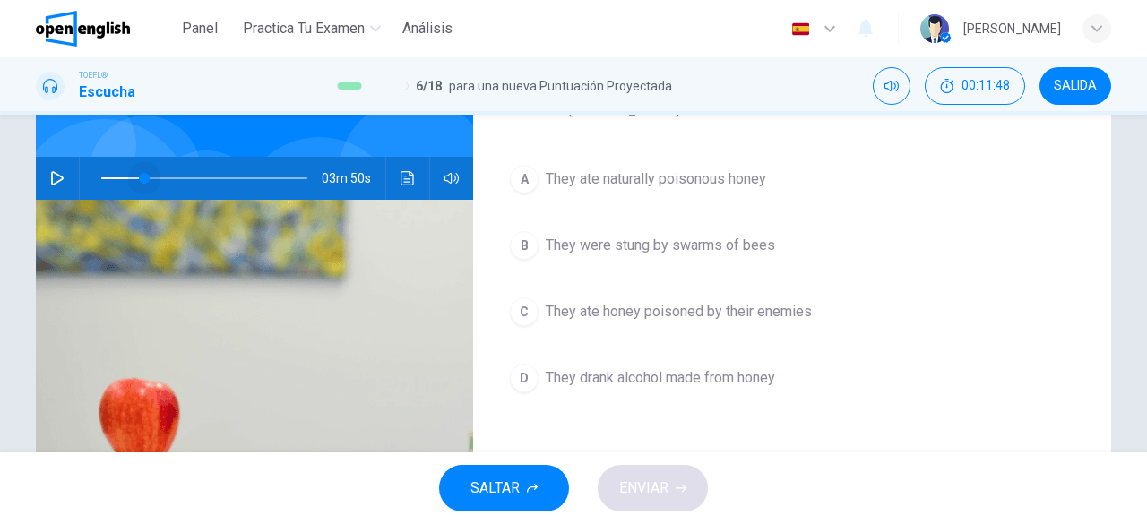
click at [141, 178] on span at bounding box center [204, 178] width 206 height 25
click at [43, 175] on button "button" at bounding box center [57, 178] width 29 height 43
click at [659, 313] on span "They ate honey poisoned by their enemies" at bounding box center [679, 312] width 266 height 22
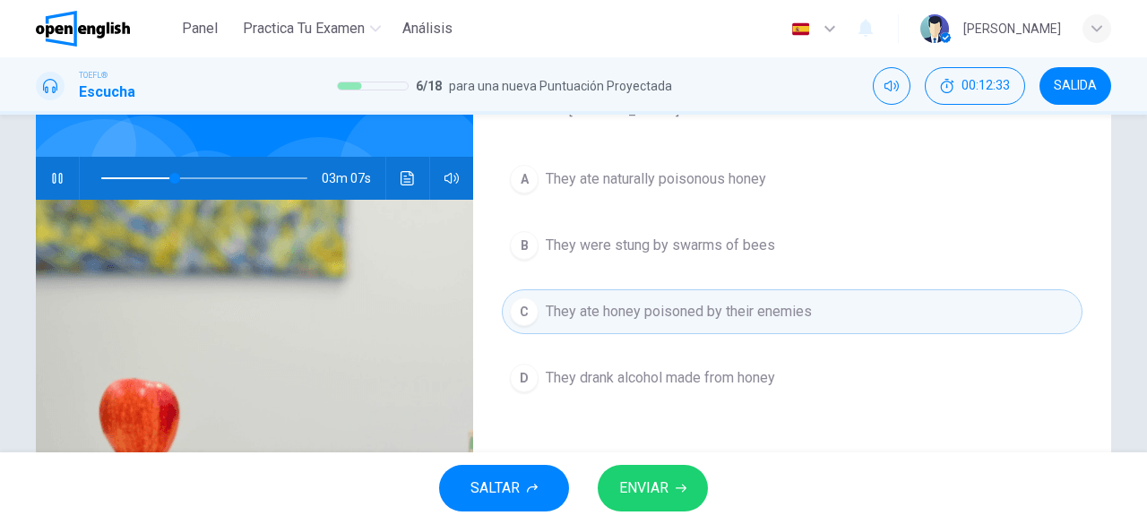
click at [655, 497] on span "ENVIAR" at bounding box center [643, 488] width 49 height 25
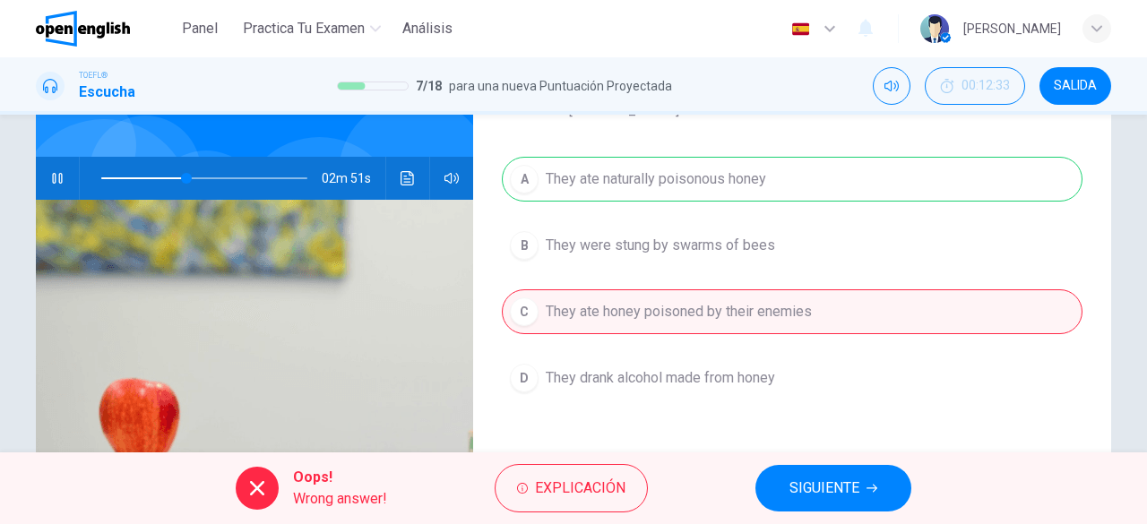
click at [52, 178] on icon "button" at bounding box center [57, 178] width 10 height 11
click at [836, 483] on span "SIGUIENTE" at bounding box center [825, 488] width 70 height 25
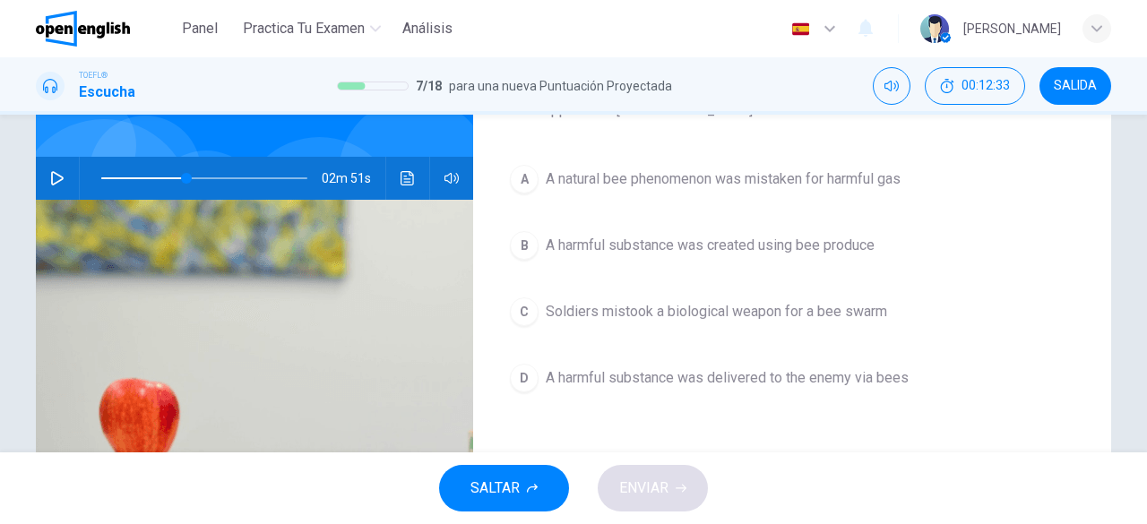
scroll to position [0, 0]
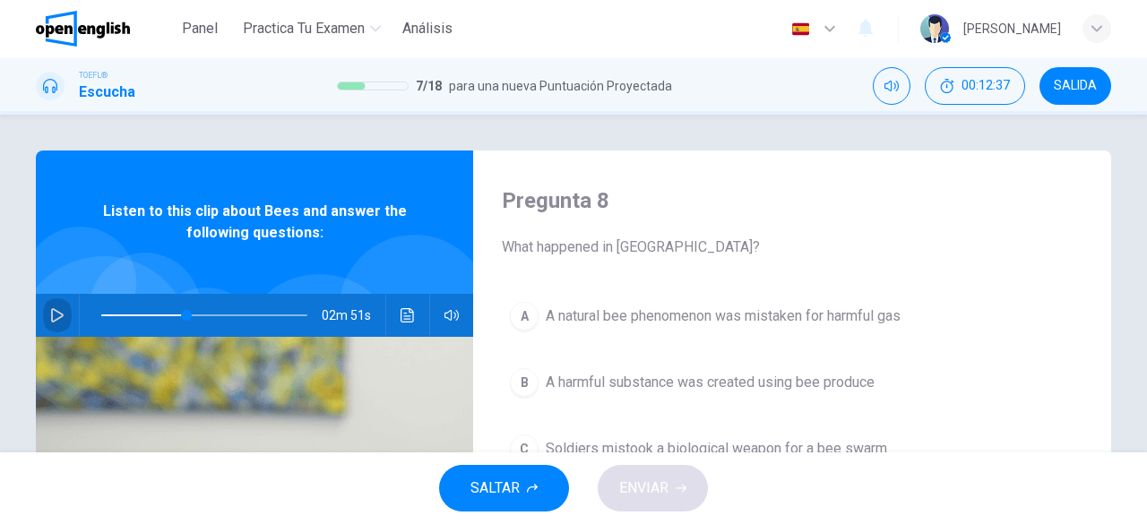
click at [44, 301] on button "button" at bounding box center [57, 315] width 29 height 43
click at [50, 309] on icon "button" at bounding box center [57, 315] width 14 height 14
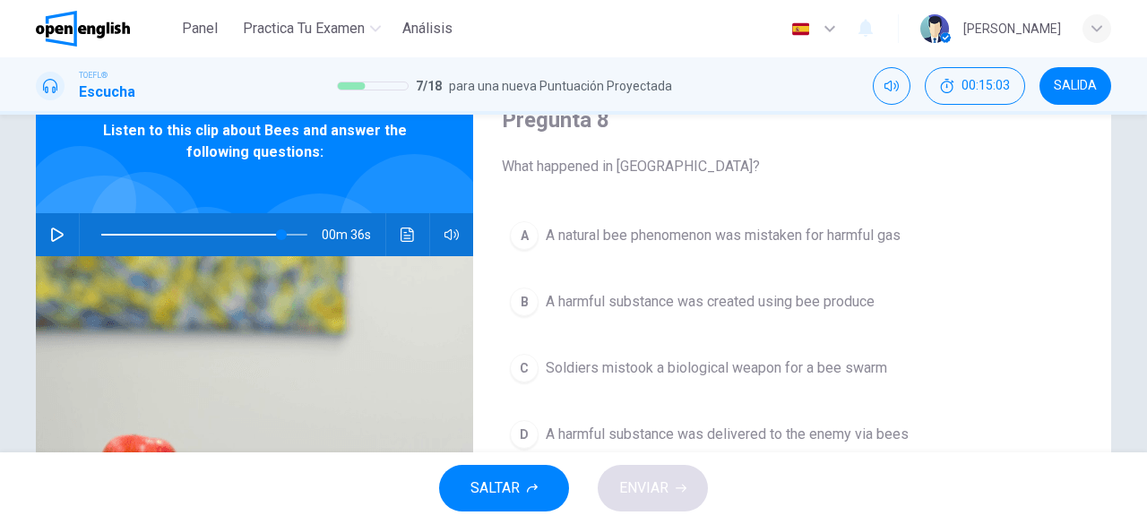
click at [243, 232] on span at bounding box center [204, 234] width 206 height 25
click at [57, 236] on icon "button" at bounding box center [57, 235] width 13 height 14
click at [52, 231] on icon "button" at bounding box center [57, 235] width 14 height 14
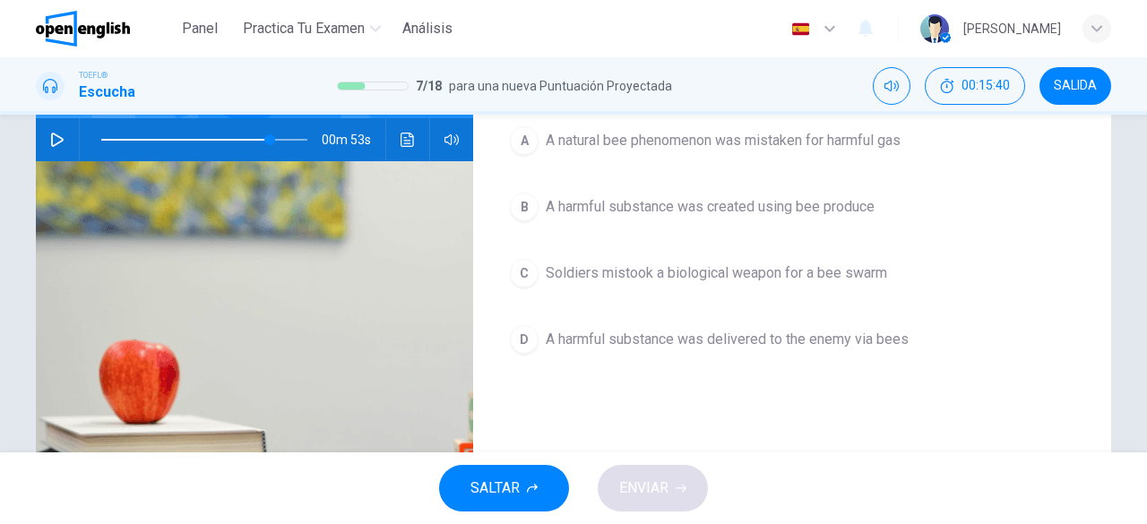
scroll to position [177, 0]
click at [647, 263] on span "Soldiers mistook a biological weapon for a bee swarm" at bounding box center [716, 273] width 341 height 22
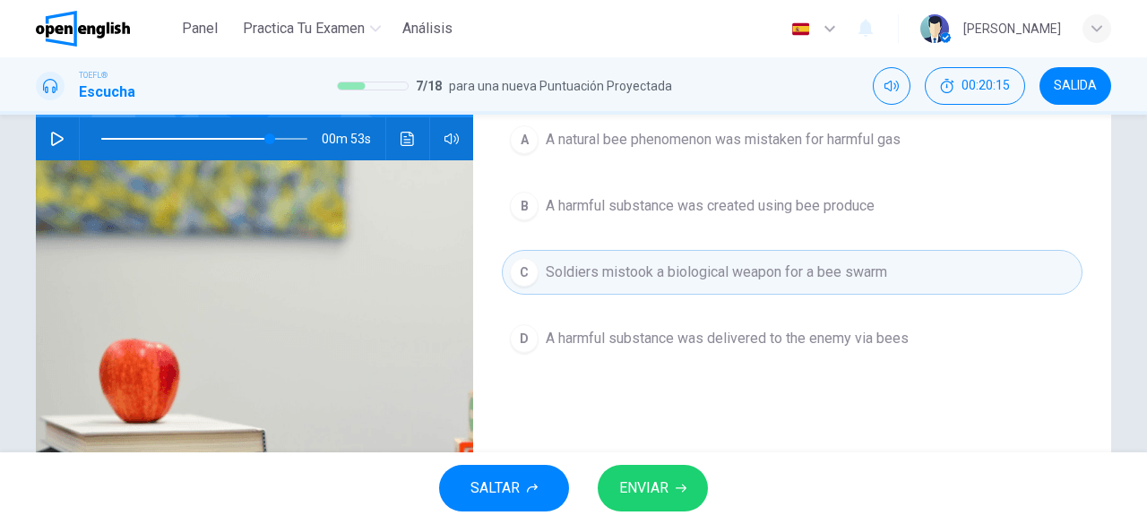
click at [238, 139] on span at bounding box center [204, 138] width 206 height 25
click at [52, 137] on icon "button" at bounding box center [57, 139] width 14 height 14
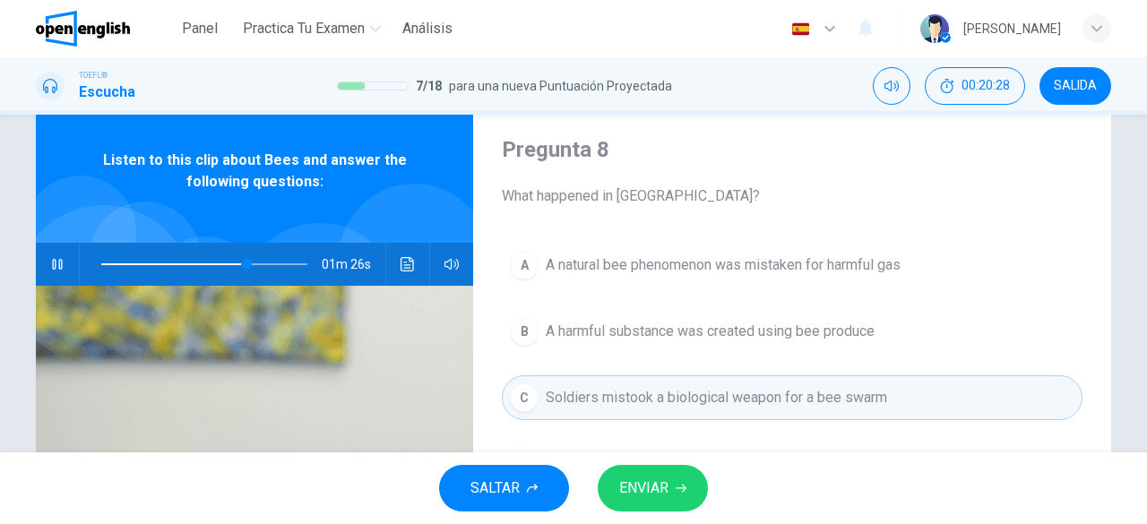
scroll to position [49, 0]
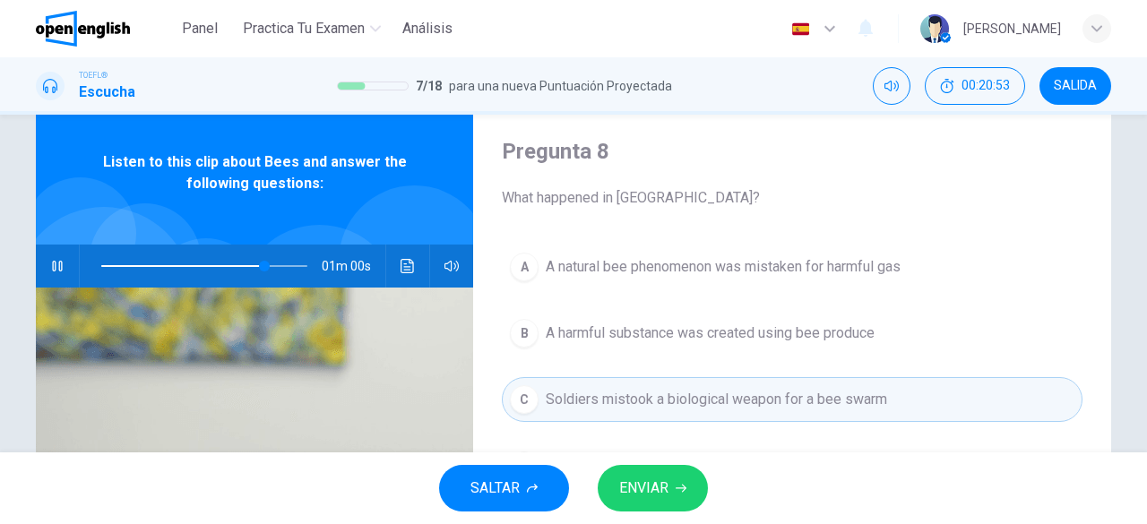
click at [43, 258] on button "button" at bounding box center [57, 266] width 29 height 43
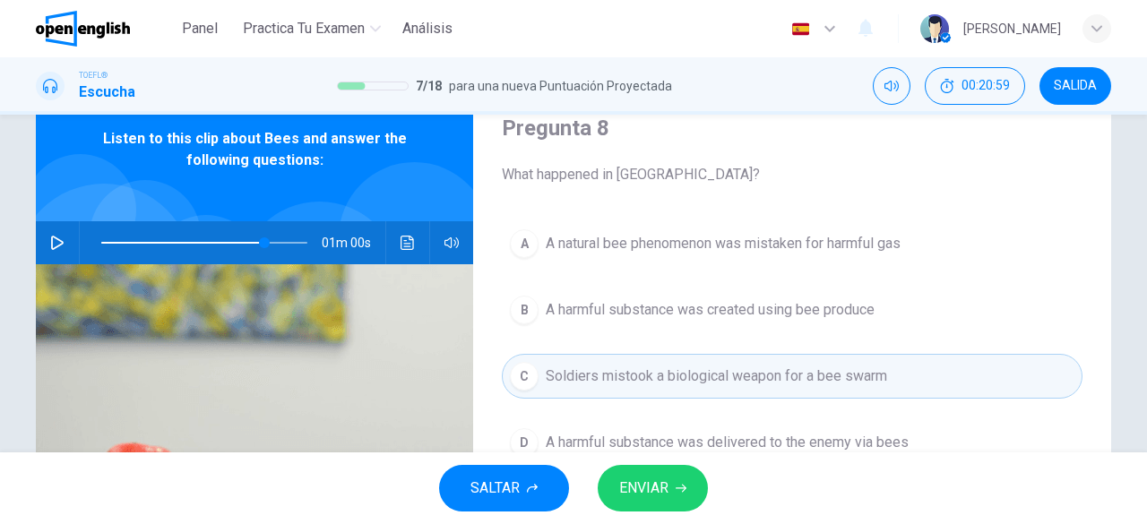
click at [697, 316] on span "A harmful substance was created using bee produce" at bounding box center [710, 310] width 329 height 22
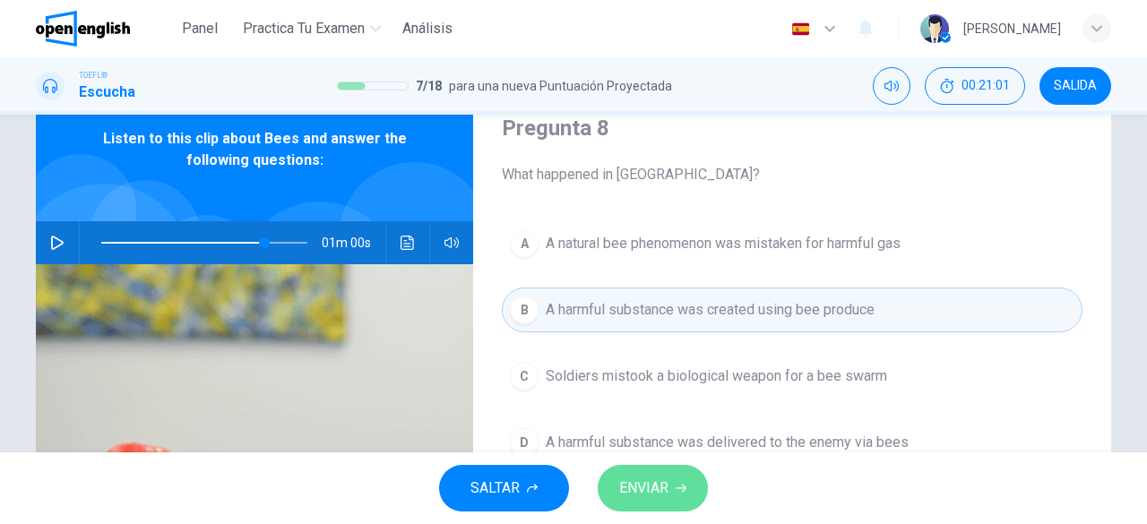
click at [658, 479] on span "ENVIAR" at bounding box center [643, 488] width 49 height 25
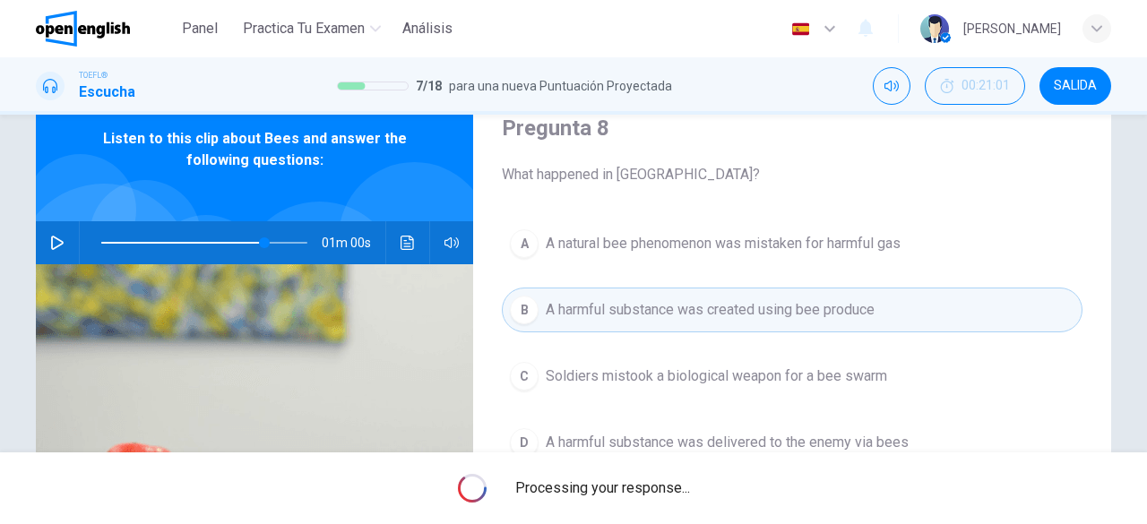
type input "**"
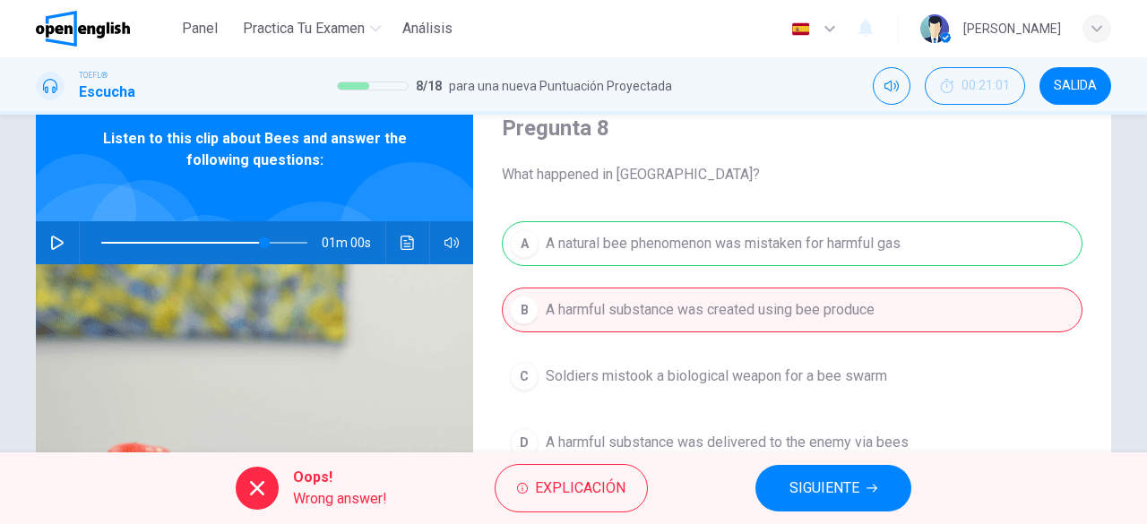
click at [1074, 99] on button "SALIDA" at bounding box center [1076, 86] width 72 height 38
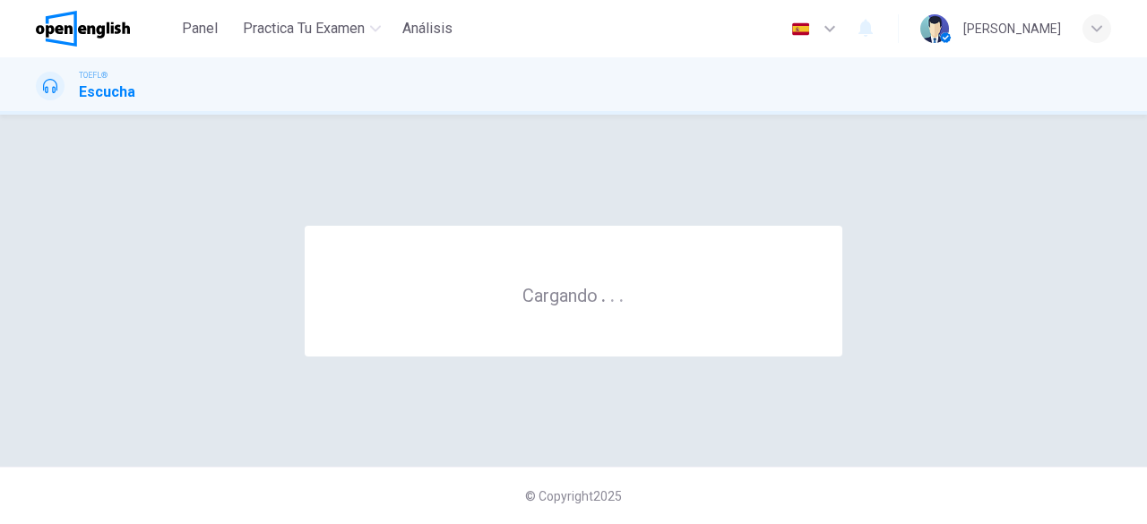
scroll to position [0, 0]
